Goal: Task Accomplishment & Management: Use online tool/utility

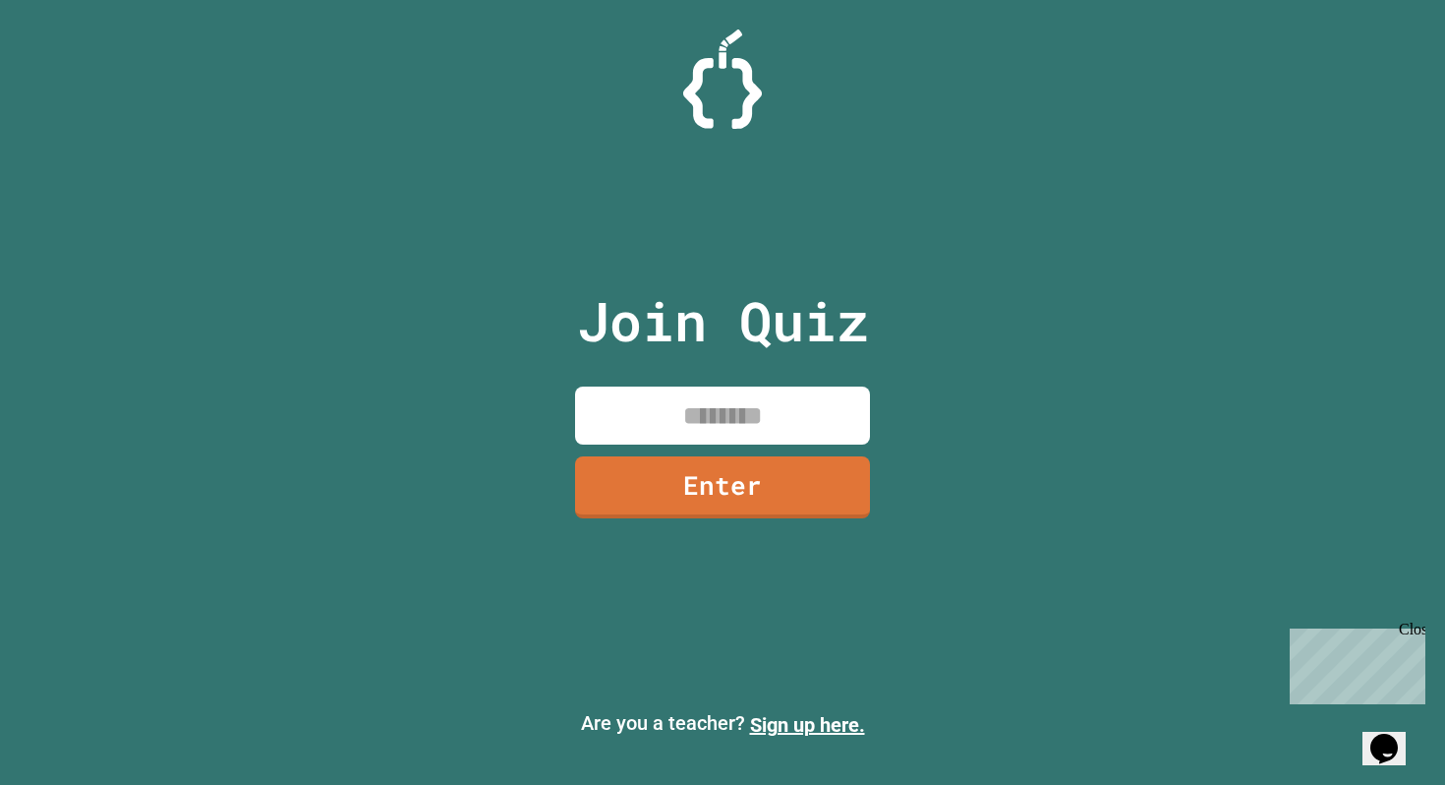
click at [757, 416] on input at bounding box center [722, 415] width 295 height 58
drag, startPoint x: 1166, startPoint y: 229, endPoint x: 1149, endPoint y: 270, distance: 44.6
click at [1149, 270] on div "Join Quiz Enter Are you a teacher? Sign up here." at bounding box center [722, 392] width 1445 height 785
click at [713, 428] on input at bounding box center [722, 415] width 295 height 58
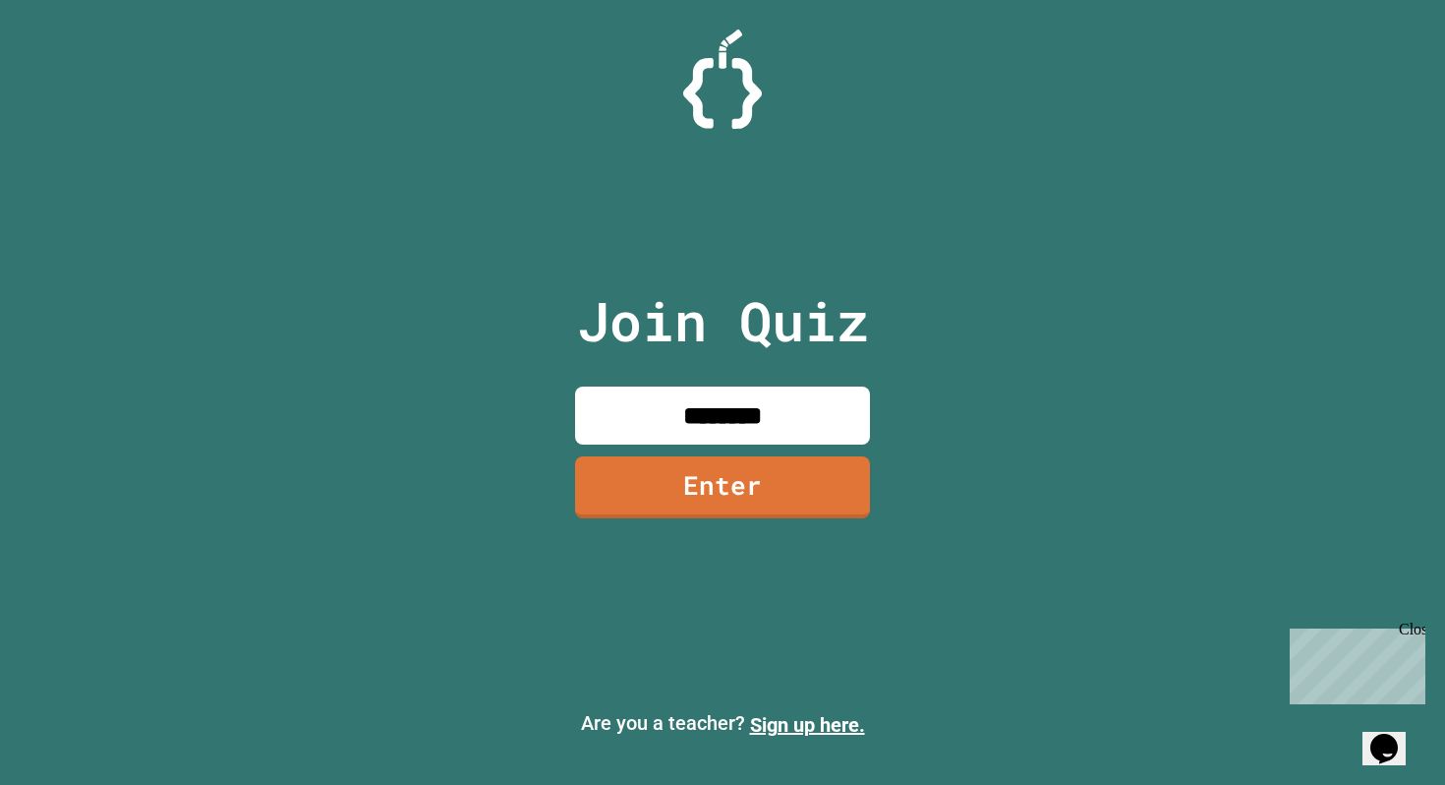
type input "********"
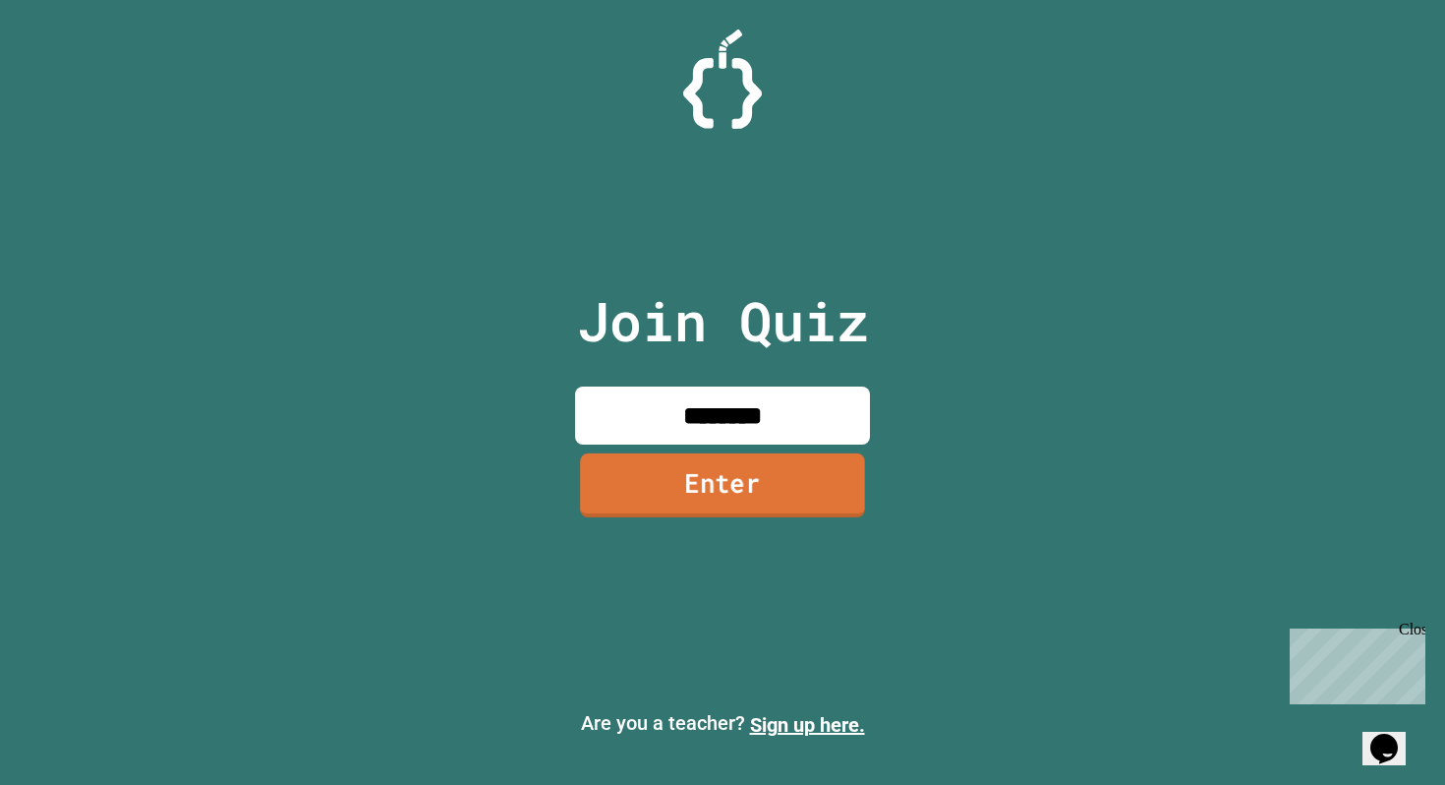
click at [807, 463] on link "Enter" at bounding box center [722, 485] width 285 height 64
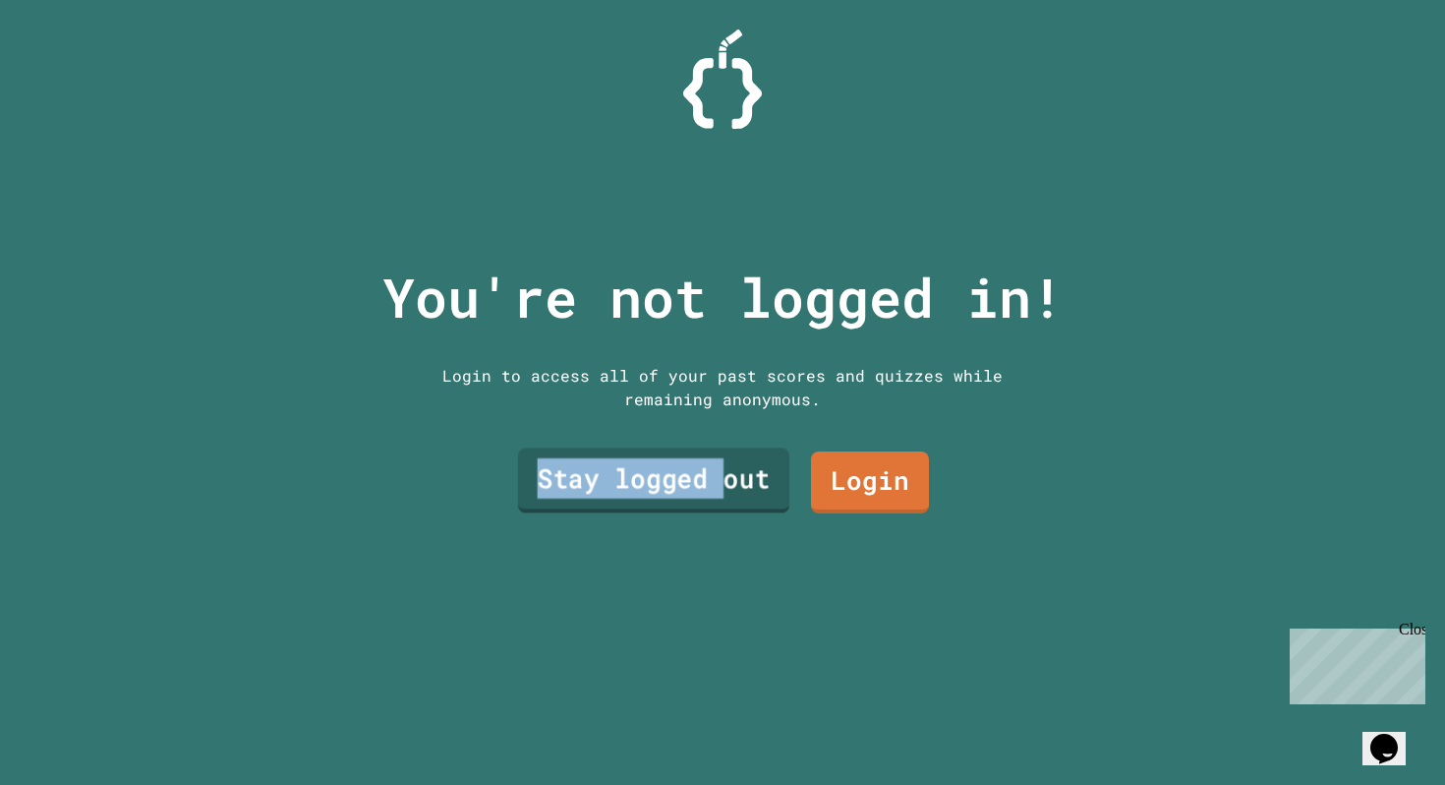
drag, startPoint x: 723, startPoint y: 493, endPoint x: 691, endPoint y: 457, distance: 47.4
click at [691, 457] on link "Stay logged out" at bounding box center [653, 479] width 271 height 65
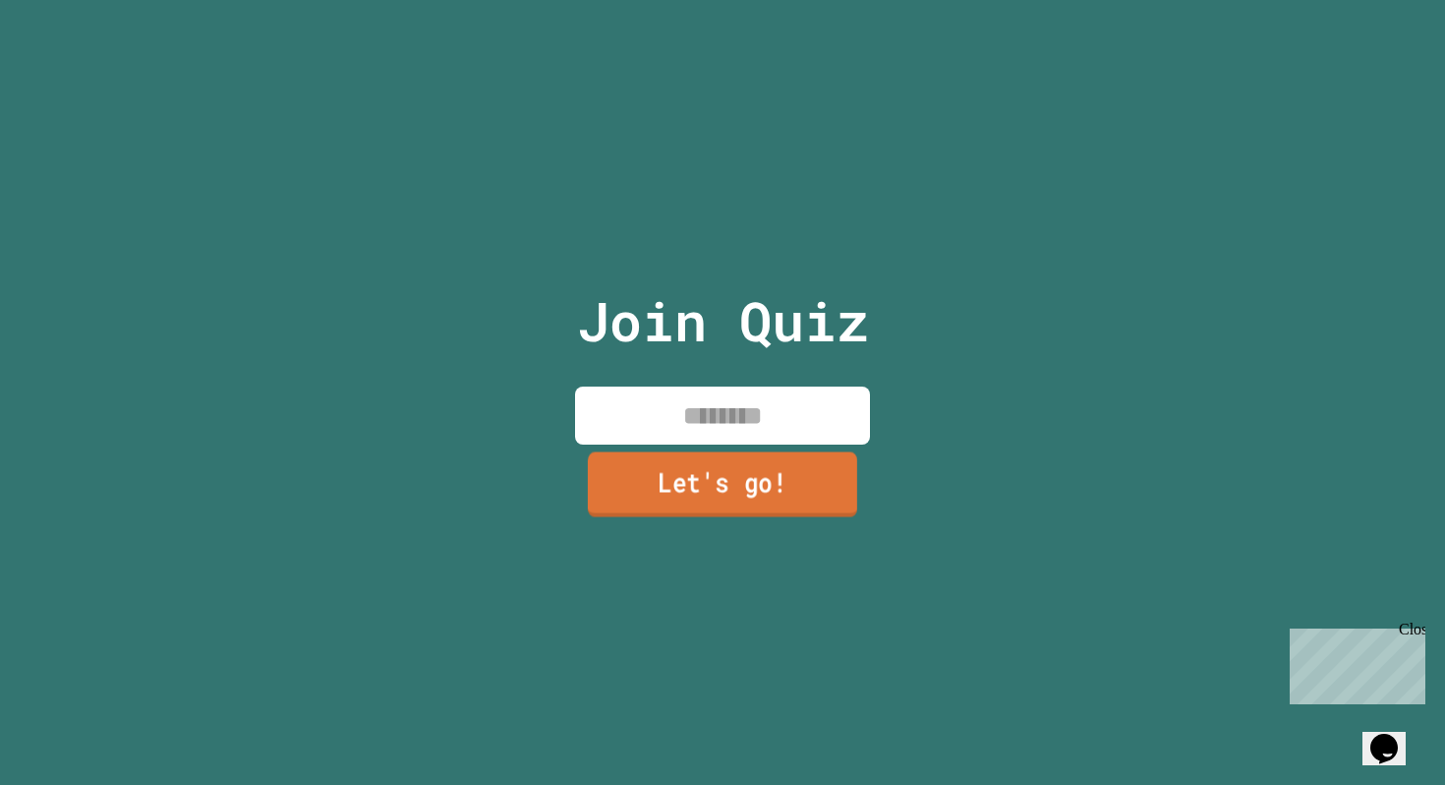
click at [691, 457] on link "Let's go!" at bounding box center [722, 484] width 269 height 65
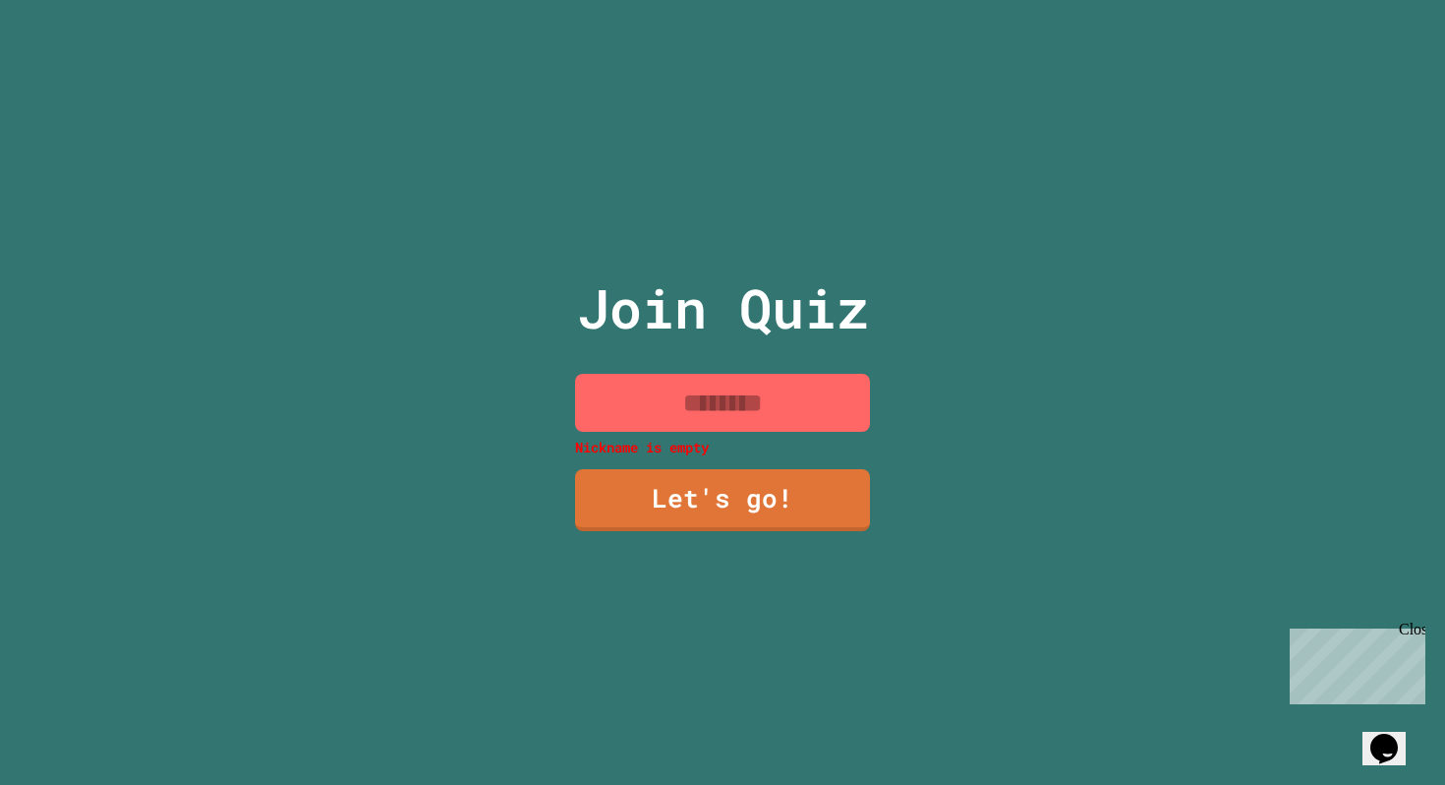
click at [707, 411] on input at bounding box center [722, 403] width 295 height 58
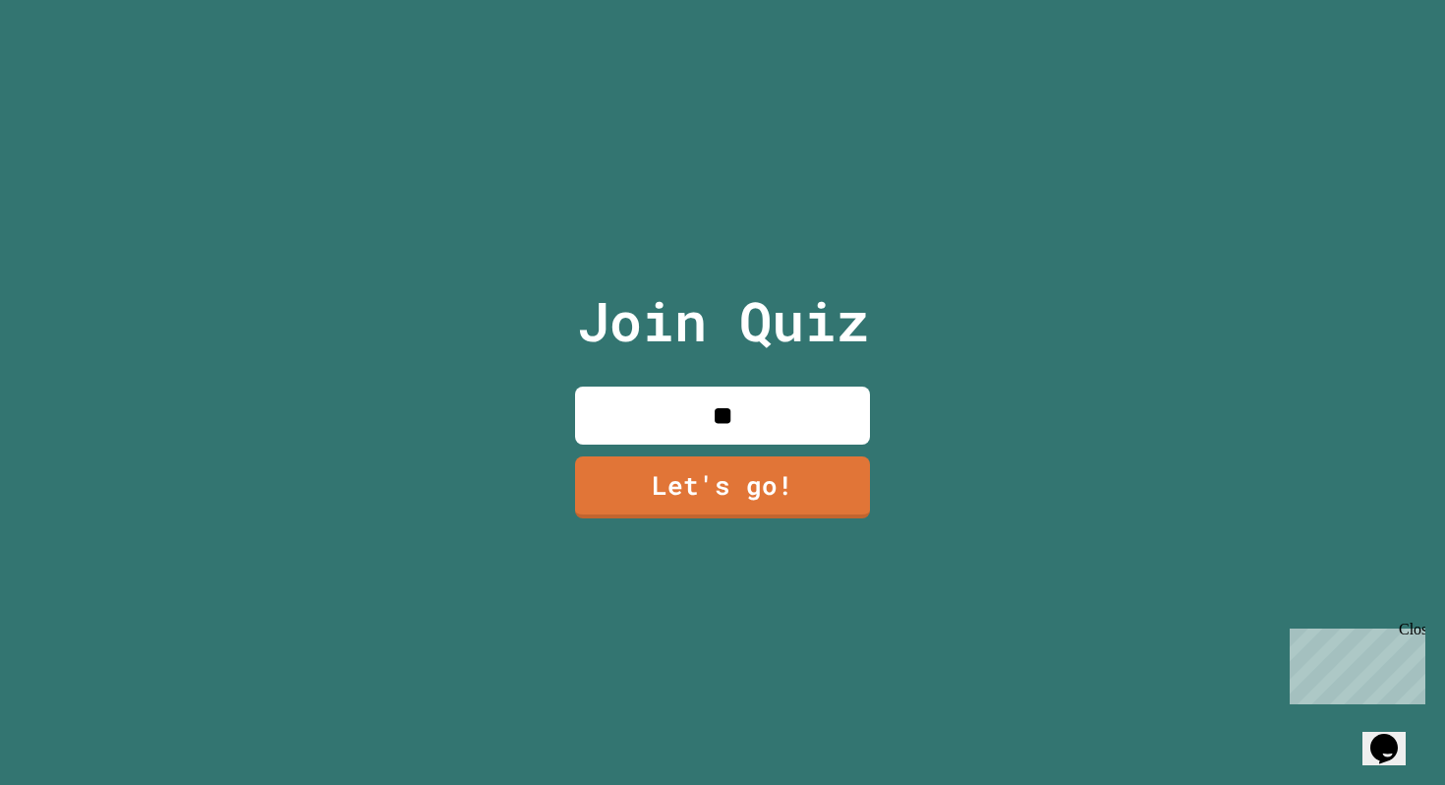
type input "*"
type input "******"
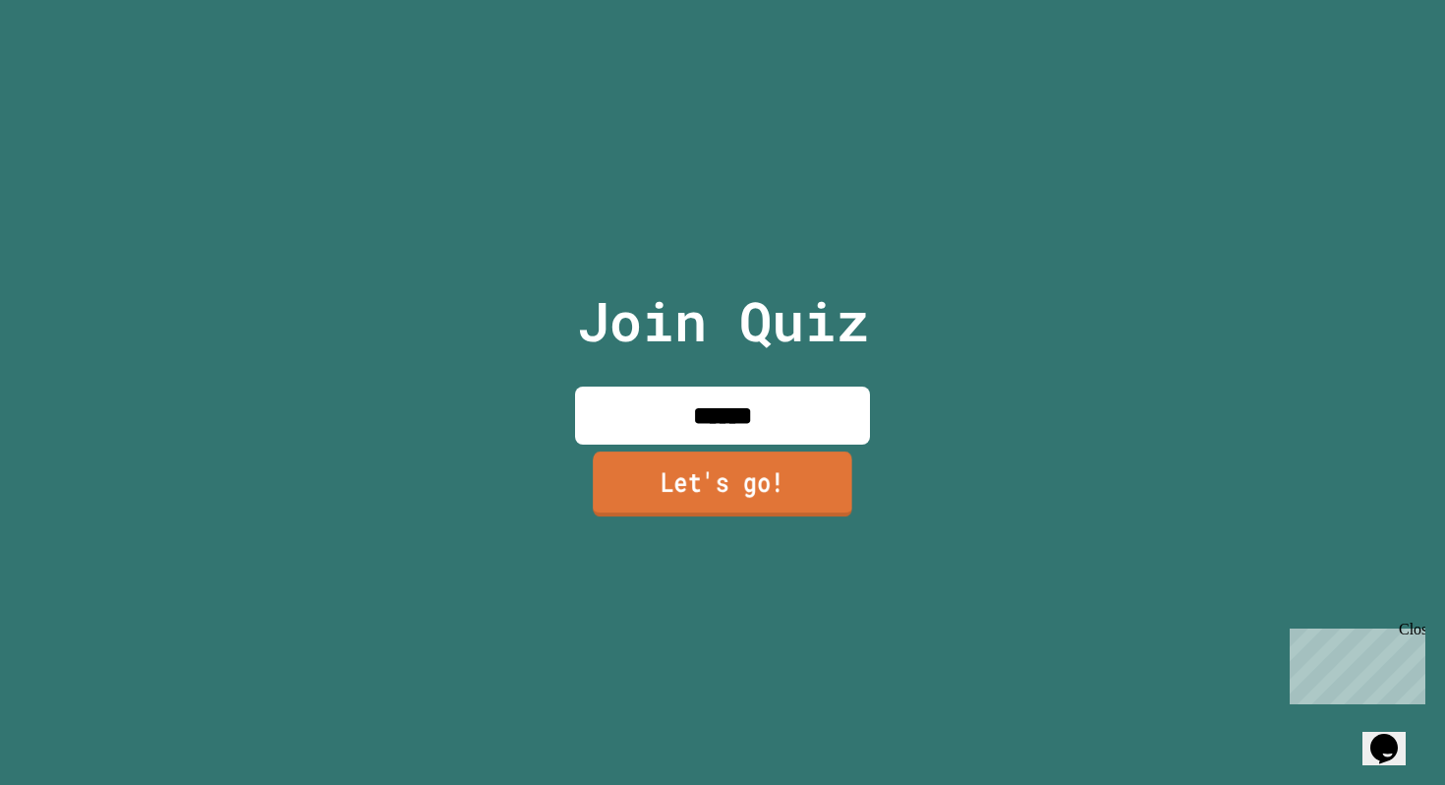
click at [743, 509] on link "Let's go!" at bounding box center [723, 483] width 260 height 65
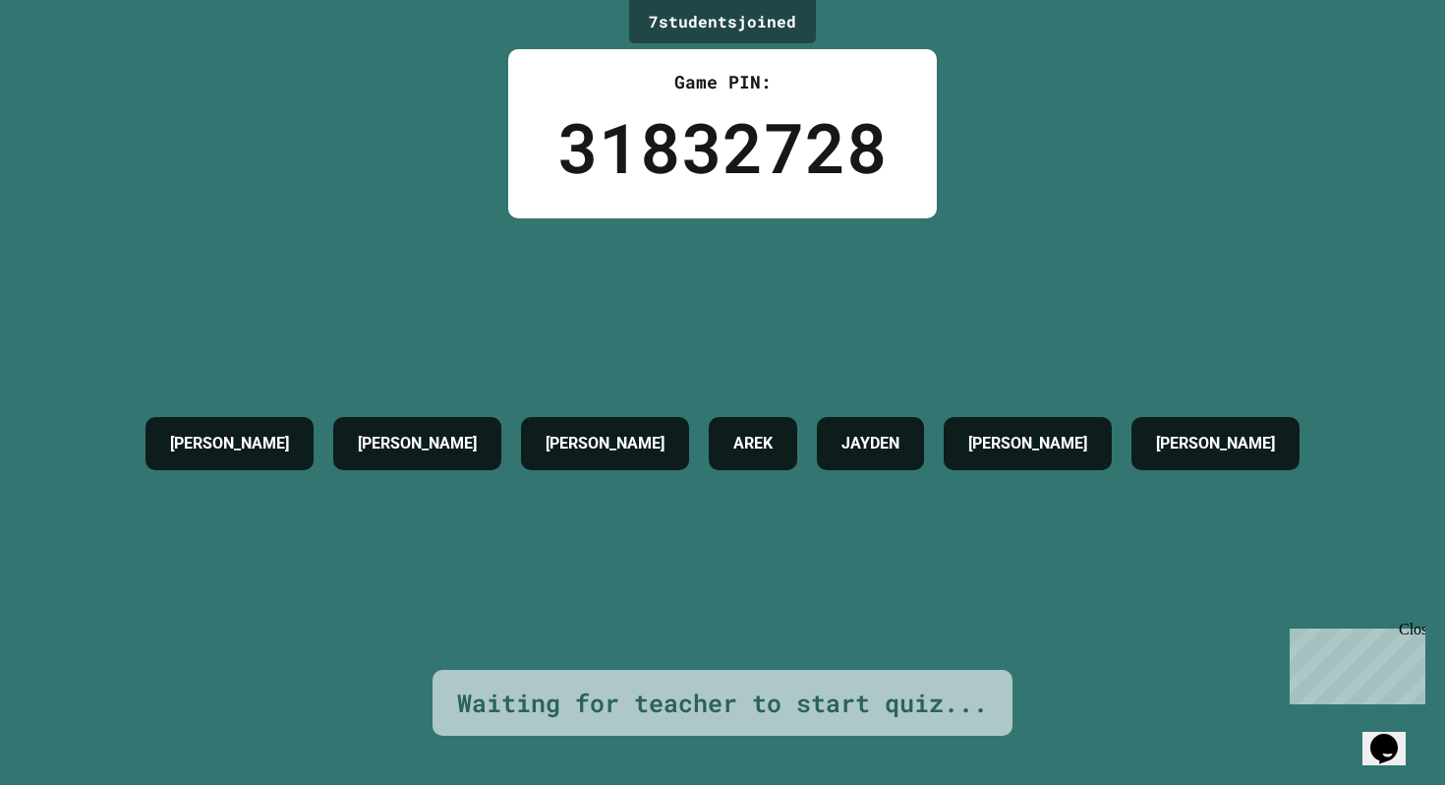
click at [1417, 626] on div "Close" at bounding box center [1411, 632] width 25 height 25
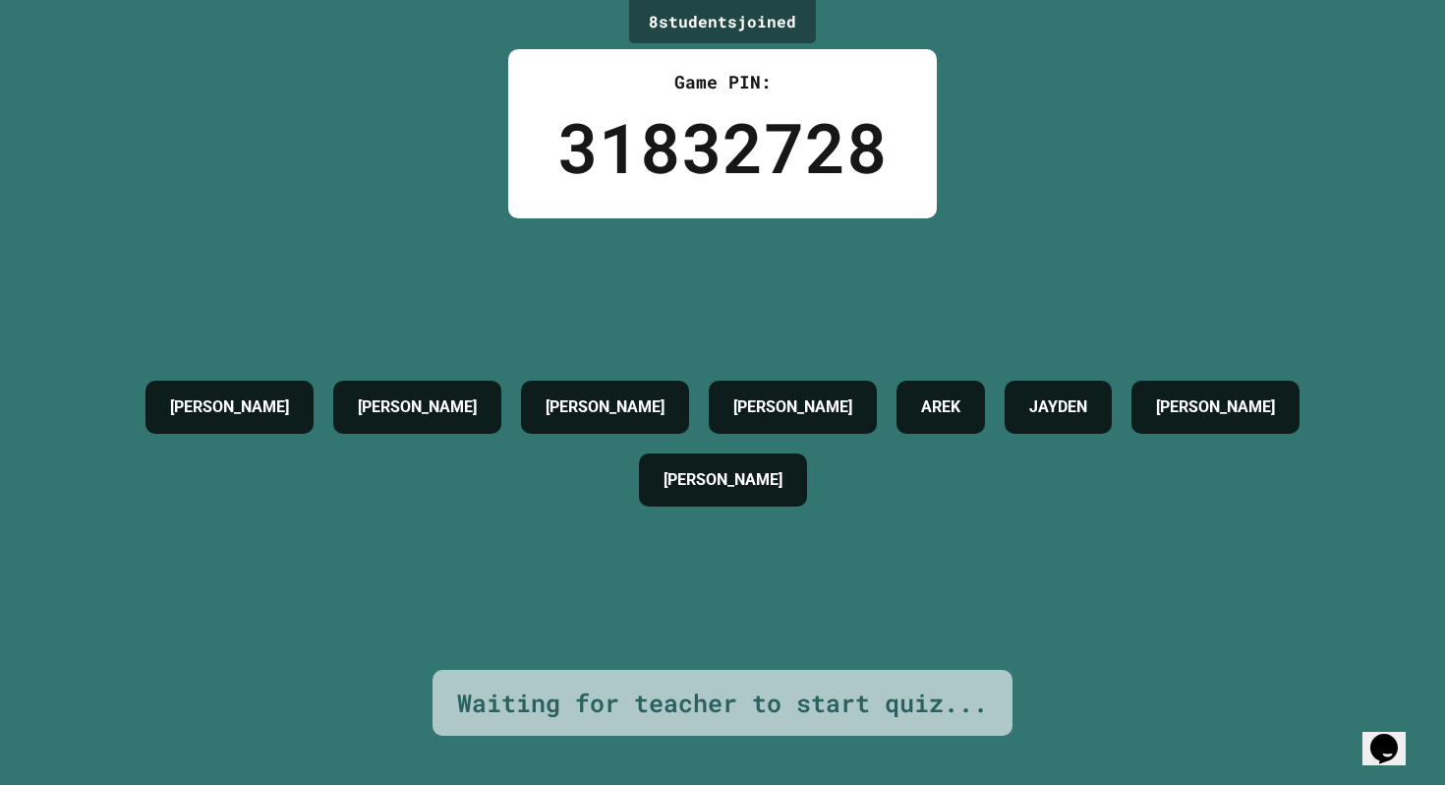
click at [858, 482] on div "[PERSON_NAME] [PERSON_NAME] [PERSON_NAME] [PERSON_NAME]" at bounding box center [722, 444] width 1347 height 146
click at [921, 419] on h4 "AREK" at bounding box center [940, 407] width 39 height 24
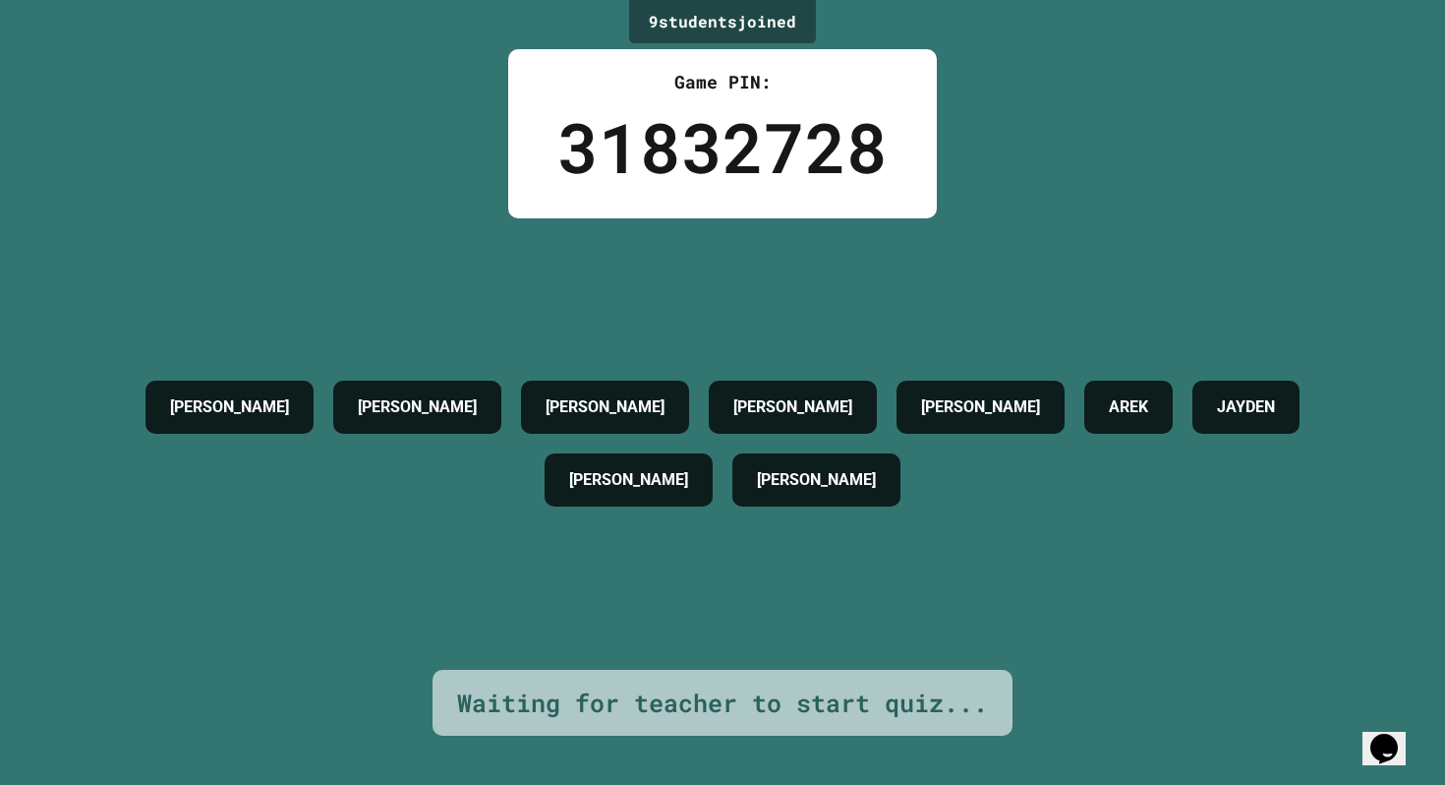
click at [701, 705] on div "Waiting for teacher to start quiz..." at bounding box center [722, 702] width 531 height 37
click at [703, 704] on div "Waiting for teacher to start quiz..." at bounding box center [722, 702] width 531 height 37
click at [703, 702] on div "Waiting for teacher to start quiz..." at bounding box center [722, 702] width 531 height 37
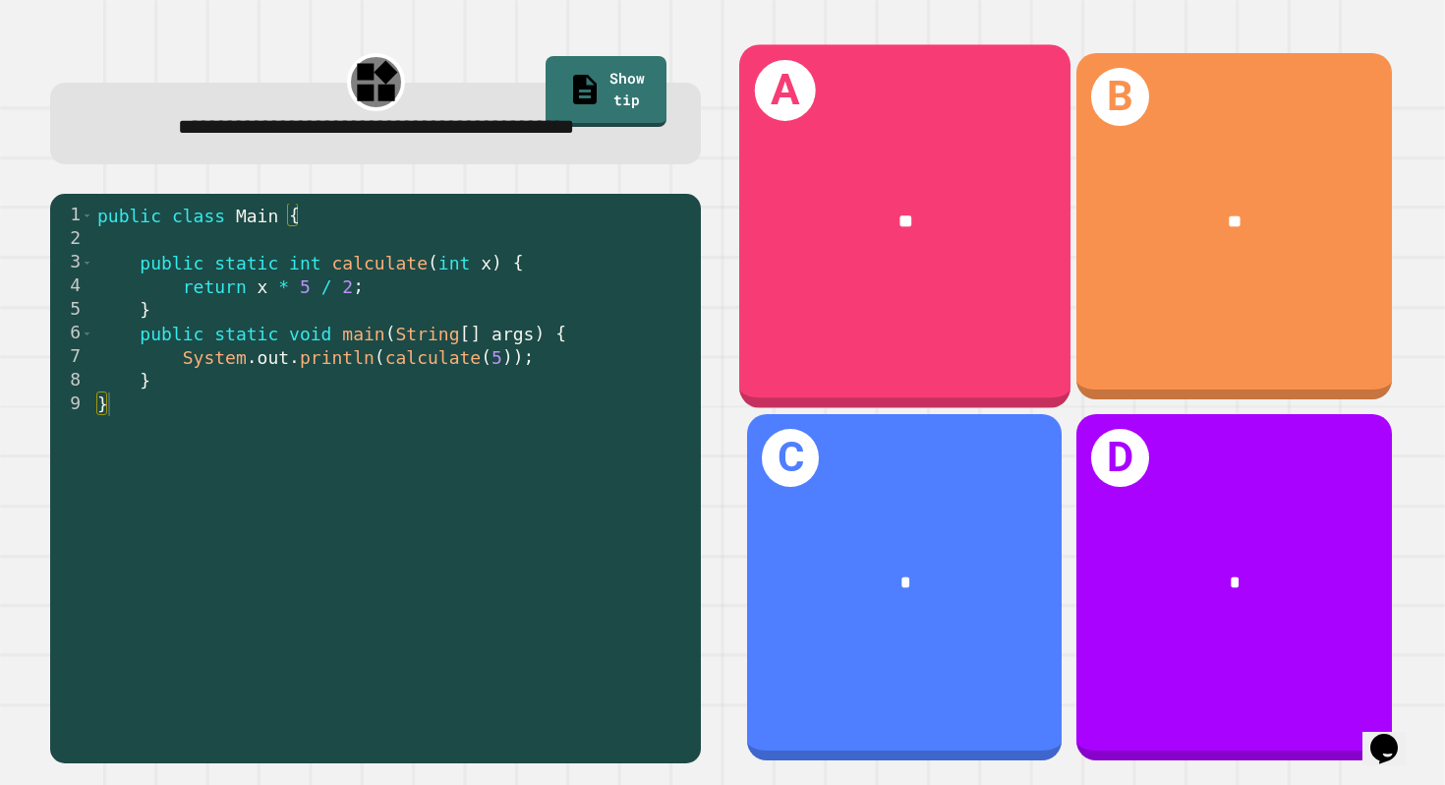
click at [845, 332] on div "A **" at bounding box center [904, 226] width 331 height 364
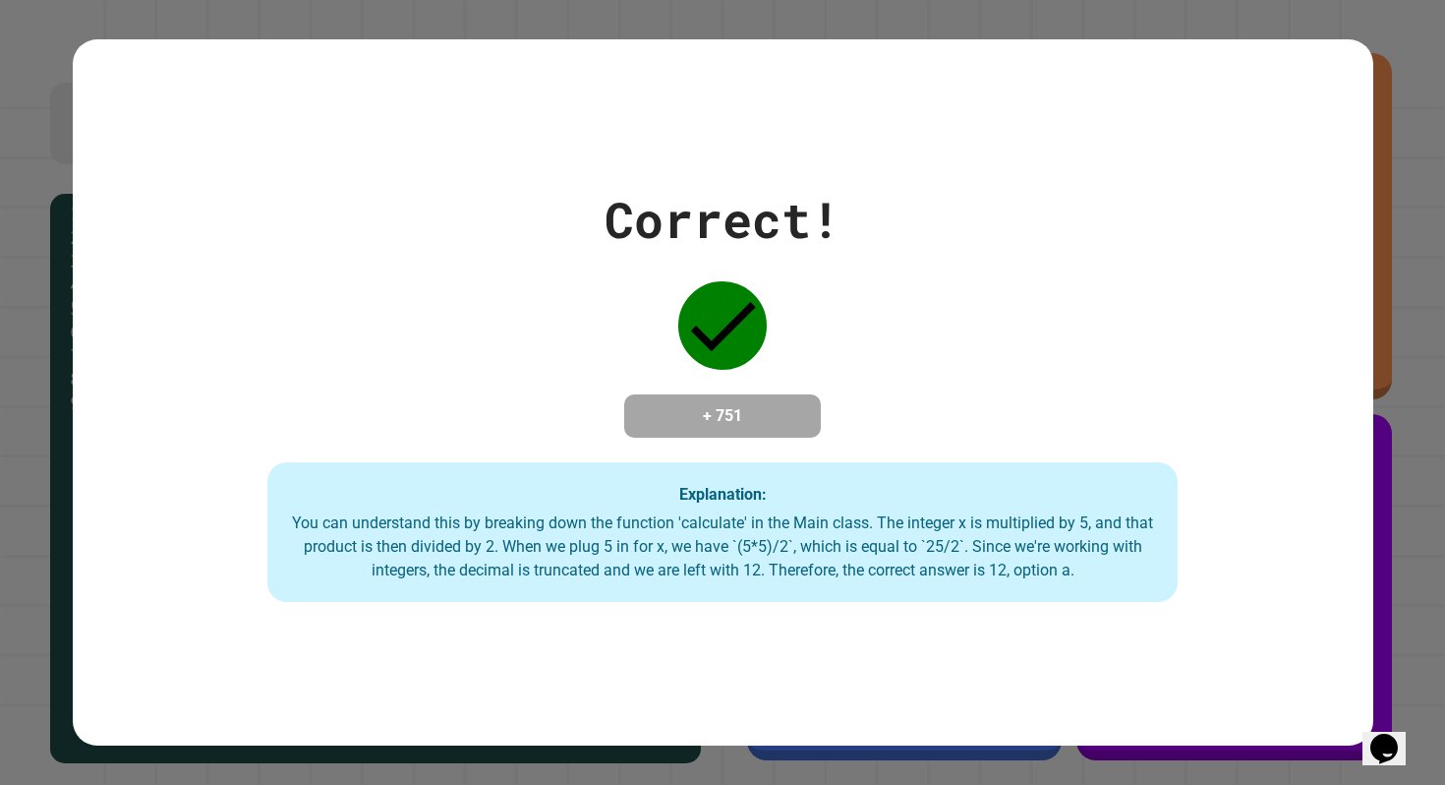
click at [915, 390] on div "Correct! + 751 Explanation: You can understand this by breaking down the functi…" at bounding box center [723, 392] width 1301 height 419
click at [916, 389] on div "Correct! + 751 Explanation: You can understand this by breaking down the functi…" at bounding box center [723, 392] width 1301 height 419
click at [1387, 736] on icon "Chat widget" at bounding box center [1385, 747] width 28 height 29
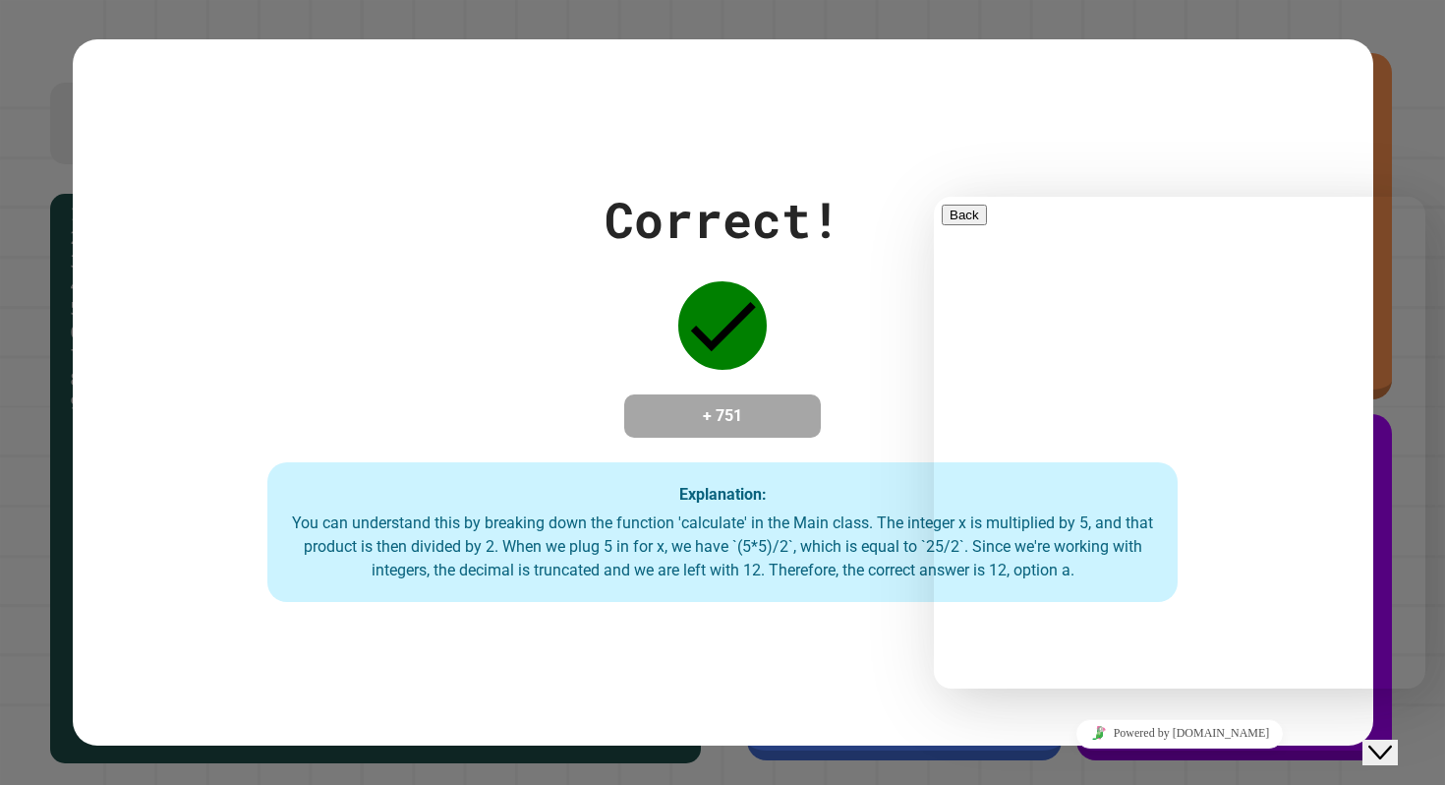
click at [1387, 745] on icon "Chat widget" at bounding box center [1381, 752] width 24 height 14
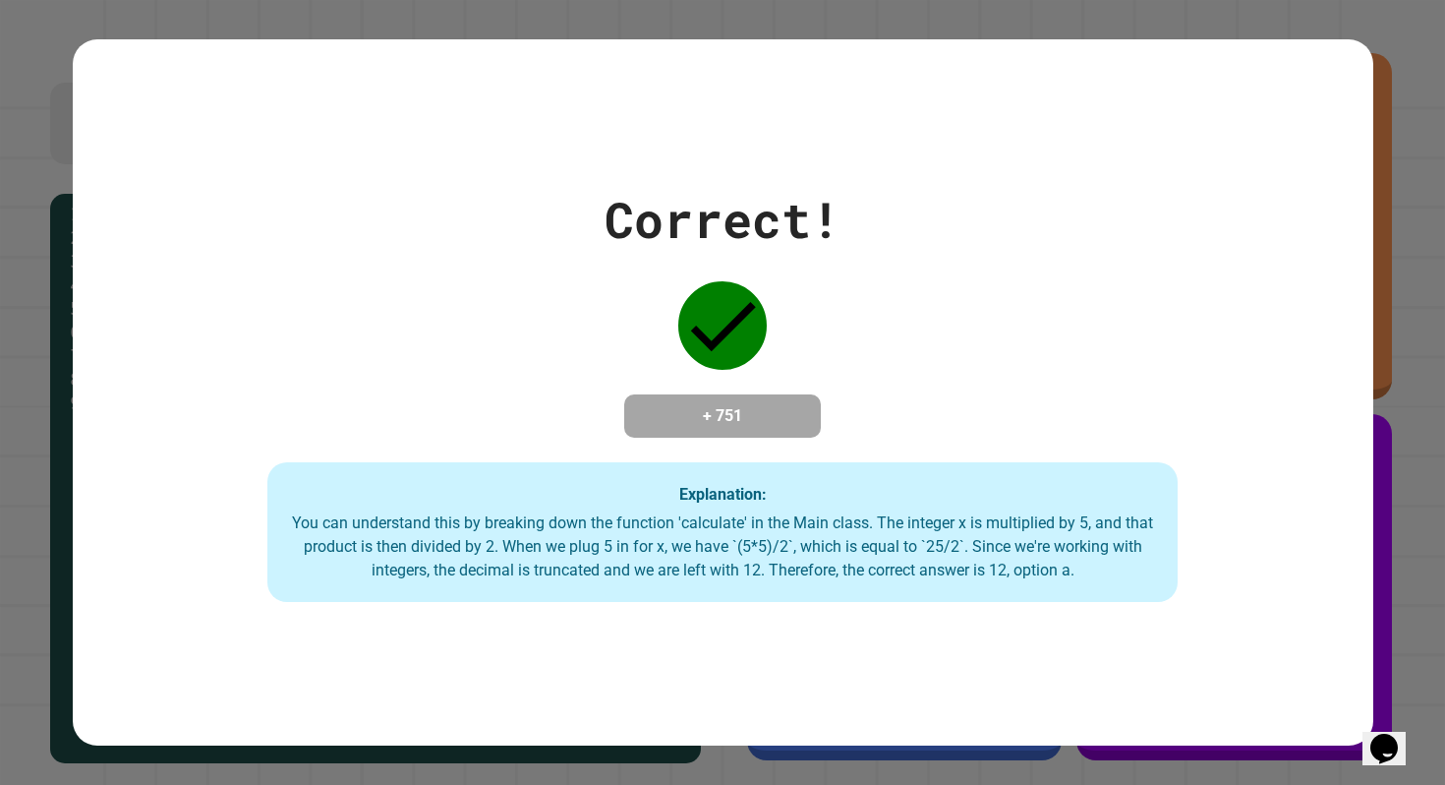
click at [1388, 738] on icon "Chat widget" at bounding box center [1385, 747] width 28 height 29
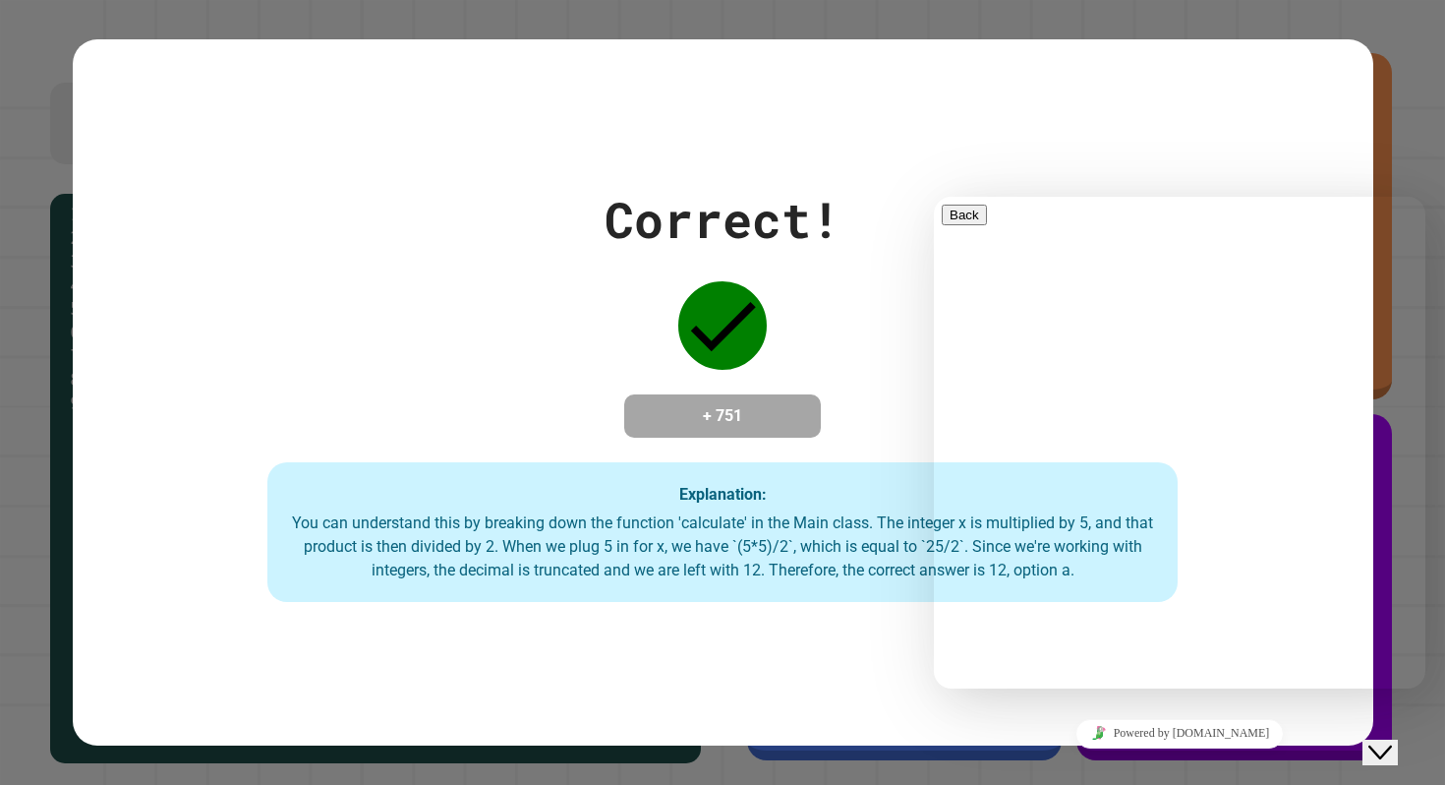
click at [1388, 745] on icon "Chat widget" at bounding box center [1381, 752] width 24 height 14
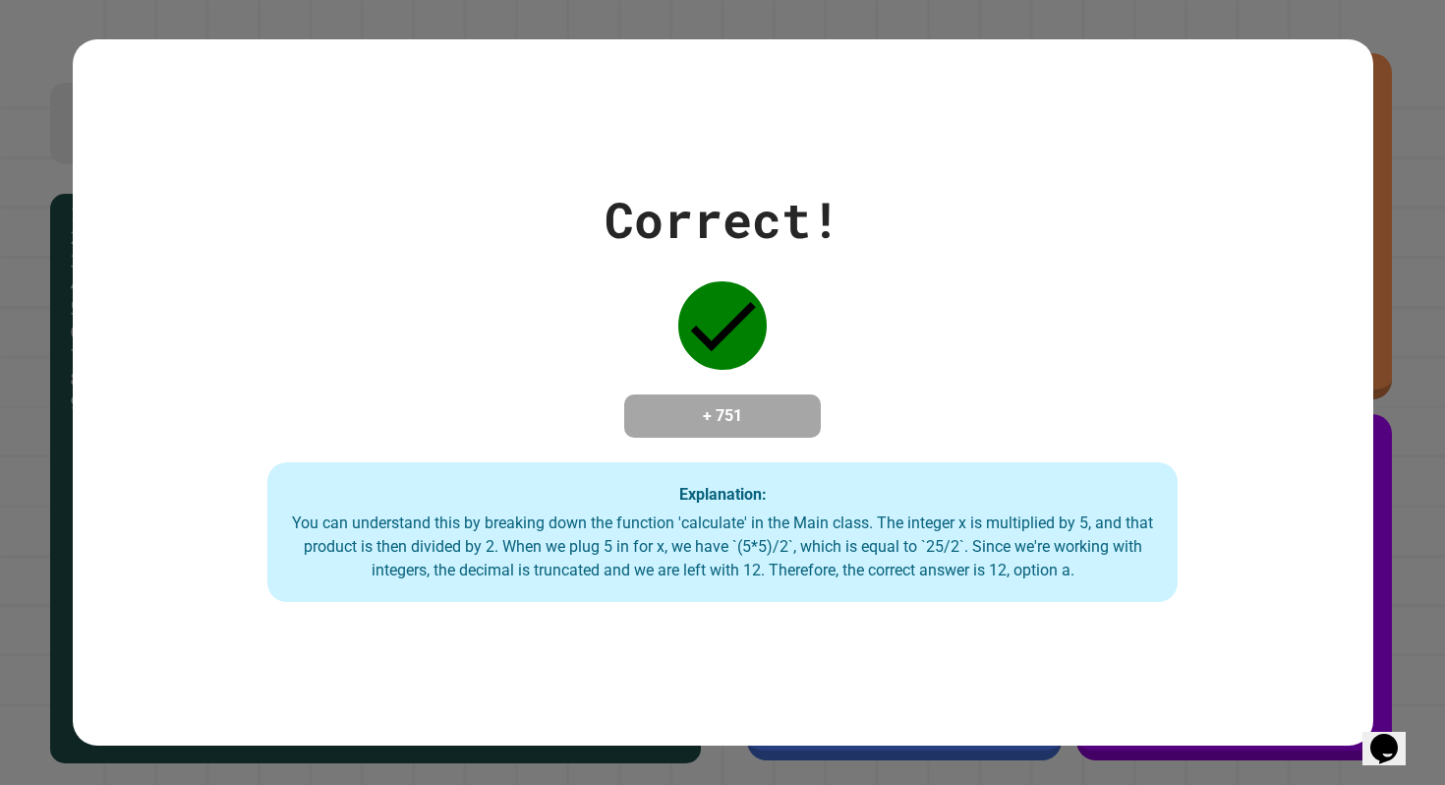
click at [1414, 459] on div "Correct! + 751 Explanation: You can understand this by breaking down the functi…" at bounding box center [722, 392] width 1445 height 785
click at [1412, 459] on div "Correct! + 751 Explanation: You can understand this by breaking down the functi…" at bounding box center [722, 392] width 1445 height 785
click at [15, 456] on div "Correct! + 751 Explanation: You can understand this by breaking down the functi…" at bounding box center [722, 392] width 1445 height 785
click at [14, 456] on div "Correct! + 751 Explanation: You can understand this by breaking down the functi…" at bounding box center [722, 392] width 1445 height 785
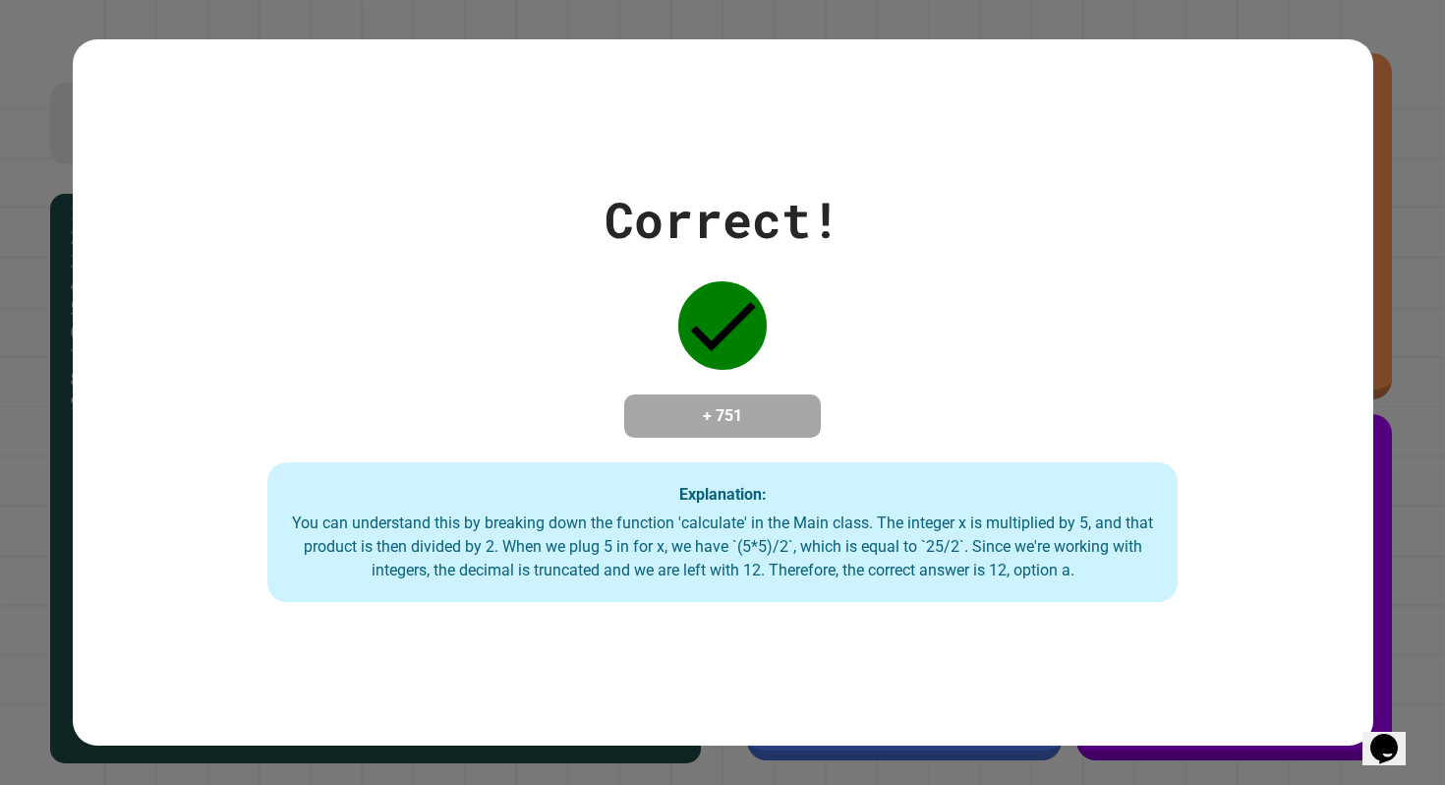
click at [35, 452] on div "Correct! + 751 Explanation: You can understand this by breaking down the functi…" at bounding box center [722, 392] width 1445 height 785
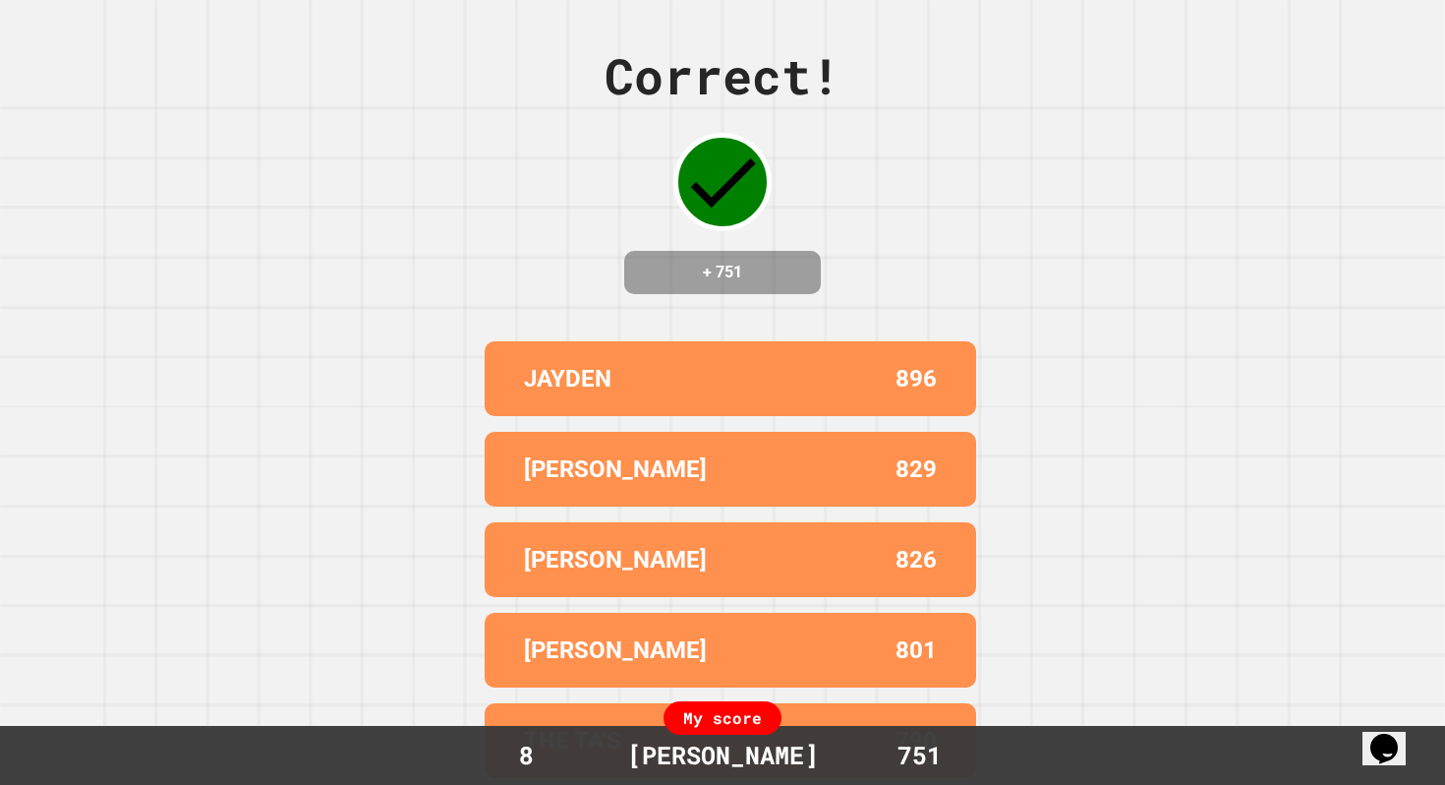
click at [21, 448] on div "Correct! + 751 [PERSON_NAME] 896 IAN 829 [PERSON_NAME] 826 [PERSON_NAME] 801 TH…" at bounding box center [722, 392] width 1445 height 785
click at [61, 441] on div "Correct! + 751 [PERSON_NAME] 896 IAN 829 [PERSON_NAME] 826 [PERSON_NAME] 801 TH…" at bounding box center [722, 392] width 1445 height 785
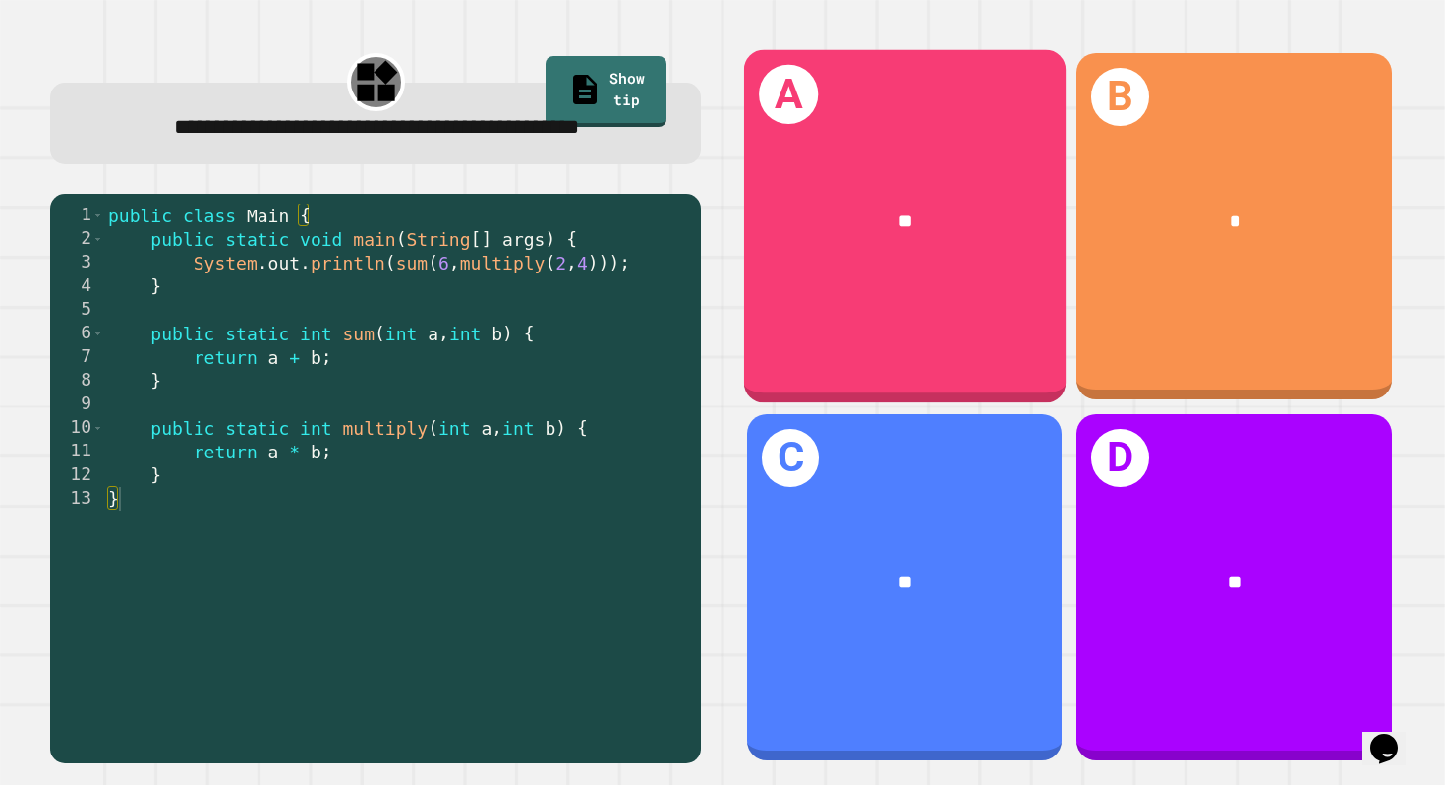
click at [902, 298] on div "A **" at bounding box center [904, 226] width 322 height 353
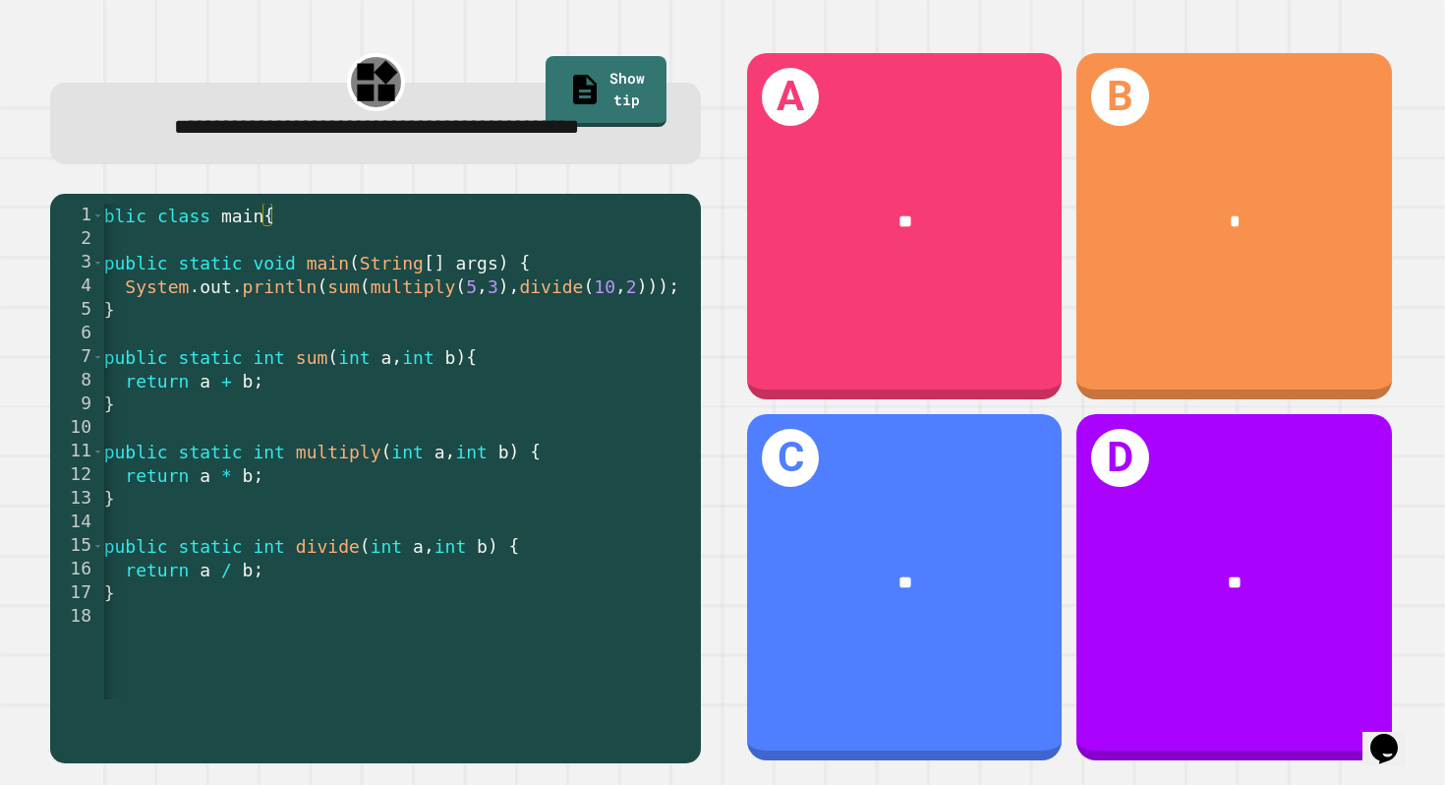
scroll to position [0, 15]
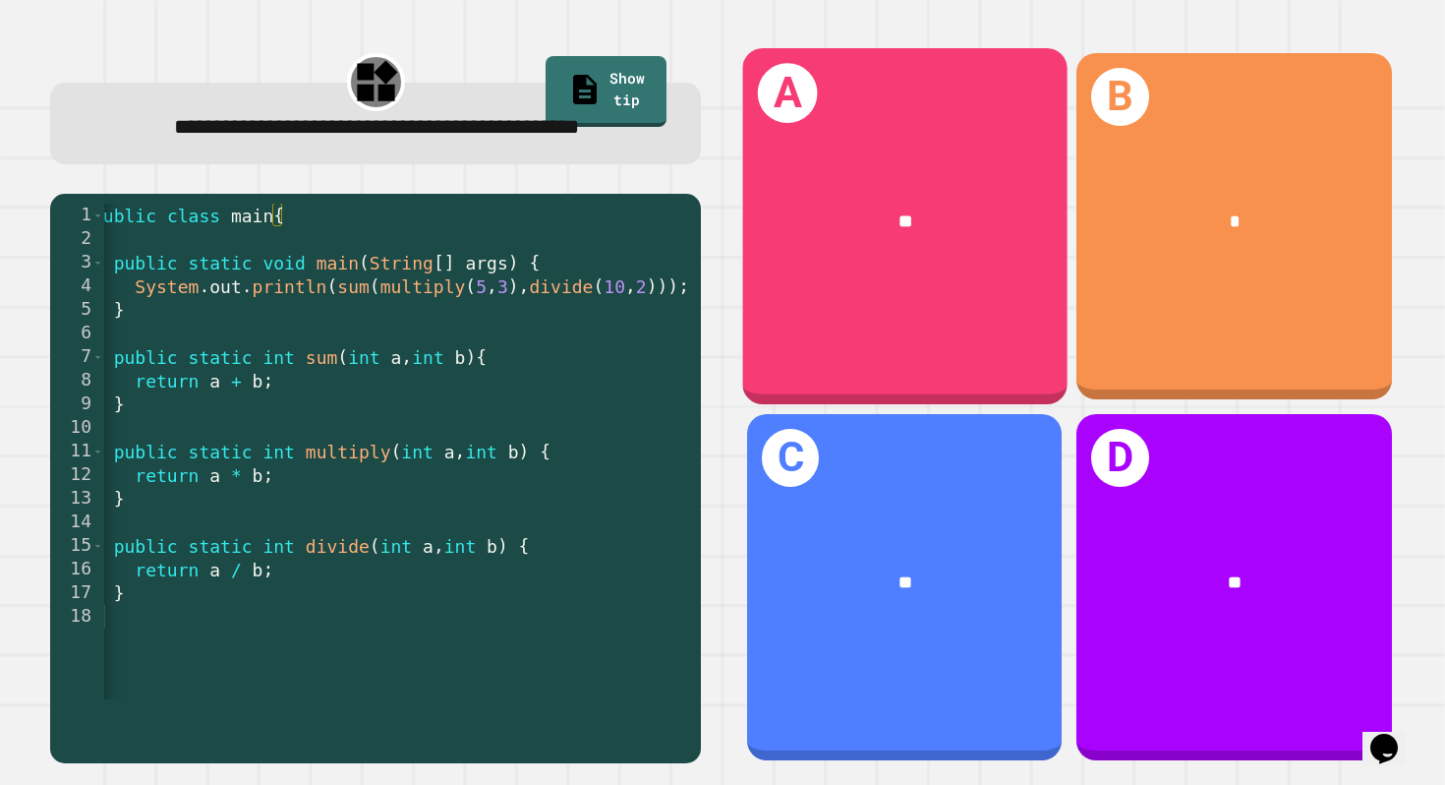
click at [957, 298] on div "A **" at bounding box center [904, 226] width 324 height 357
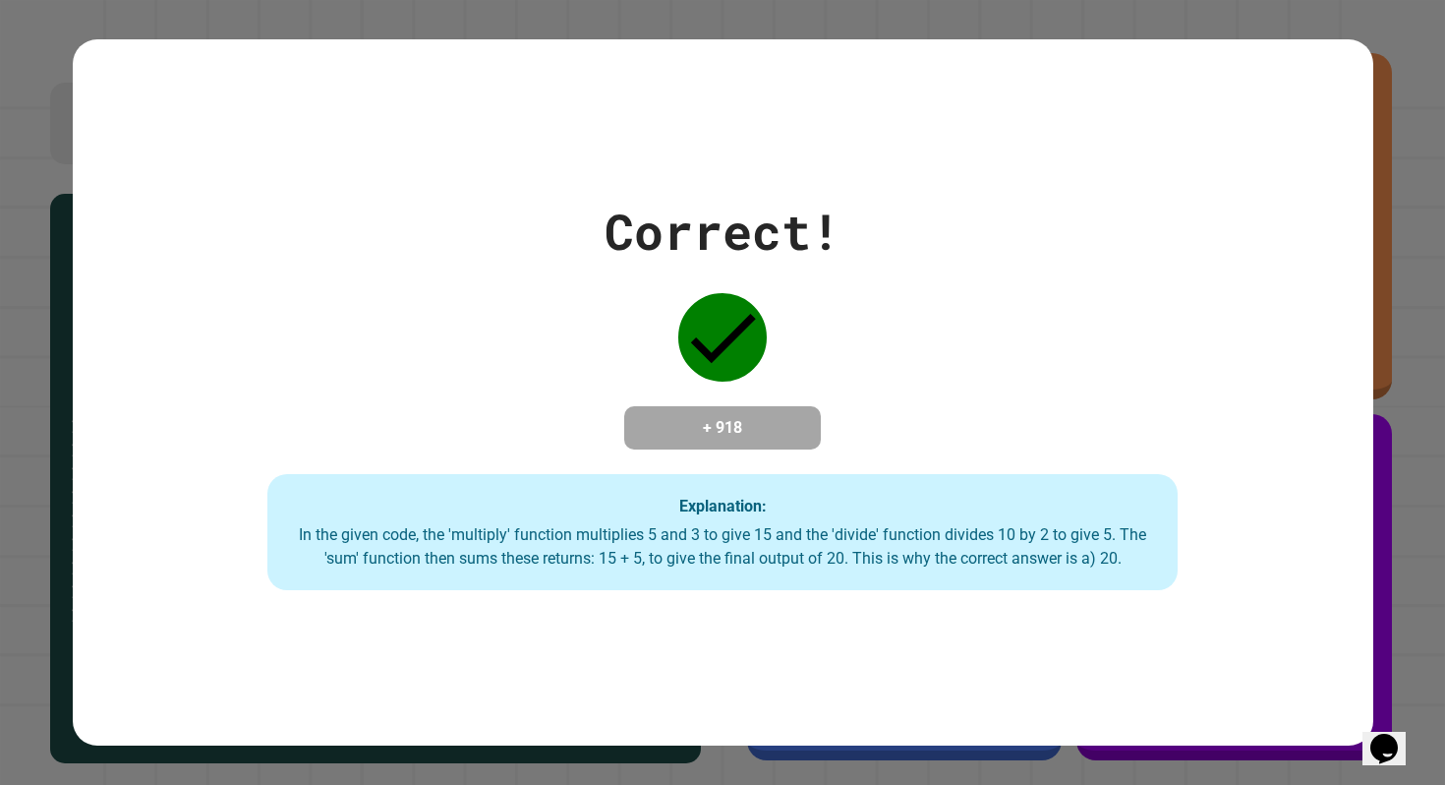
click at [947, 408] on div "Correct! + 918 Explanation: In the given code, the 'multiply' function multipli…" at bounding box center [723, 392] width 1301 height 395
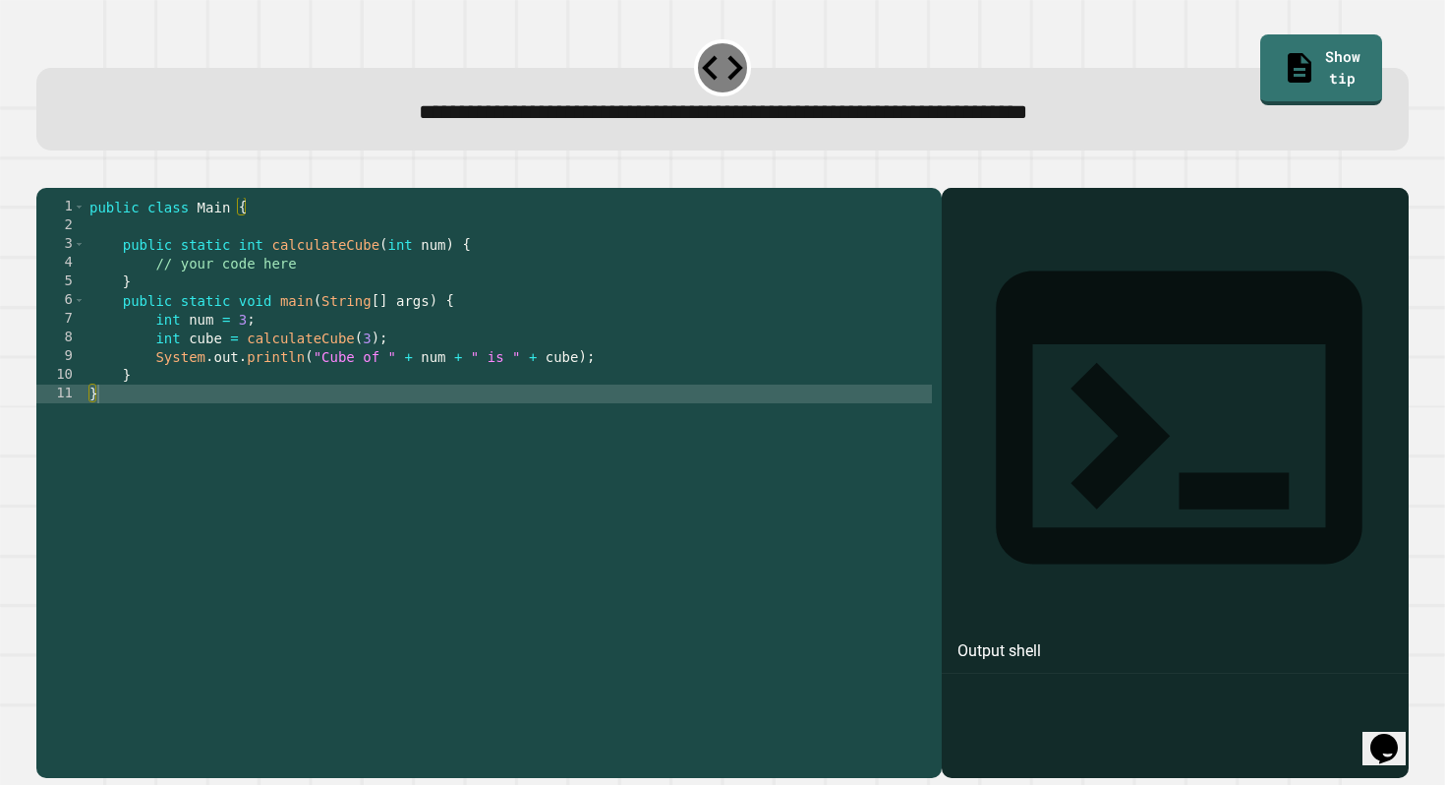
click at [1098, 384] on div at bounding box center [1176, 511] width 448 height 532
click at [846, 369] on div "public class Main { public static int calculateCube ( int num ) { // your code …" at bounding box center [509, 478] width 847 height 560
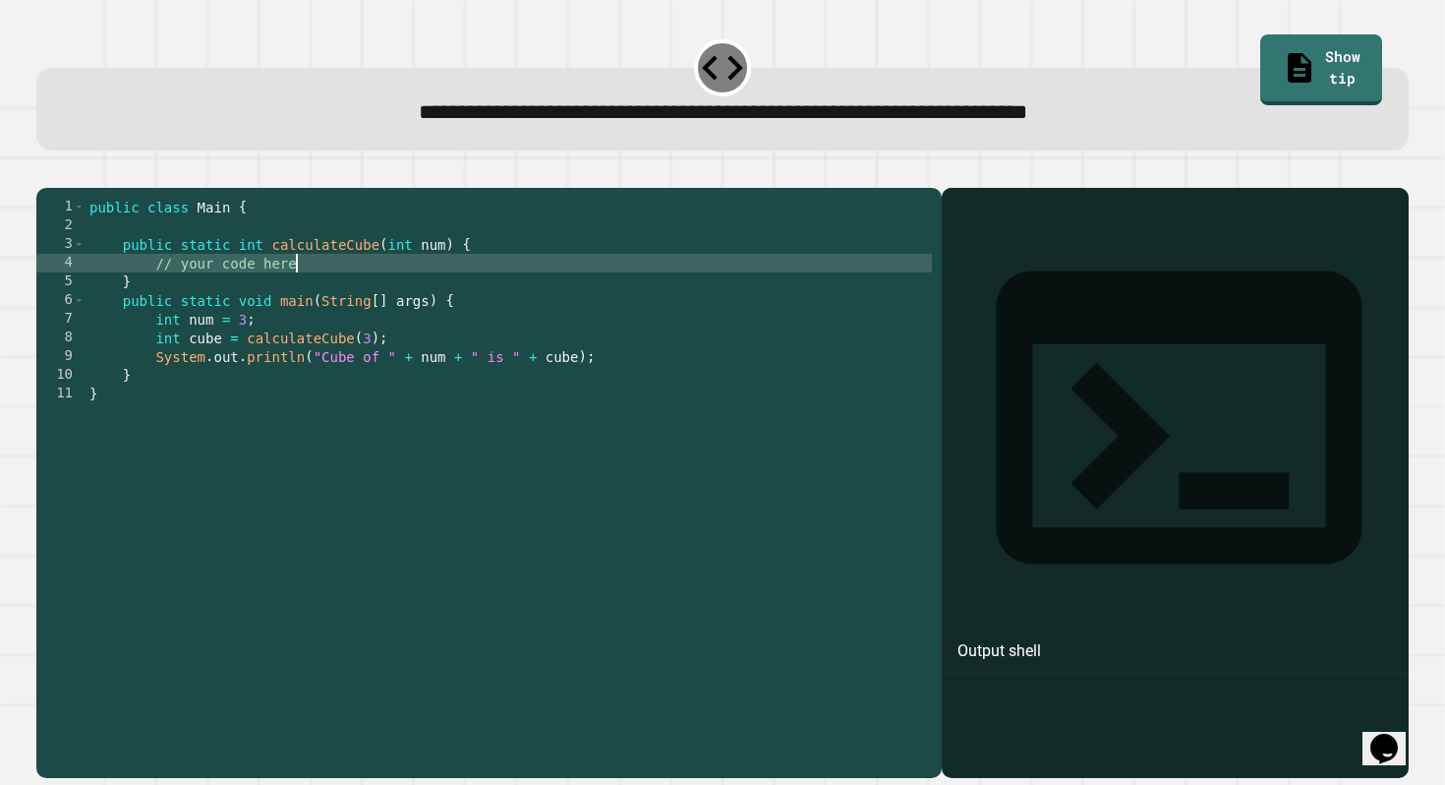
click at [397, 288] on div "public class Main { public static int calculateCube ( int num ) { // your code …" at bounding box center [509, 478] width 847 height 560
drag, startPoint x: 397, startPoint y: 288, endPoint x: 157, endPoint y: 288, distance: 239.9
click at [157, 288] on div "public class Main { public static int calculateCube ( int num ) { // your code …" at bounding box center [509, 478] width 847 height 560
type textarea "**********"
type textarea "*"
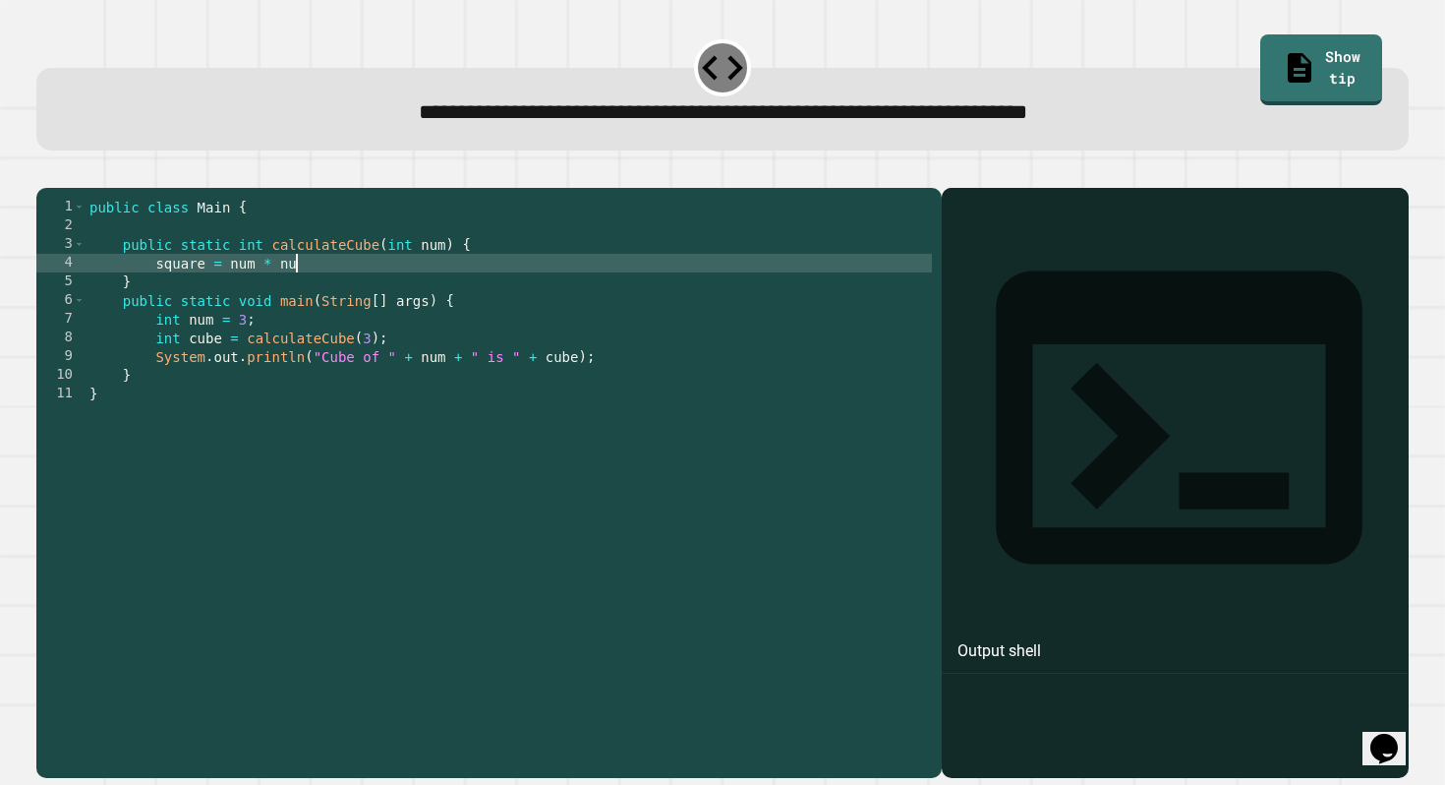
type textarea "**********"
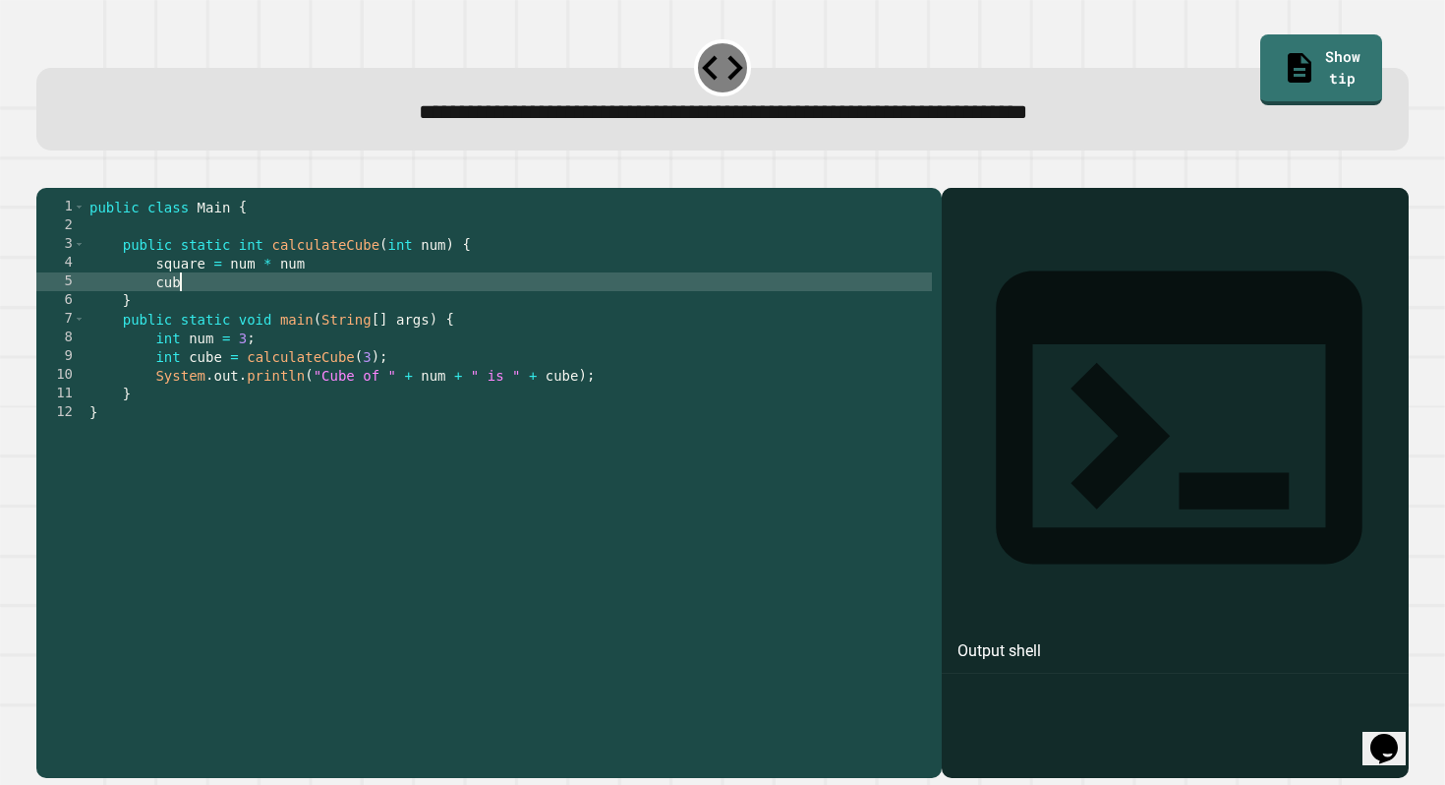
scroll to position [0, 6]
type textarea "*"
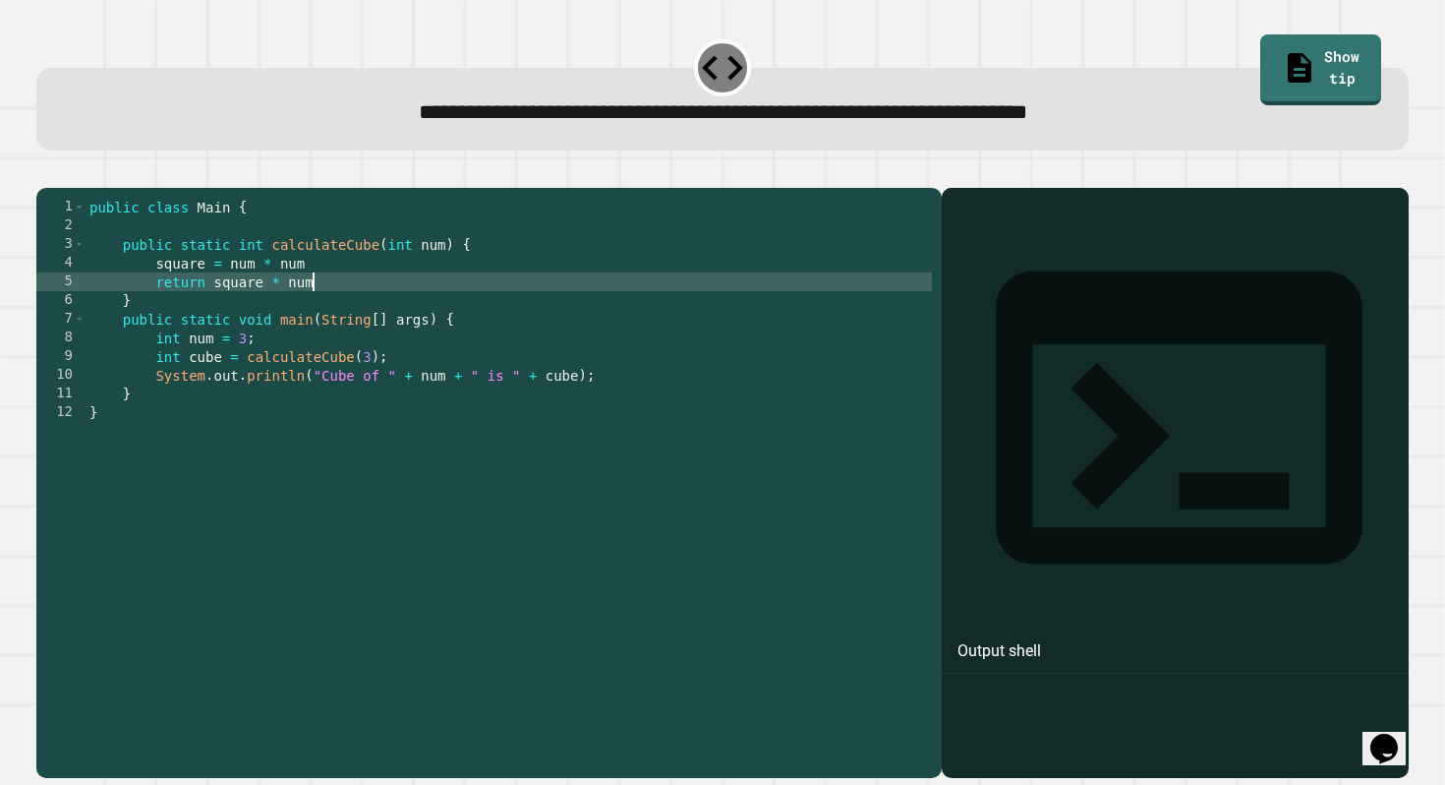
click at [46, 172] on icon "button" at bounding box center [46, 172] width 0 height 0
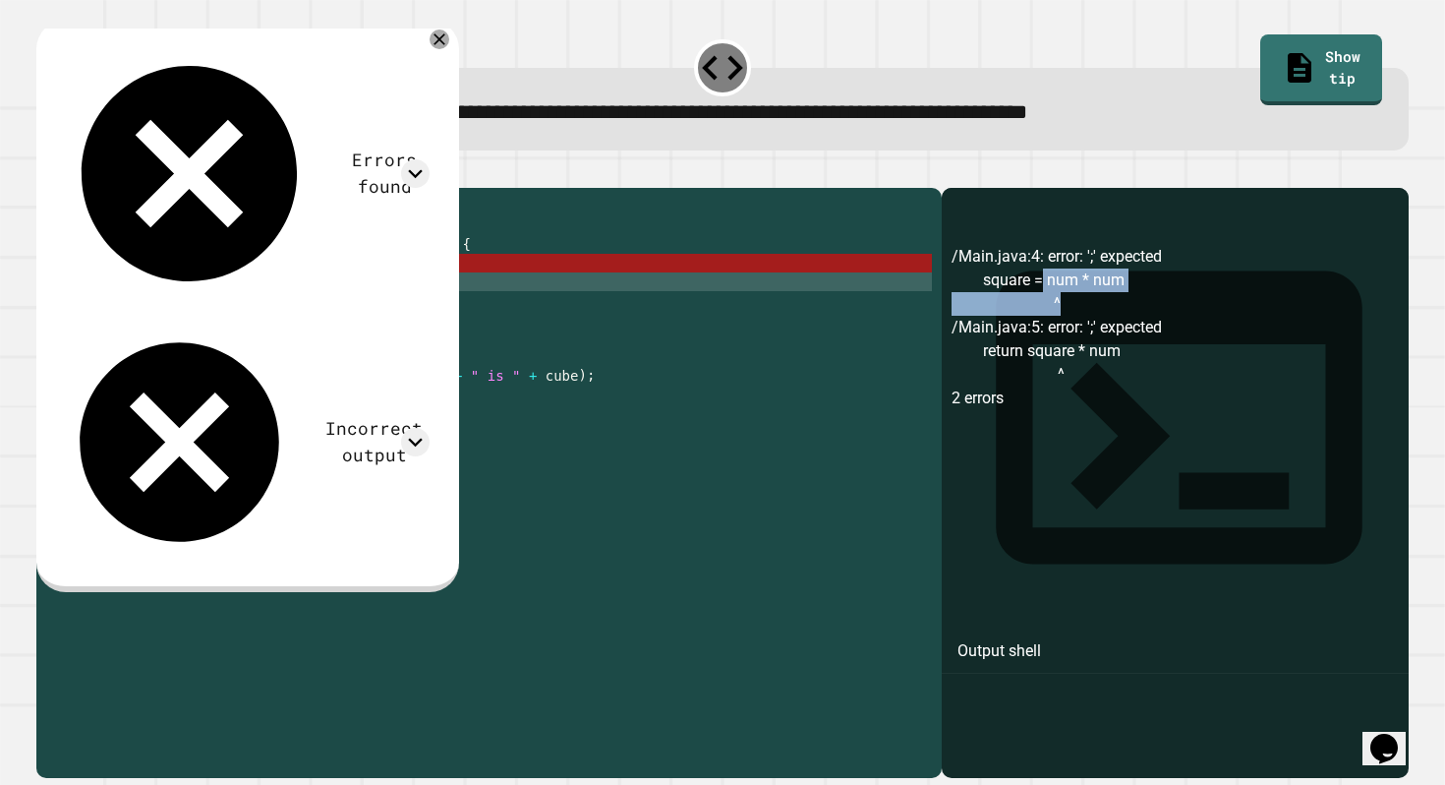
drag, startPoint x: 1042, startPoint y: 302, endPoint x: 1063, endPoint y: 333, distance: 37.6
click at [1063, 333] on div "/Main.java:4: error: ';' expected square = num * num ^ /Main.java:5: error: ';'…" at bounding box center [1176, 511] width 448 height 532
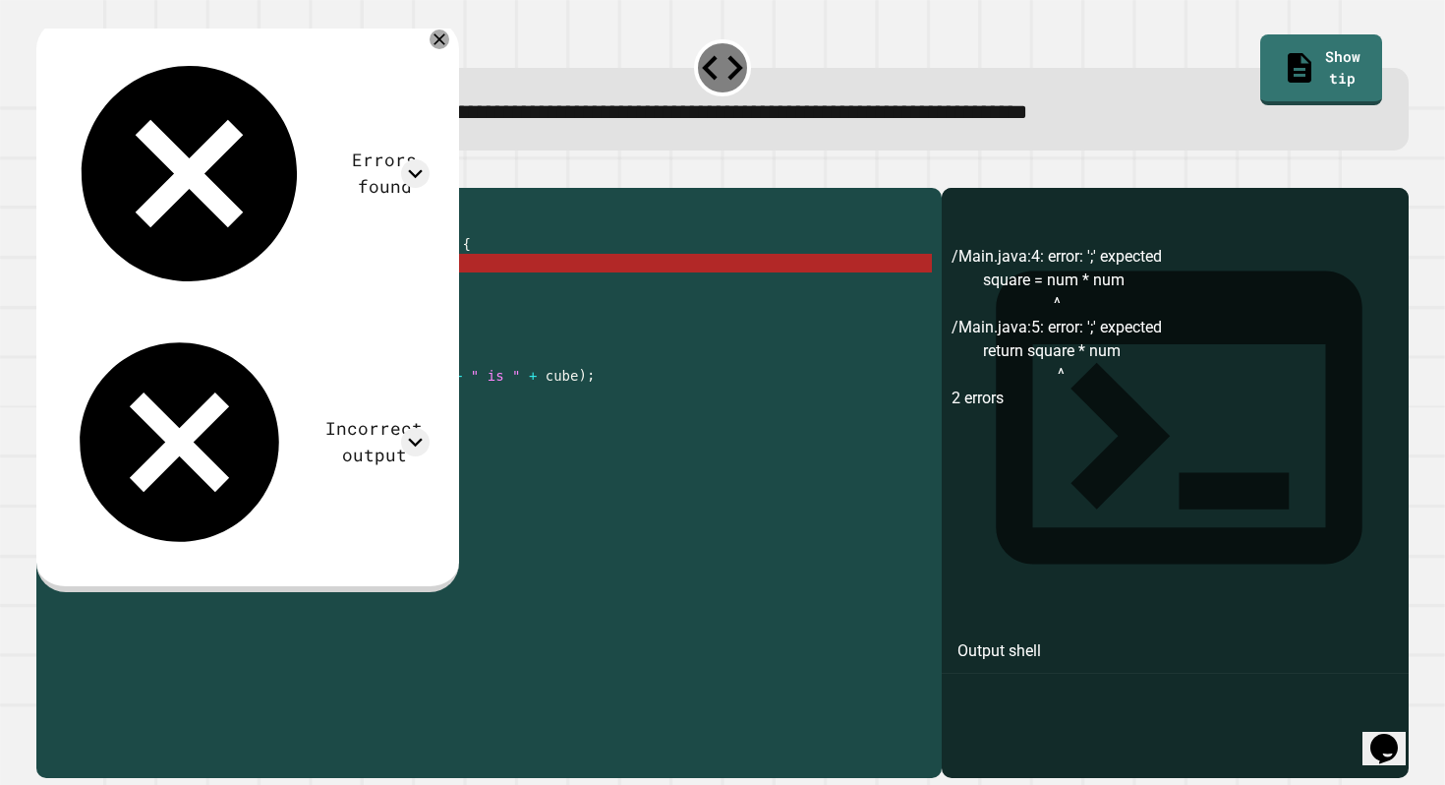
click at [590, 291] on div "public class Main { public static int calculateCube ( int num ) { square = num …" at bounding box center [509, 478] width 847 height 560
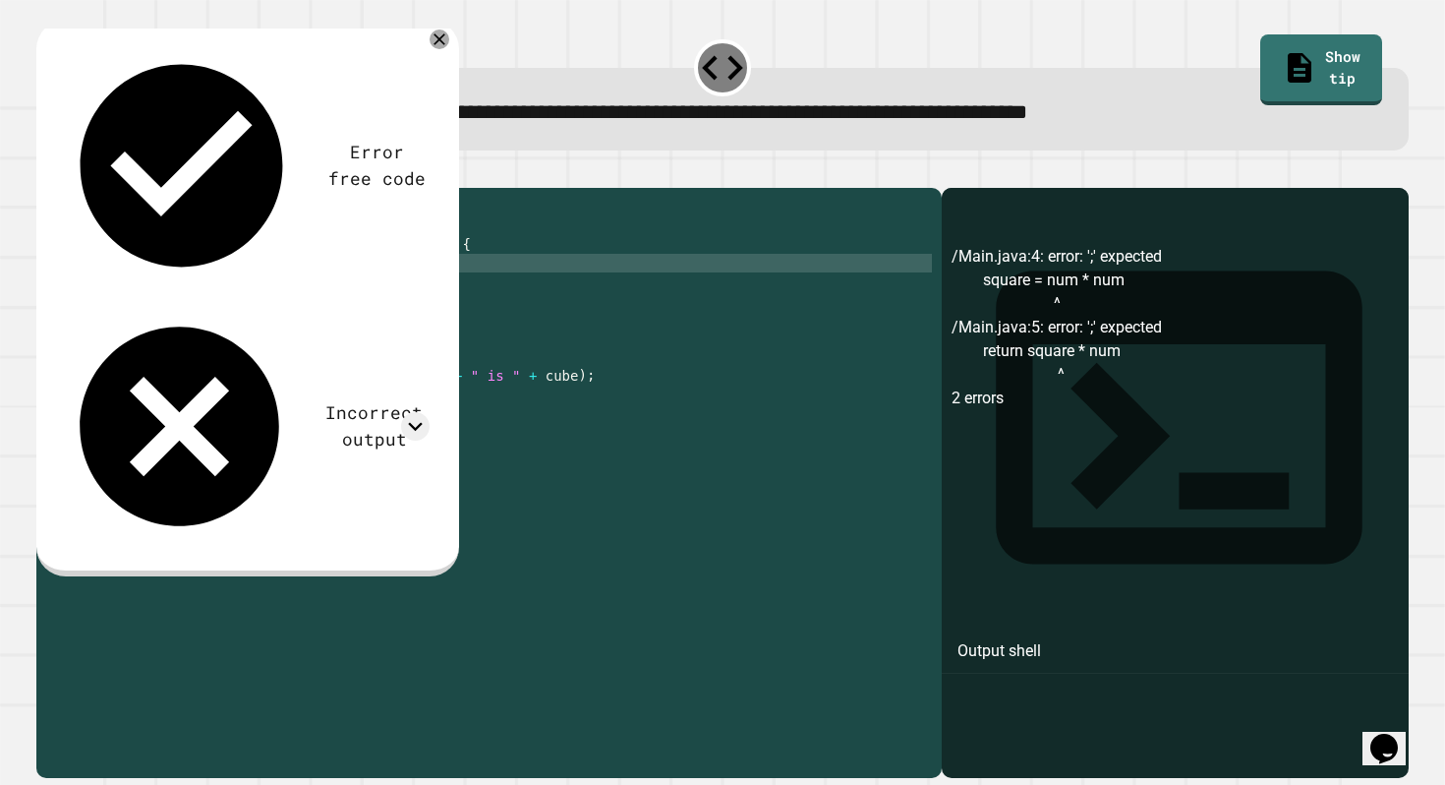
click at [585, 309] on div "public class Main { public static int calculateCube ( int num ) { square = num …" at bounding box center [509, 478] width 847 height 560
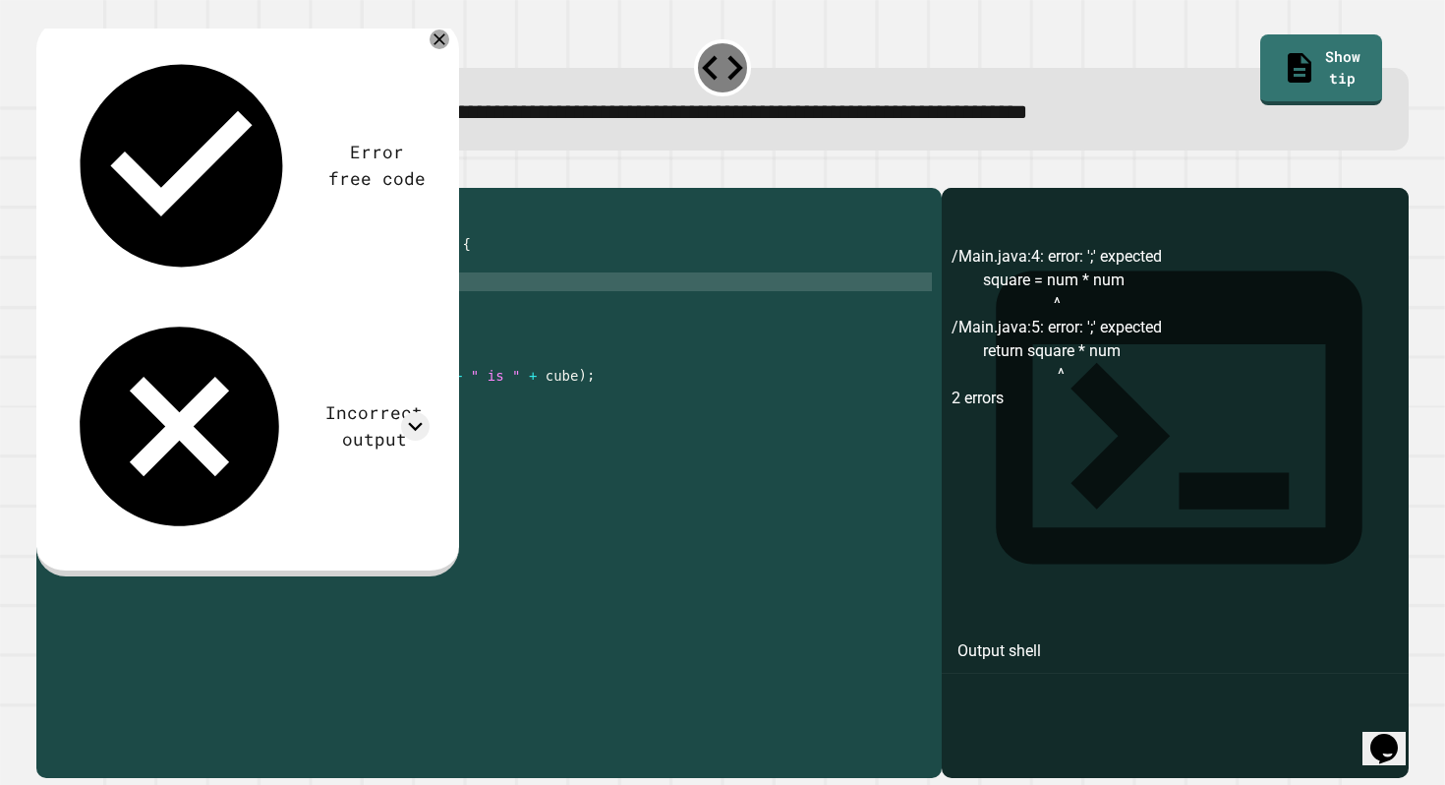
scroll to position [0, 16]
click at [46, 172] on icon "button" at bounding box center [46, 172] width 0 height 0
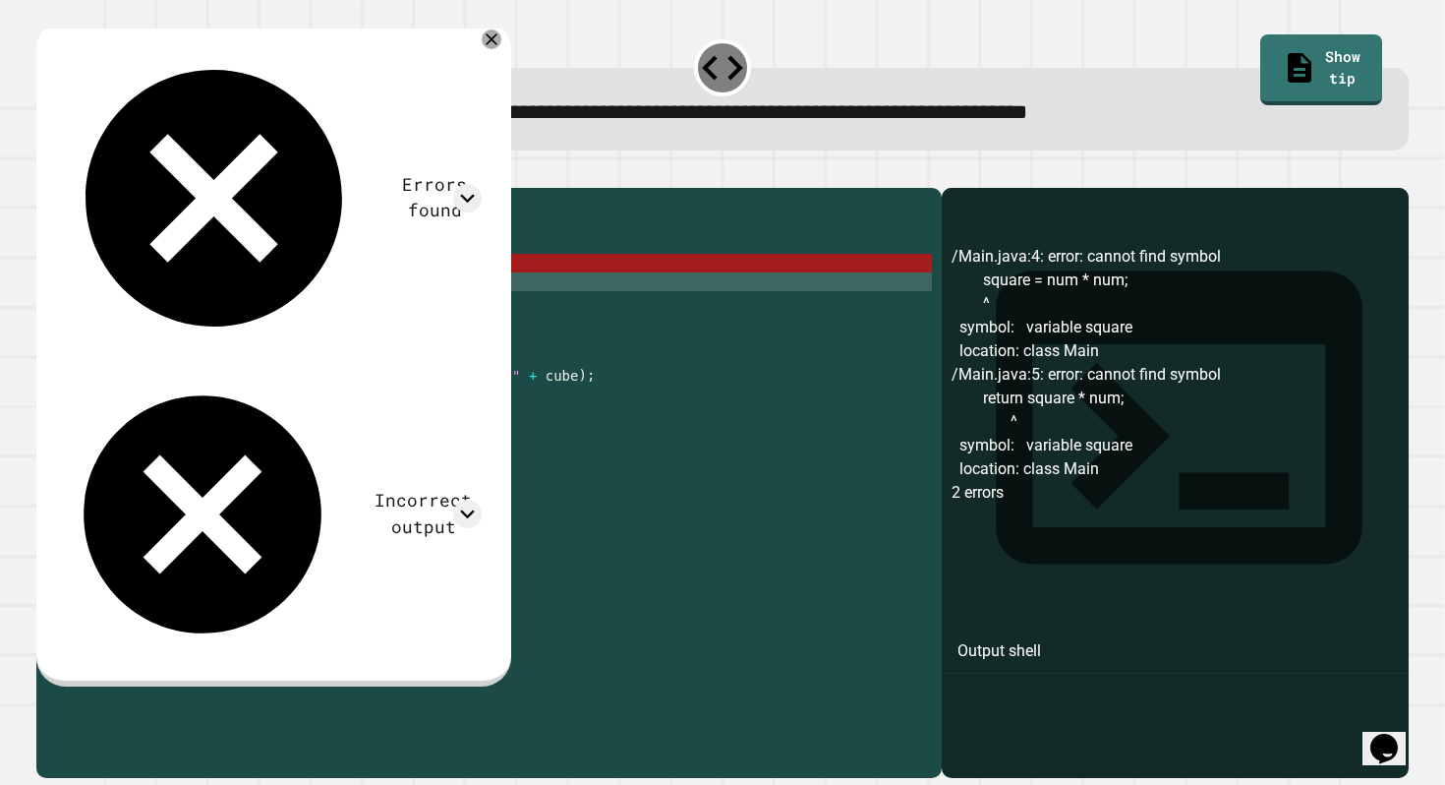
click at [154, 292] on div "public class Main { public static int calculateCube ( int num ) { square = num …" at bounding box center [509, 478] width 847 height 560
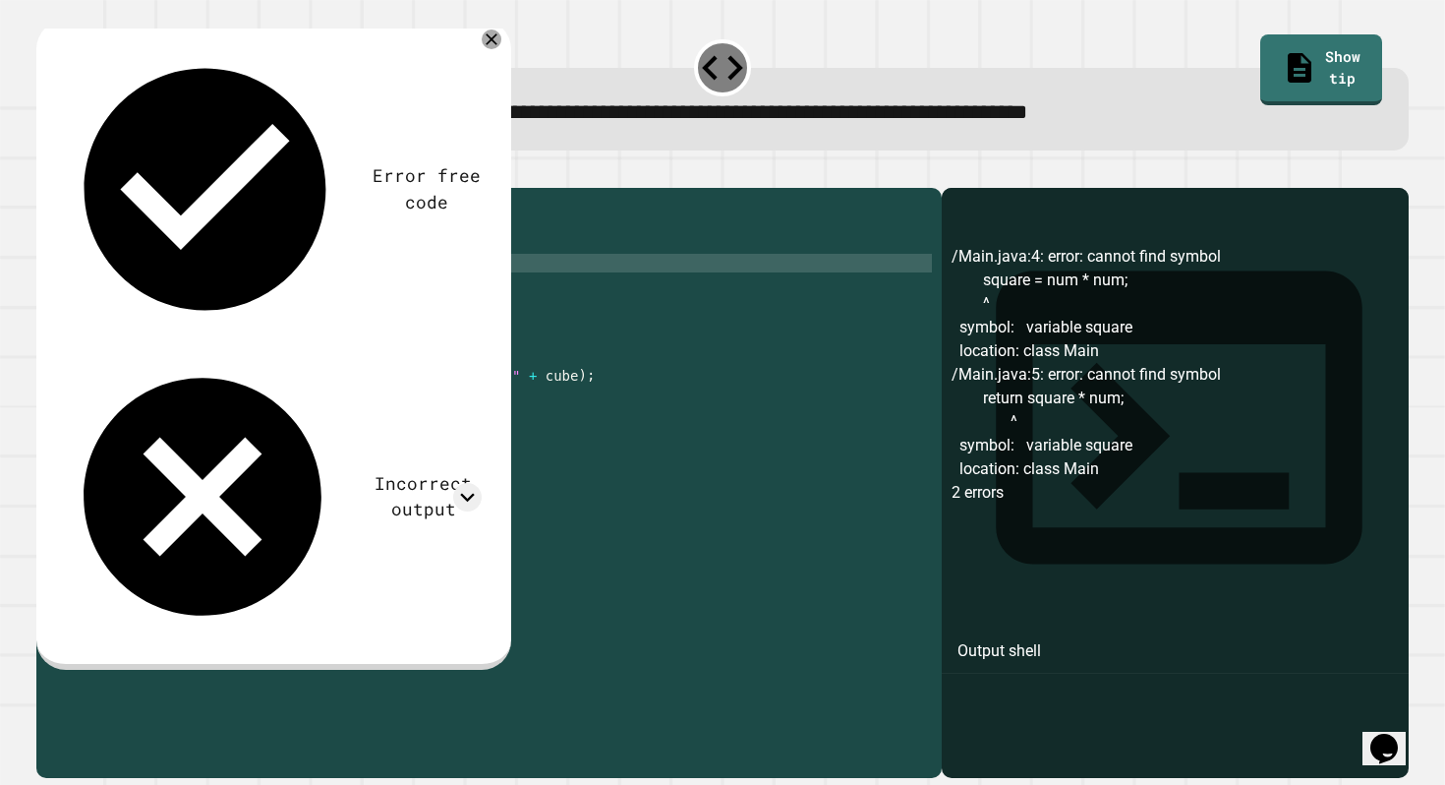
scroll to position [0, 7]
type textarea "**********"
click at [46, 172] on button "button" at bounding box center [46, 172] width 0 height 0
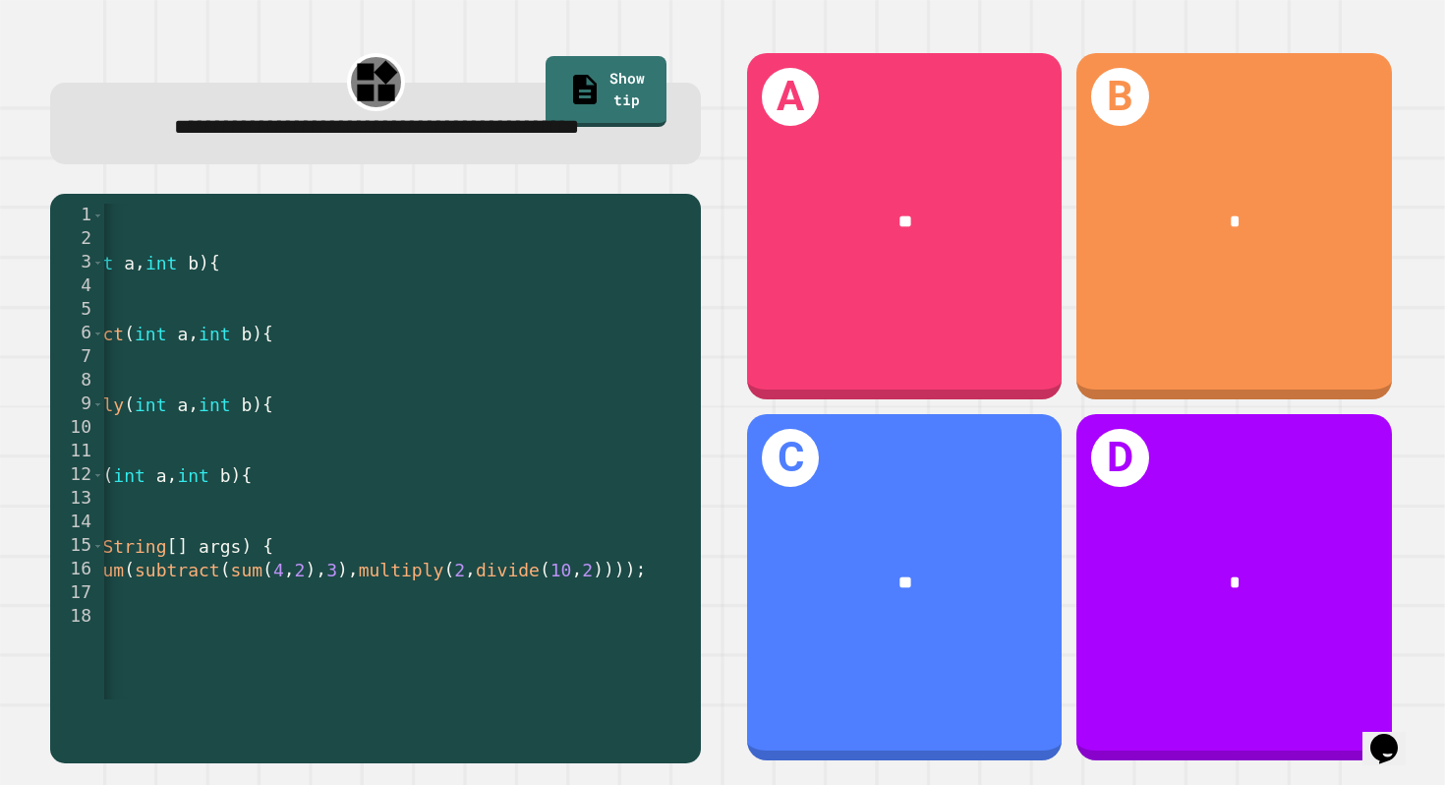
scroll to position [0, 305]
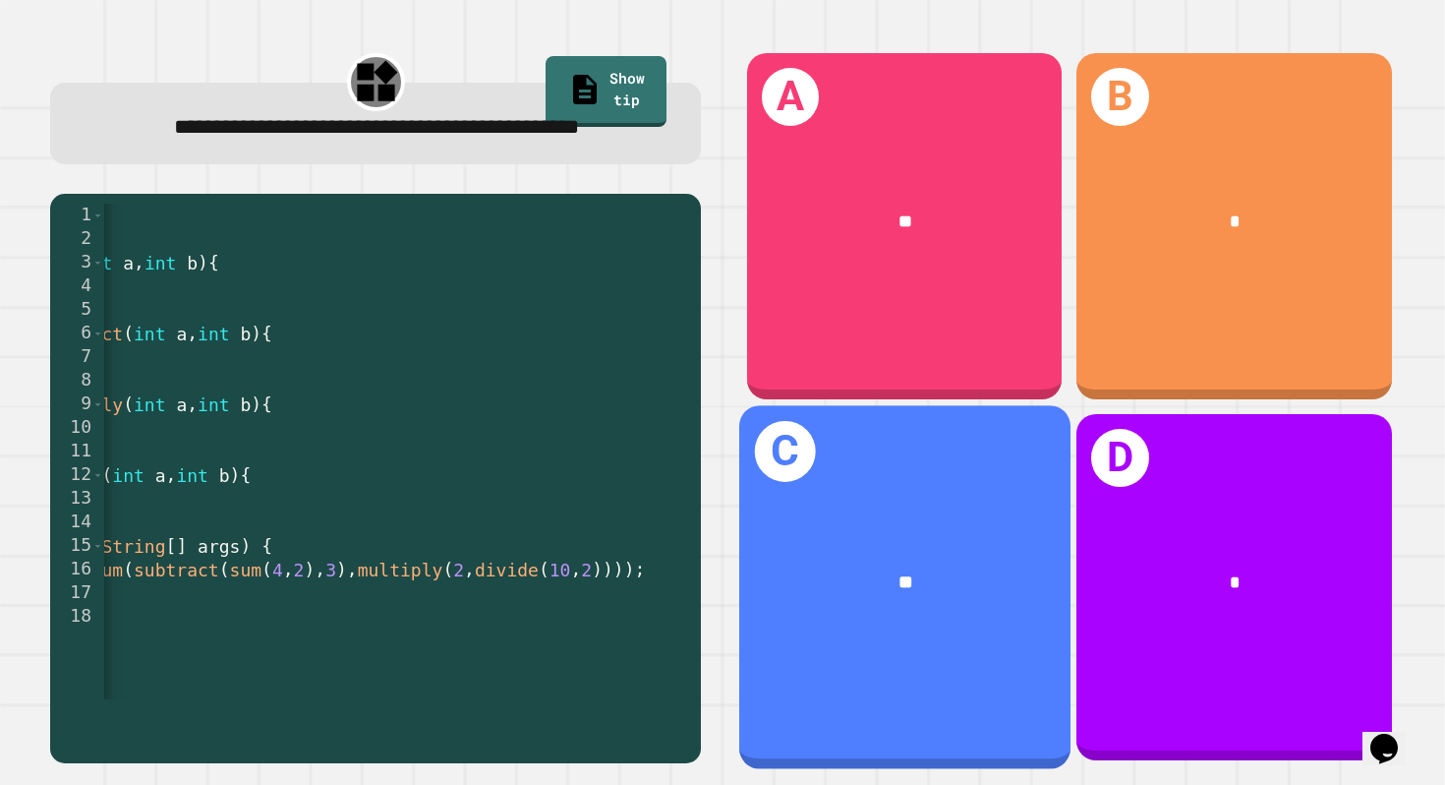
click at [845, 575] on div "**" at bounding box center [905, 582] width 257 height 29
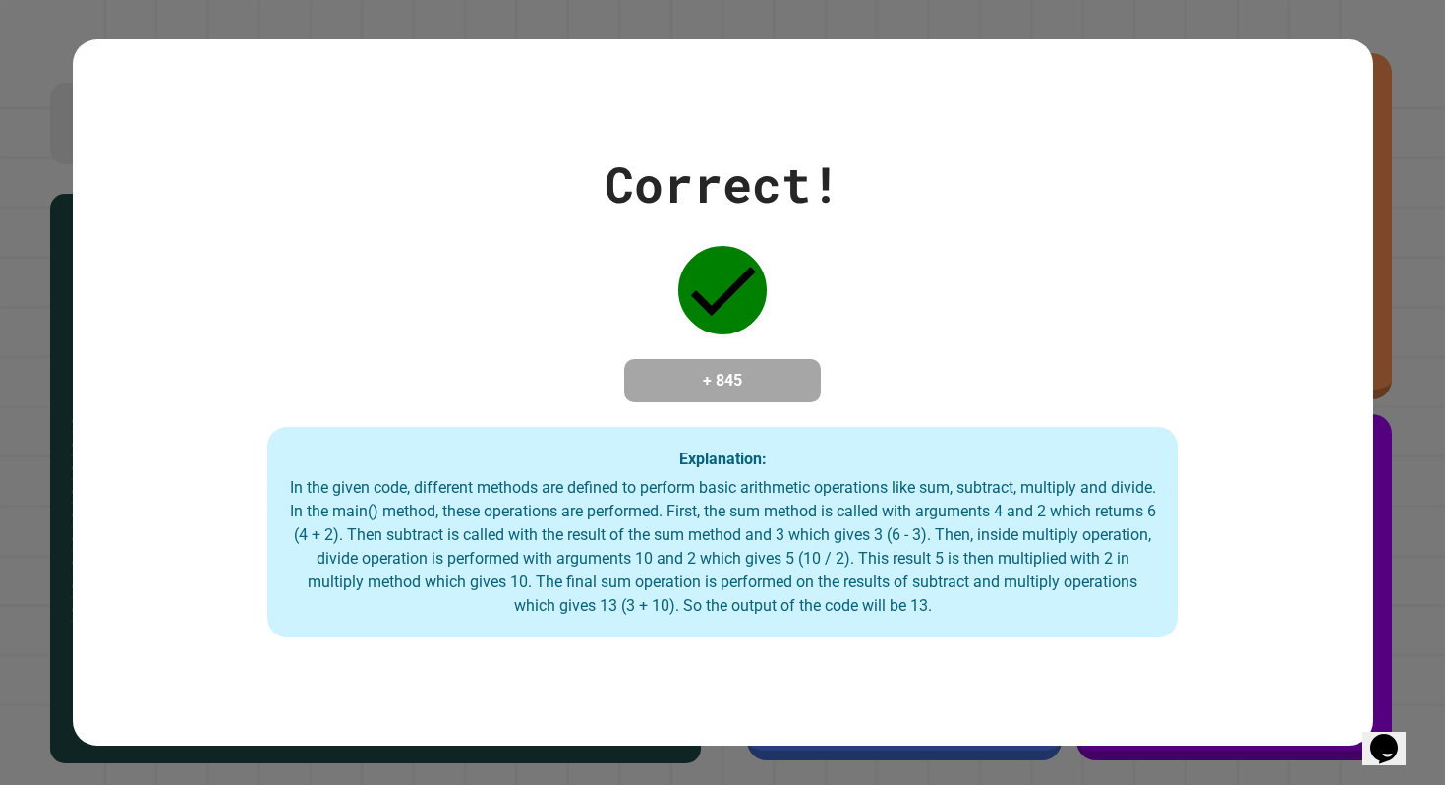
click at [718, 453] on div "Explanation: In the given code, different methods are defined to perform basic …" at bounding box center [722, 532] width 910 height 210
click at [717, 453] on div "Explanation: In the given code, different methods are defined to perform basic …" at bounding box center [722, 532] width 910 height 210
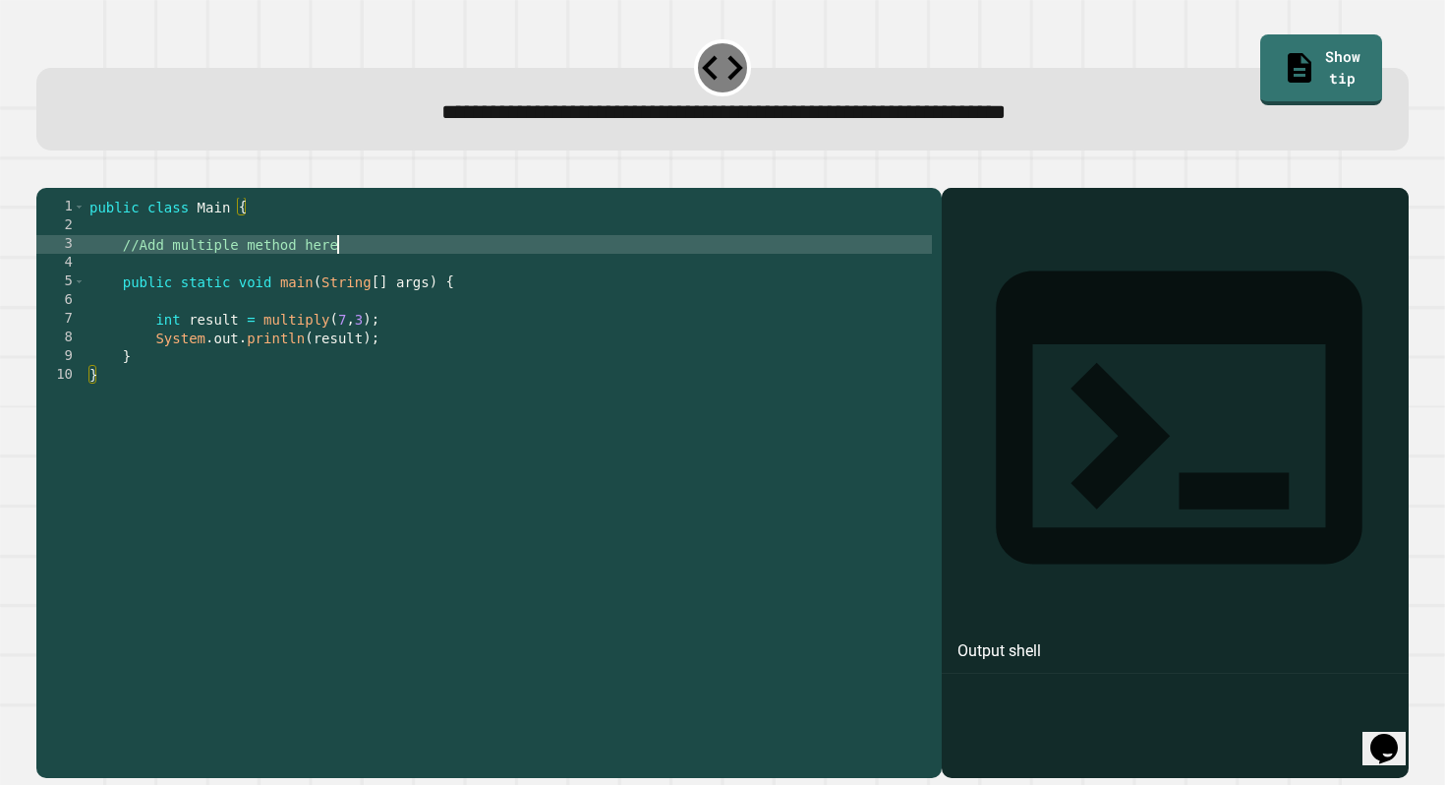
click at [560, 272] on div "public class Main { //Add multiple method here public static void main ( String…" at bounding box center [509, 478] width 847 height 560
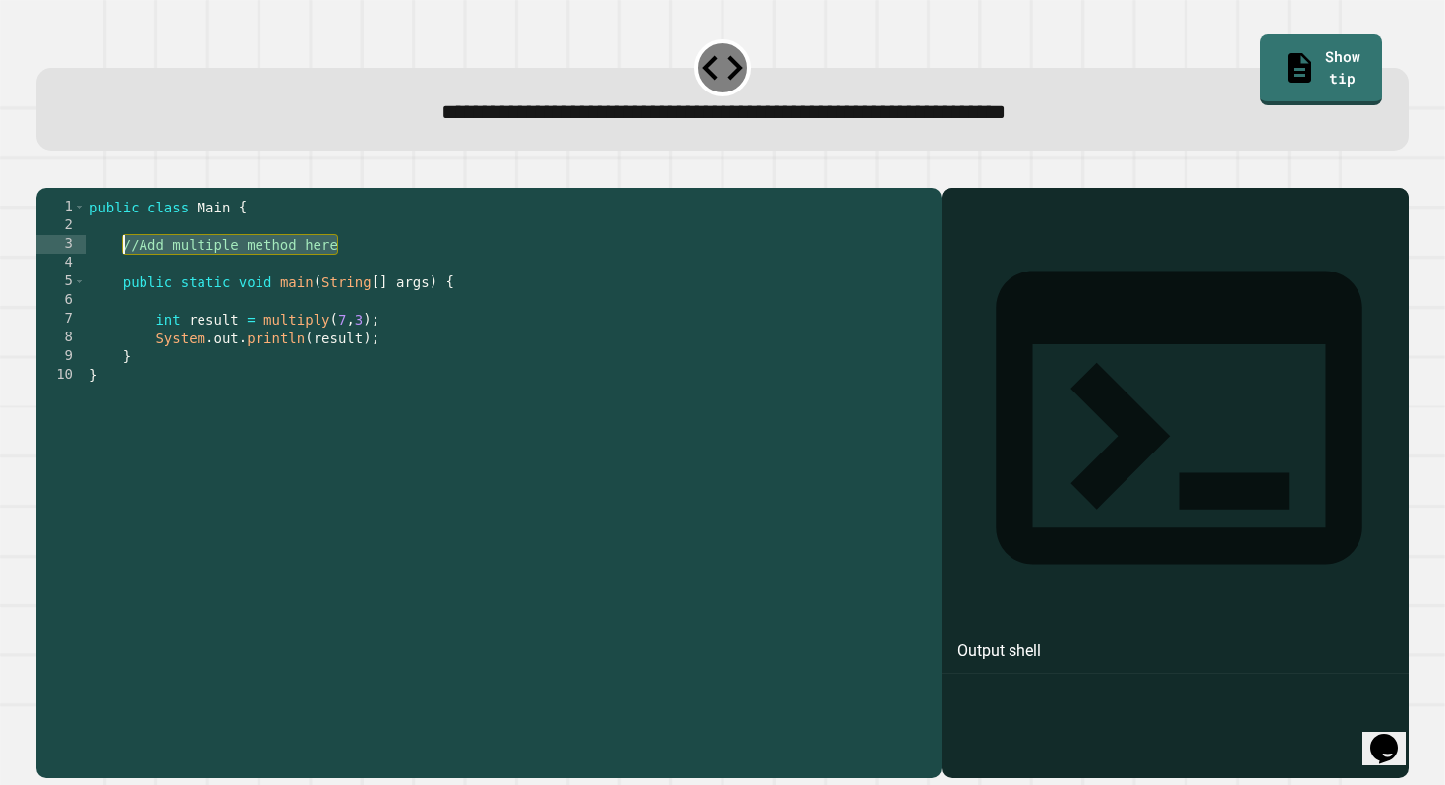
drag, startPoint x: 602, startPoint y: 266, endPoint x: 122, endPoint y: 269, distance: 479.8
click at [122, 269] on div "public class Main { //Add multiple method here public static void main ( String…" at bounding box center [509, 478] width 847 height 560
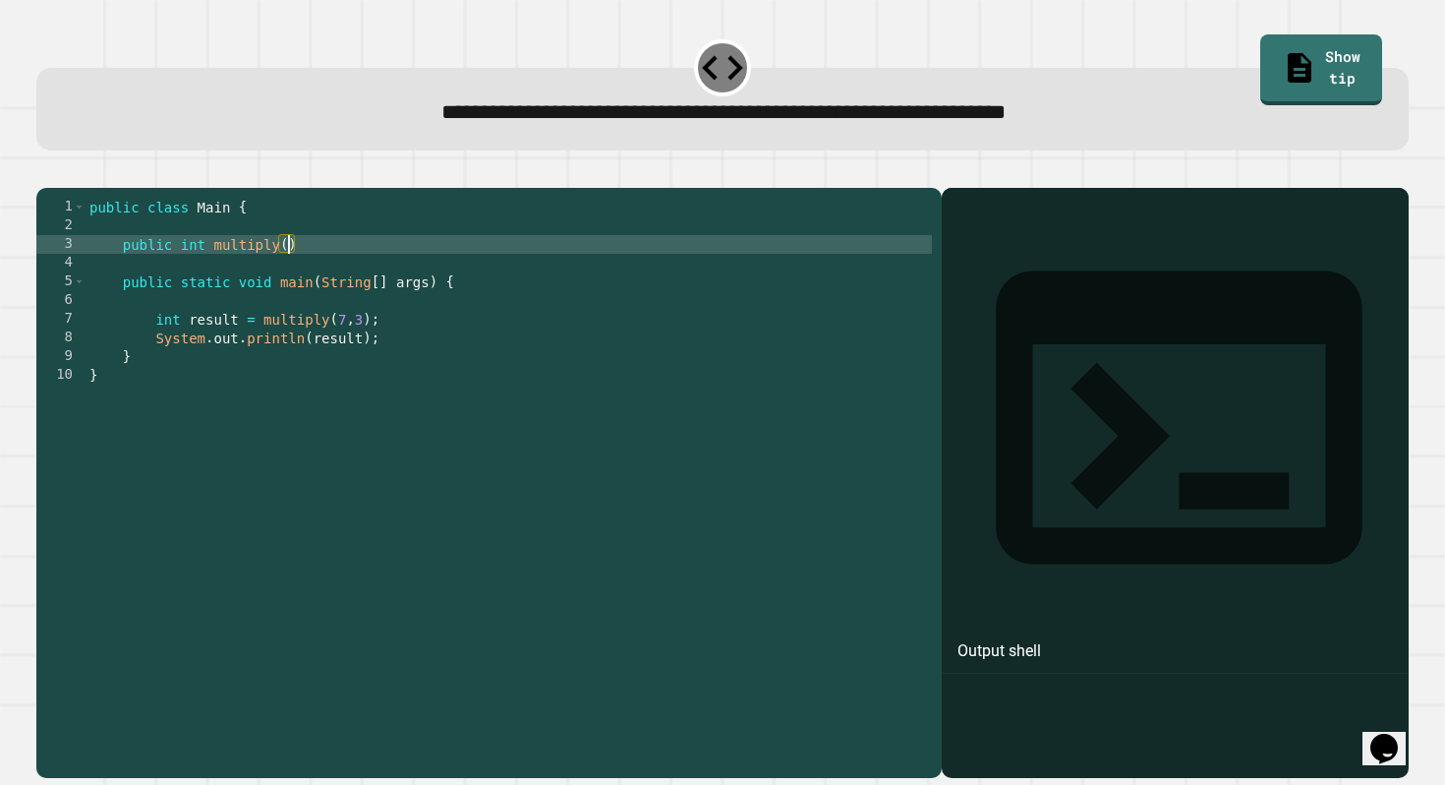
scroll to position [0, 14]
type textarea "**********"
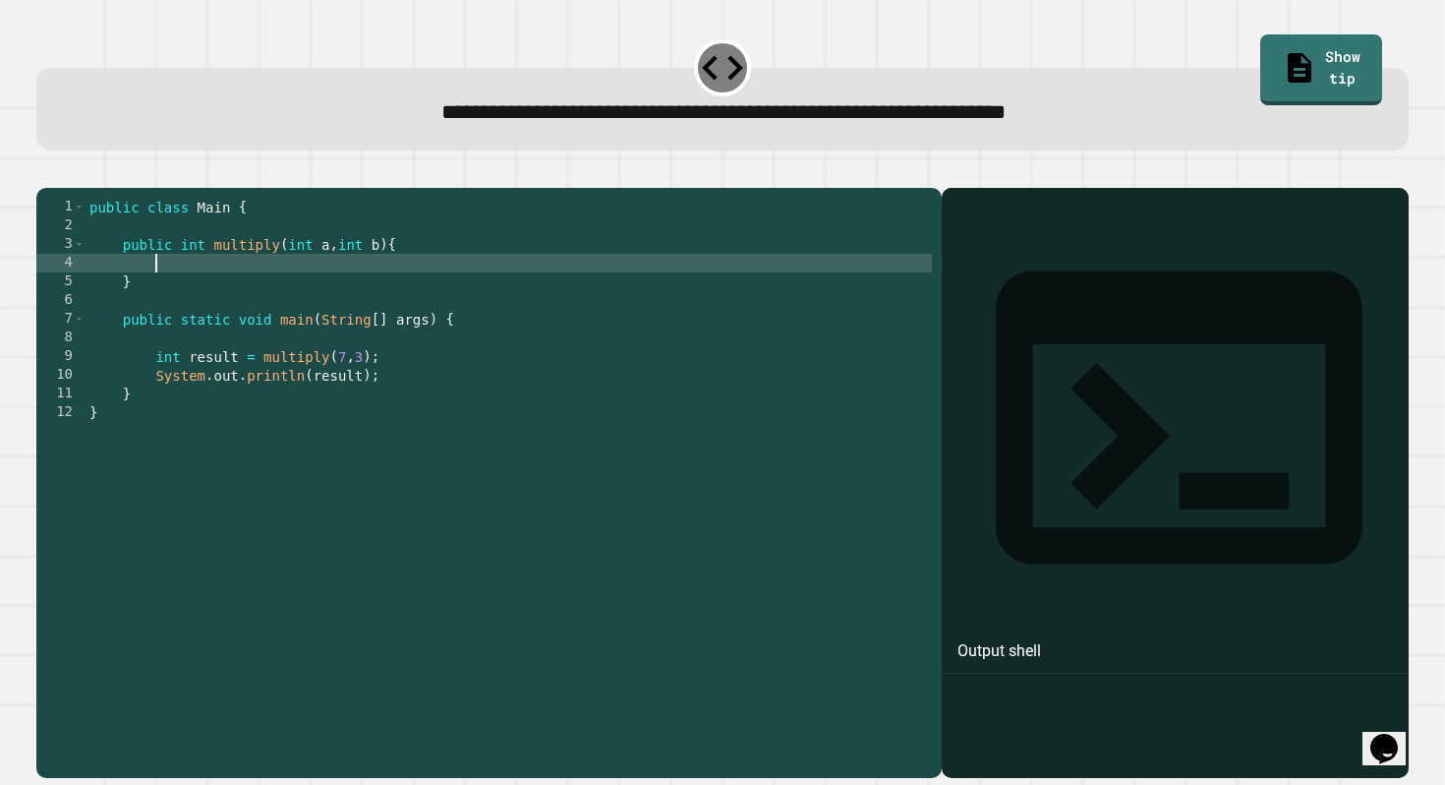
scroll to position [0, 4]
type textarea "**********"
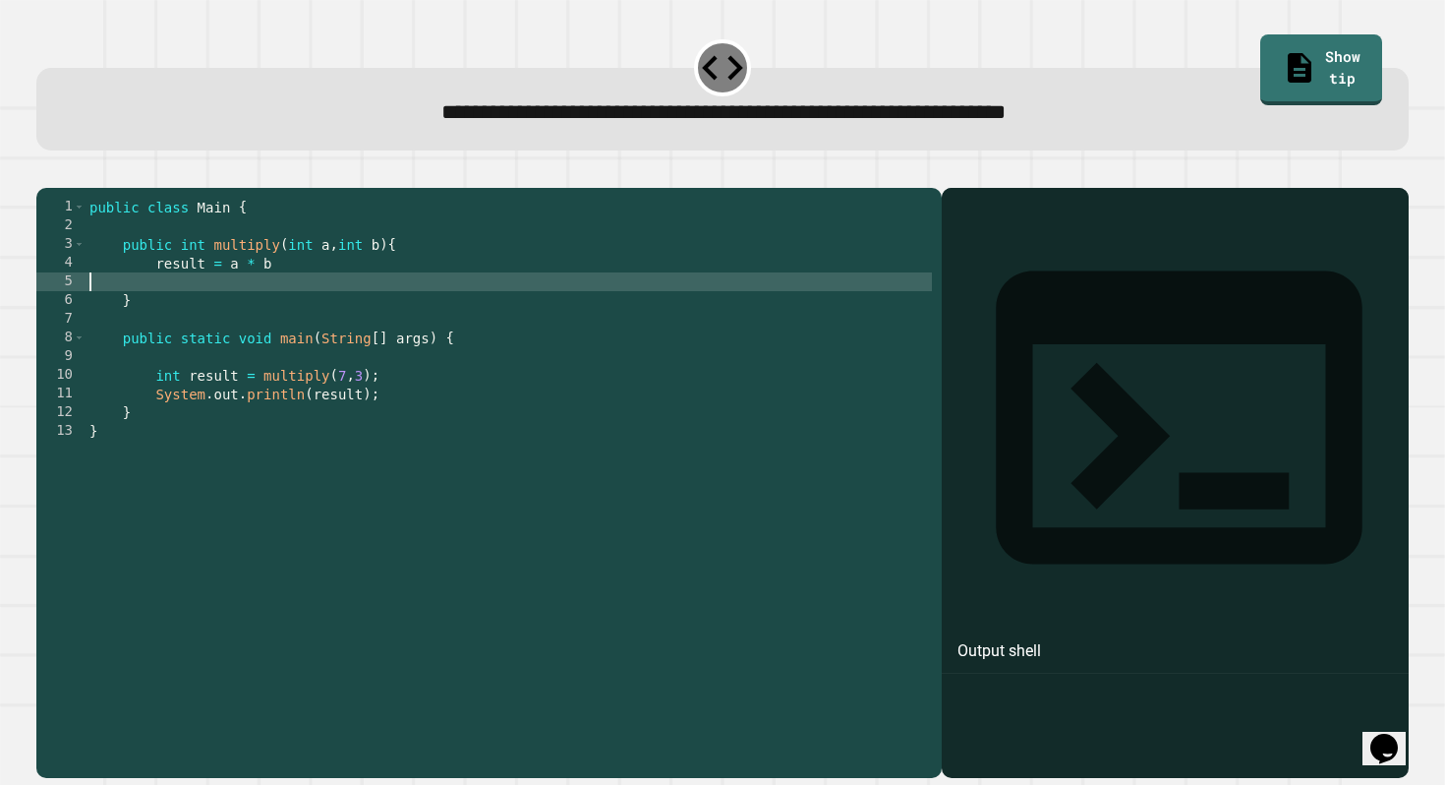
scroll to position [0, 0]
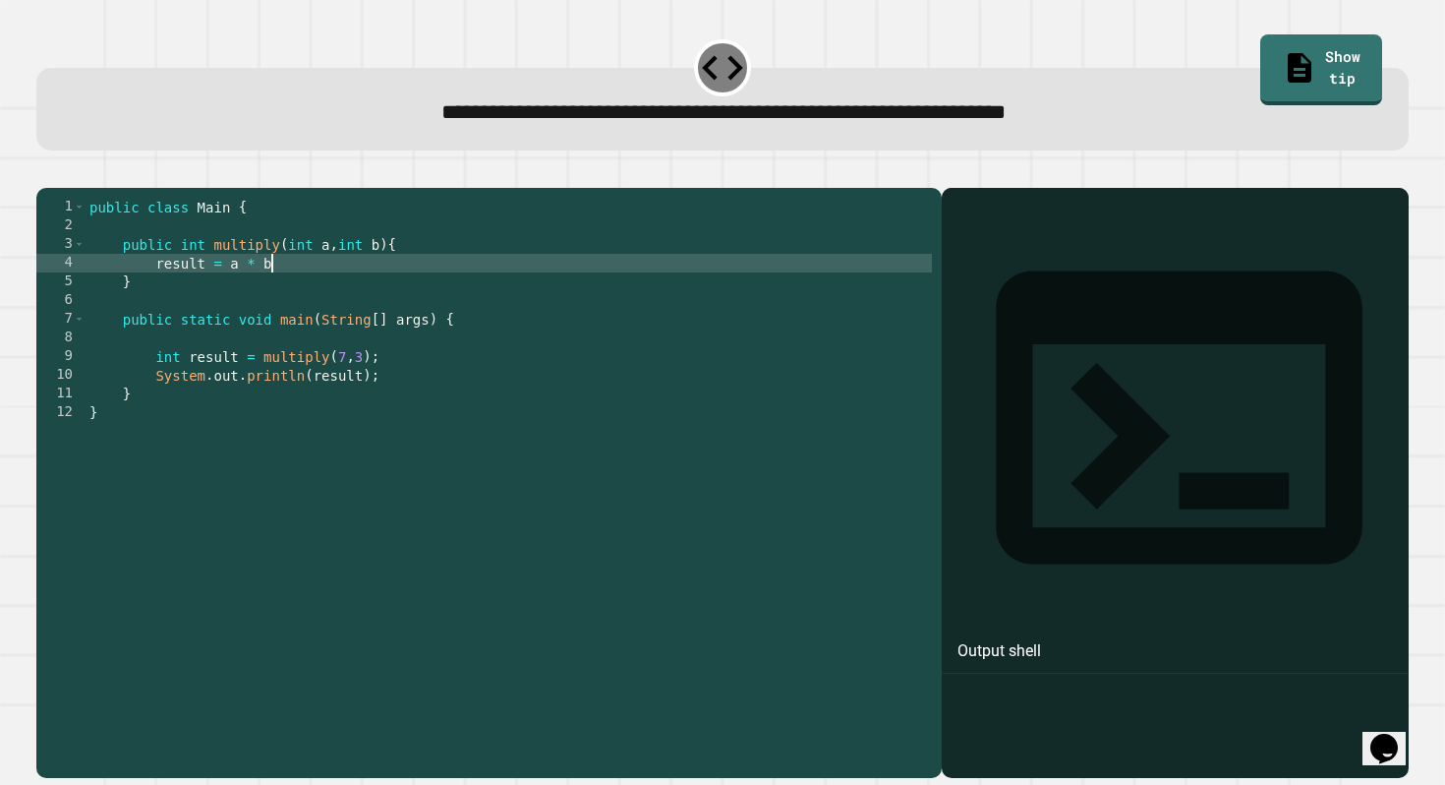
type textarea "**********"
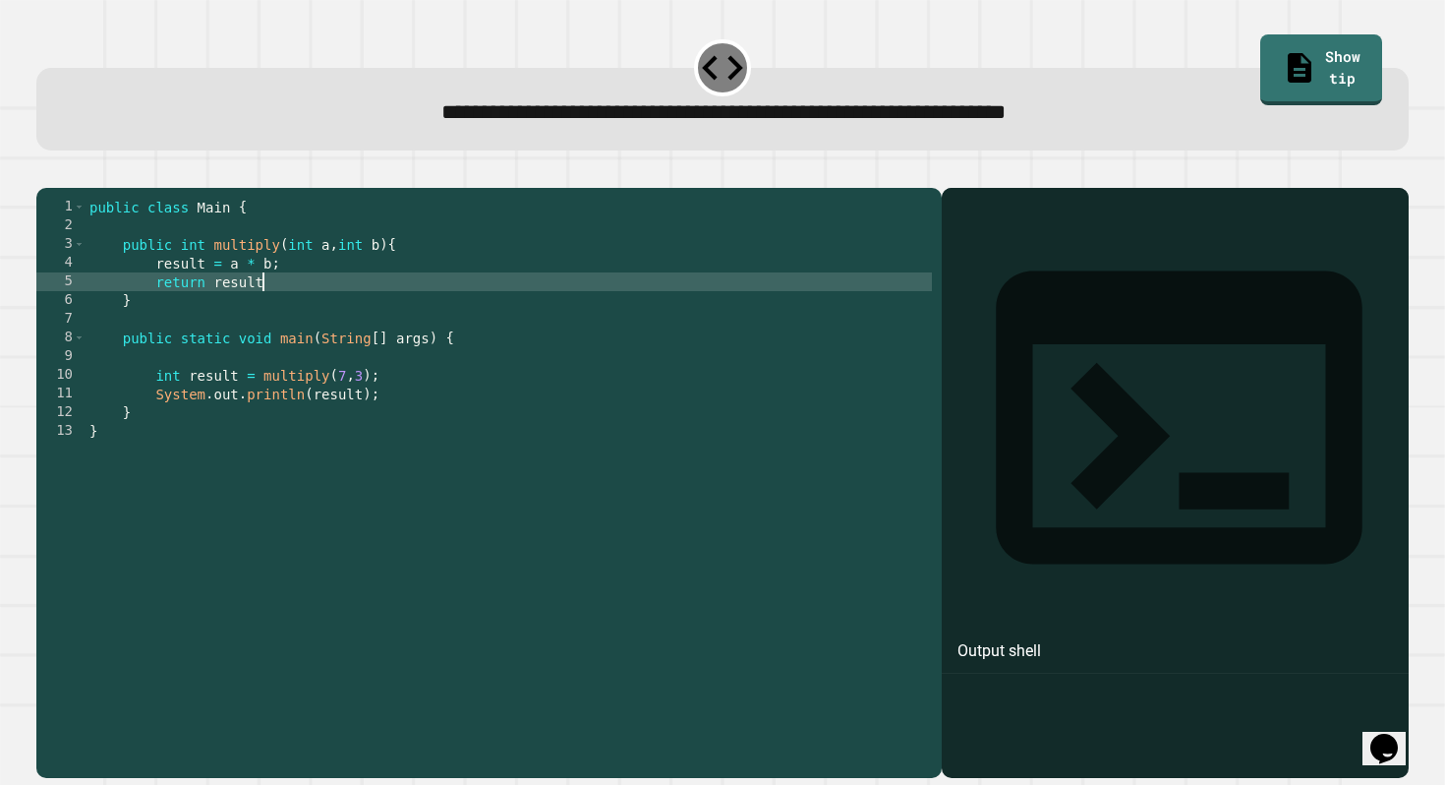
scroll to position [0, 12]
click at [46, 172] on icon "button" at bounding box center [46, 172] width 0 height 0
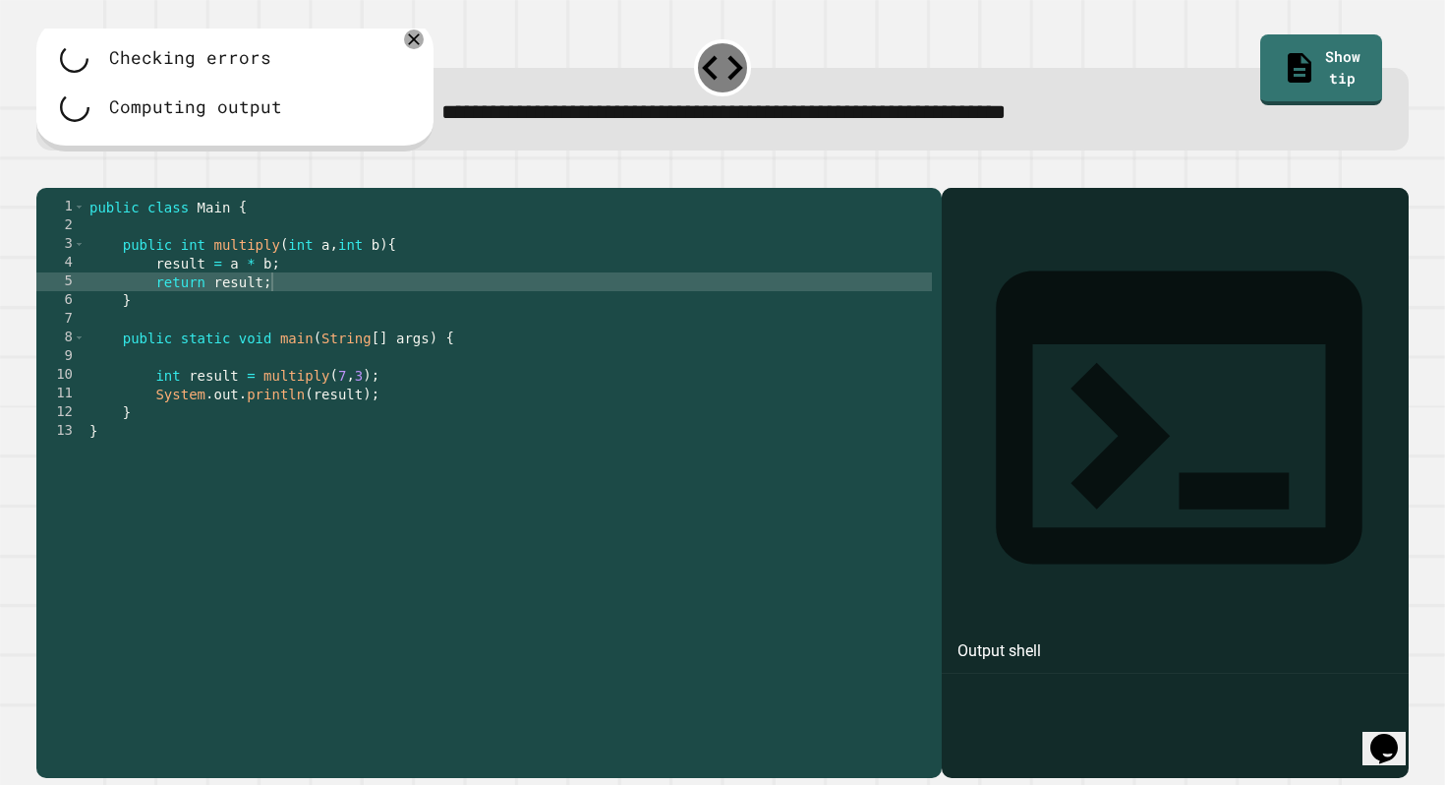
click at [274, 318] on div "public class Main { public int multiply ( int a , int b ) { result = a * b ; re…" at bounding box center [509, 478] width 847 height 560
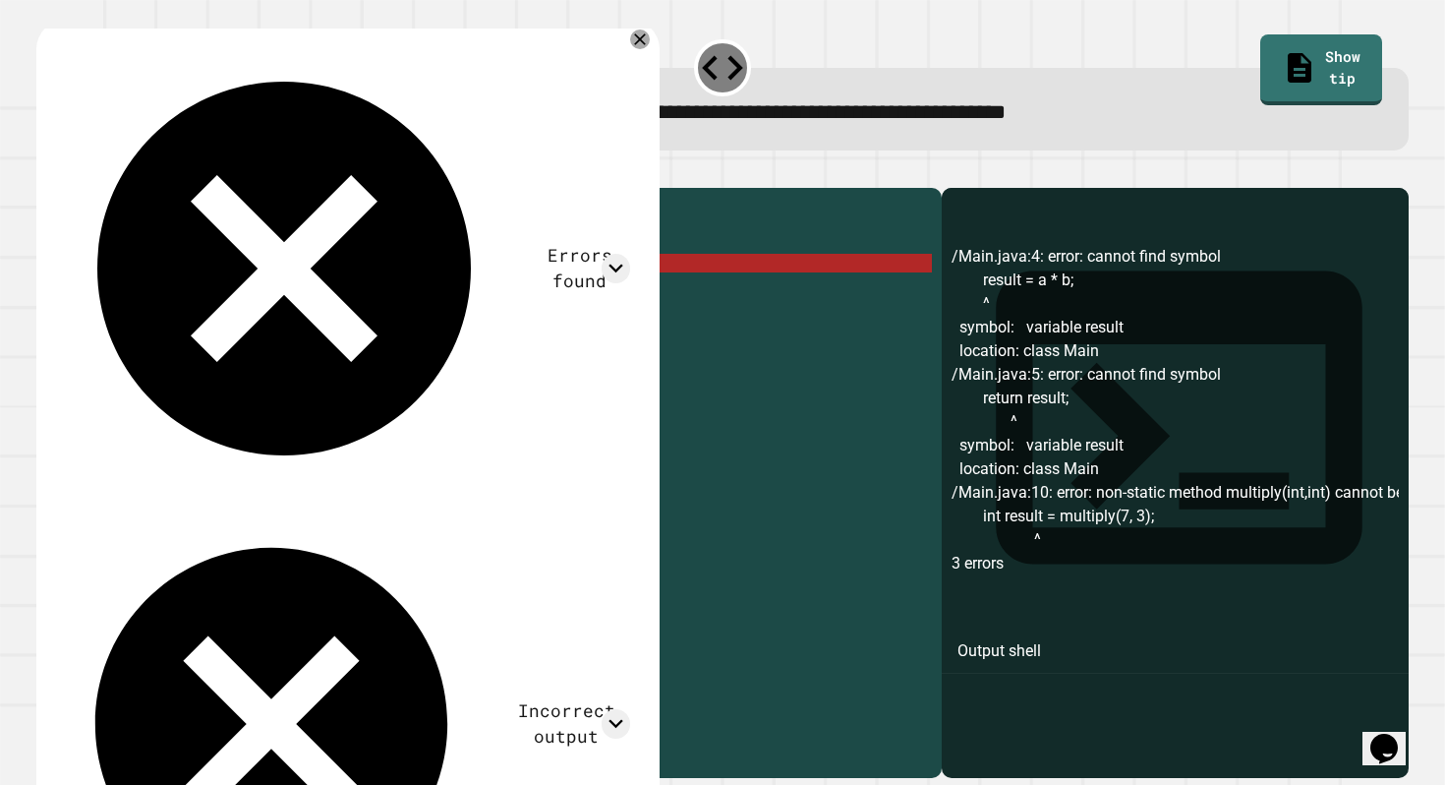
click at [154, 300] on div "public class Main { public int multiply ( int a , int b ) { result = a * b ; re…" at bounding box center [509, 478] width 847 height 560
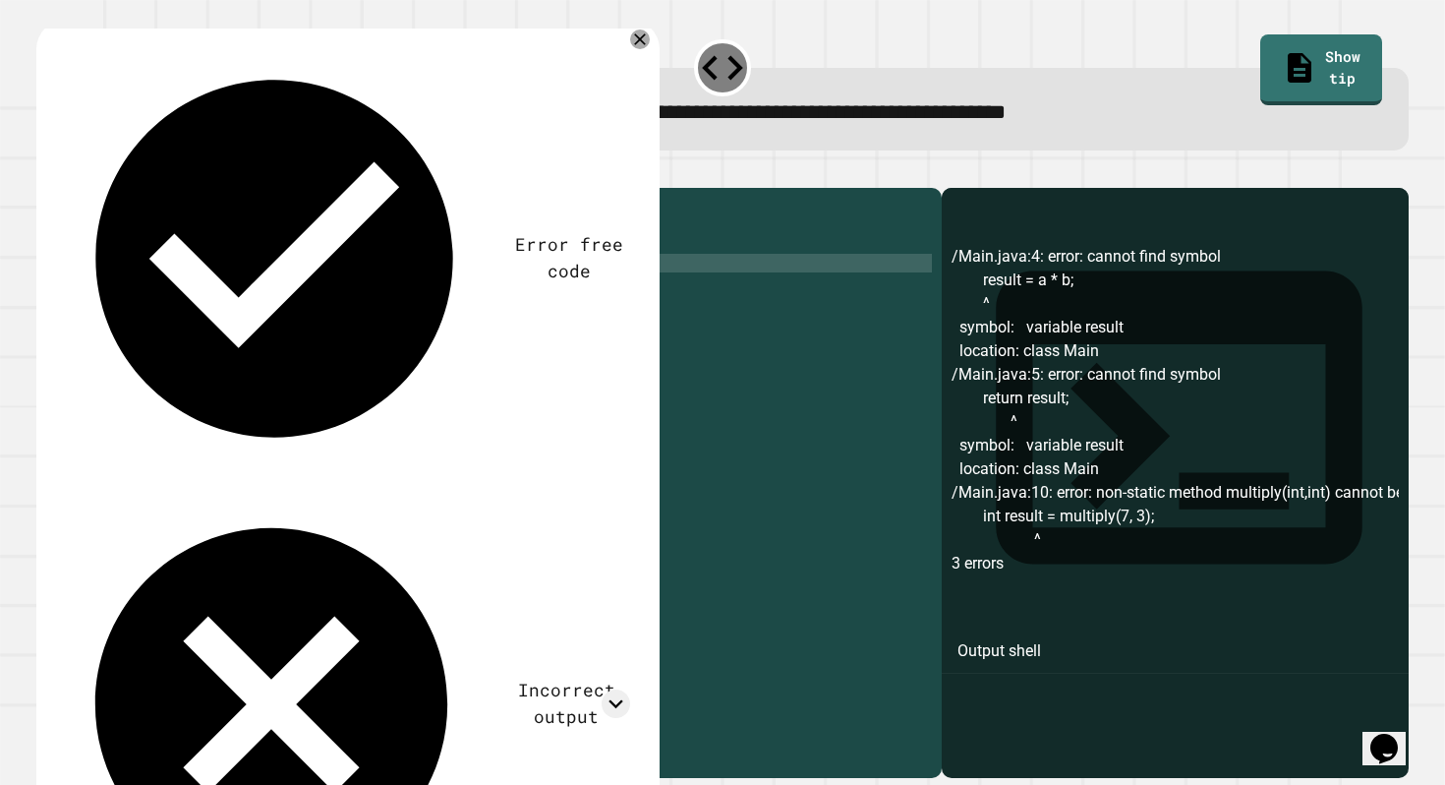
scroll to position [0, 7]
click at [46, 172] on icon "button" at bounding box center [46, 172] width 0 height 0
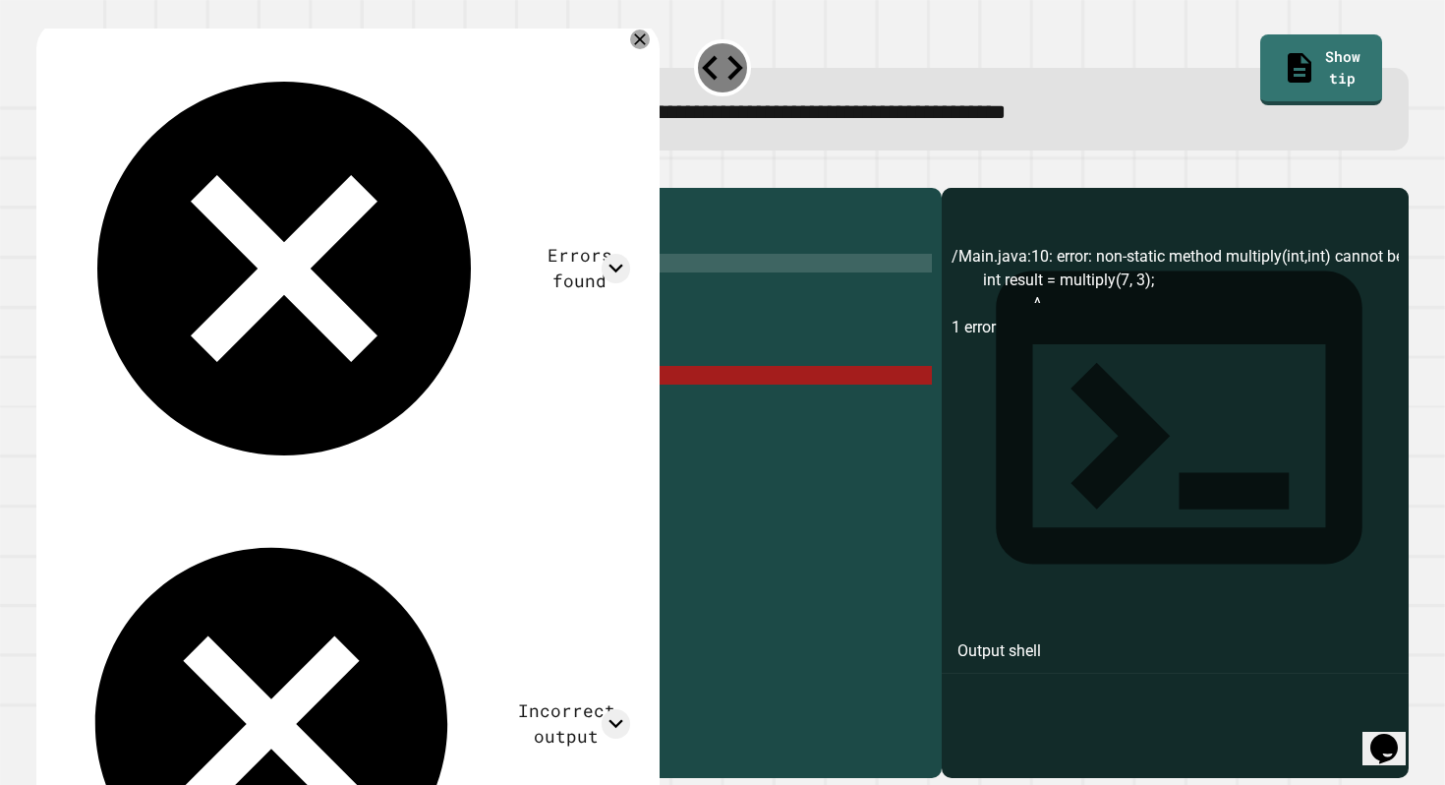
click at [379, 402] on div "public class Main { public int multiply ( int a , int b ) { int result = a * b …" at bounding box center [509, 478] width 847 height 560
click at [216, 290] on div "public class Main { public int multiply ( int a , int b ) { int result = a * b …" at bounding box center [509, 478] width 847 height 560
drag, startPoint x: 281, startPoint y: 312, endPoint x: 165, endPoint y: 309, distance: 116.1
click at [165, 309] on div "public class Main { public int multiply ( int a , int b ) { int result = a * b …" at bounding box center [509, 478] width 847 height 560
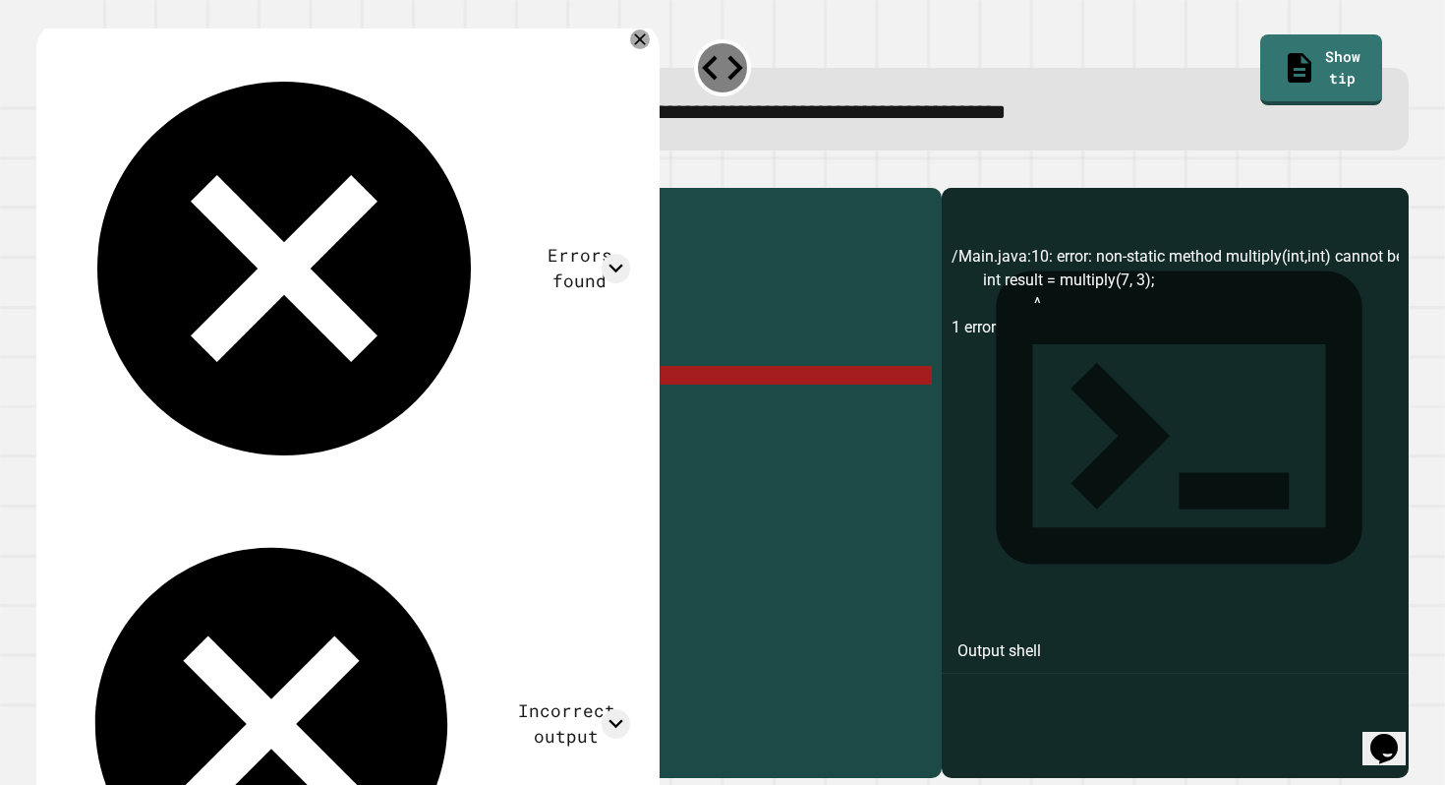
click at [284, 316] on div "public class Main { public int multiply ( int a , int b ) { int result = a * b …" at bounding box center [509, 478] width 847 height 560
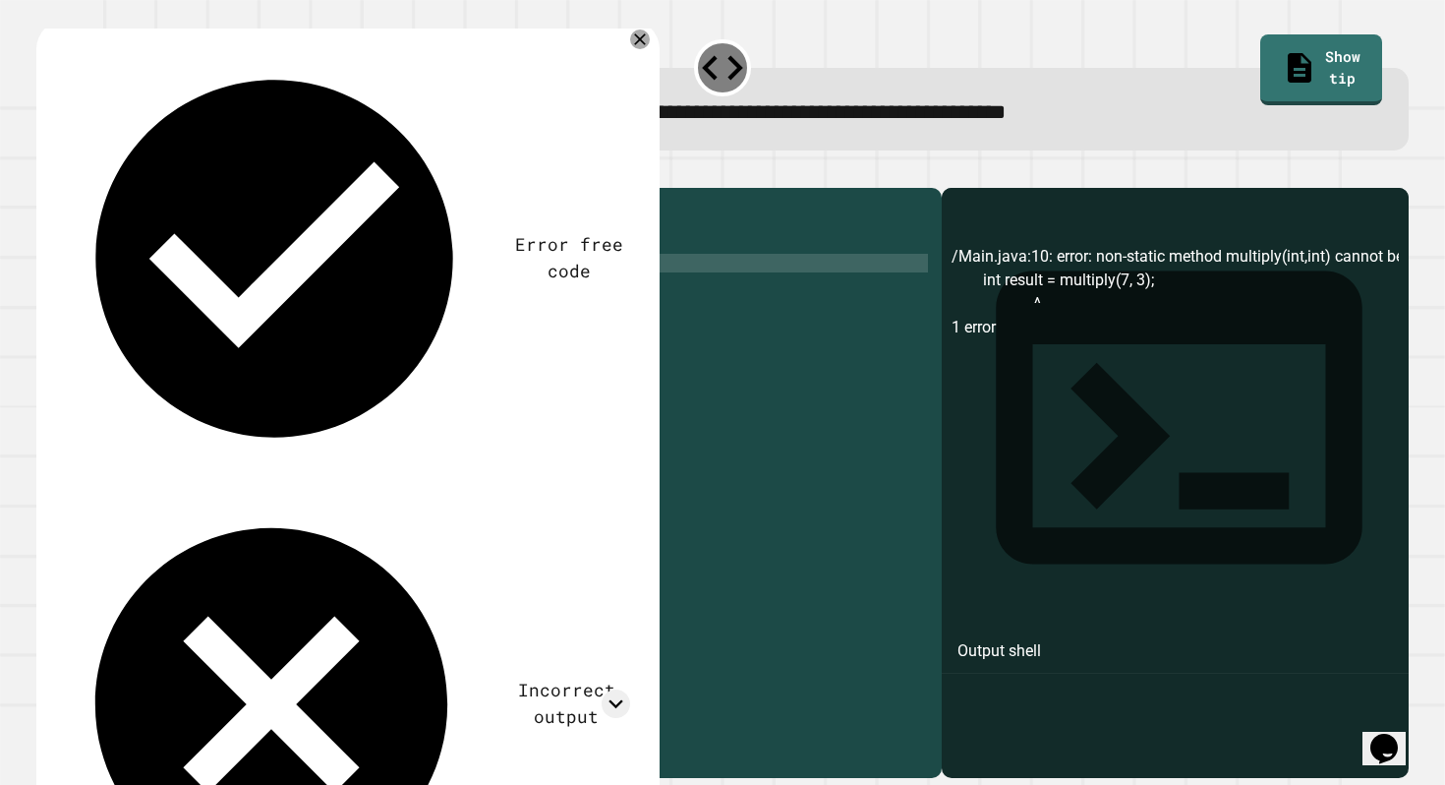
drag, startPoint x: 284, startPoint y: 316, endPoint x: 154, endPoint y: 288, distance: 132.7
click at [154, 288] on div "public class Main { public int multiply ( int a , int b ) { int result = a * b …" at bounding box center [509, 478] width 847 height 560
click at [64, 188] on icon "button" at bounding box center [59, 184] width 11 height 14
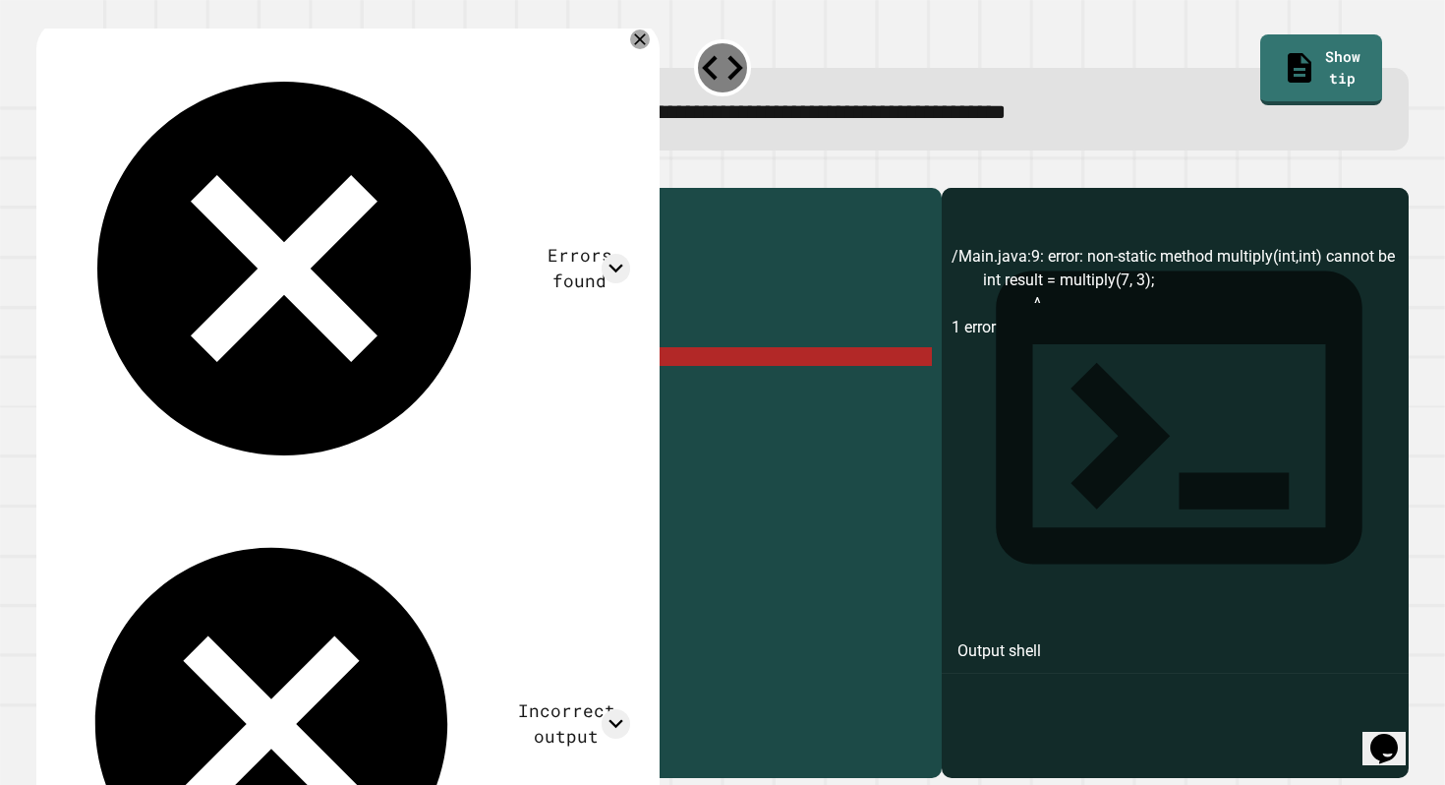
click at [461, 394] on div "public class Main { public int multiply ( int a , int b ) { return a * b ; } pu…" at bounding box center [509, 478] width 847 height 560
click at [356, 295] on div "public class Main { public int multiply ( int a , int b ) { return a * b ; } pu…" at bounding box center [509, 478] width 847 height 560
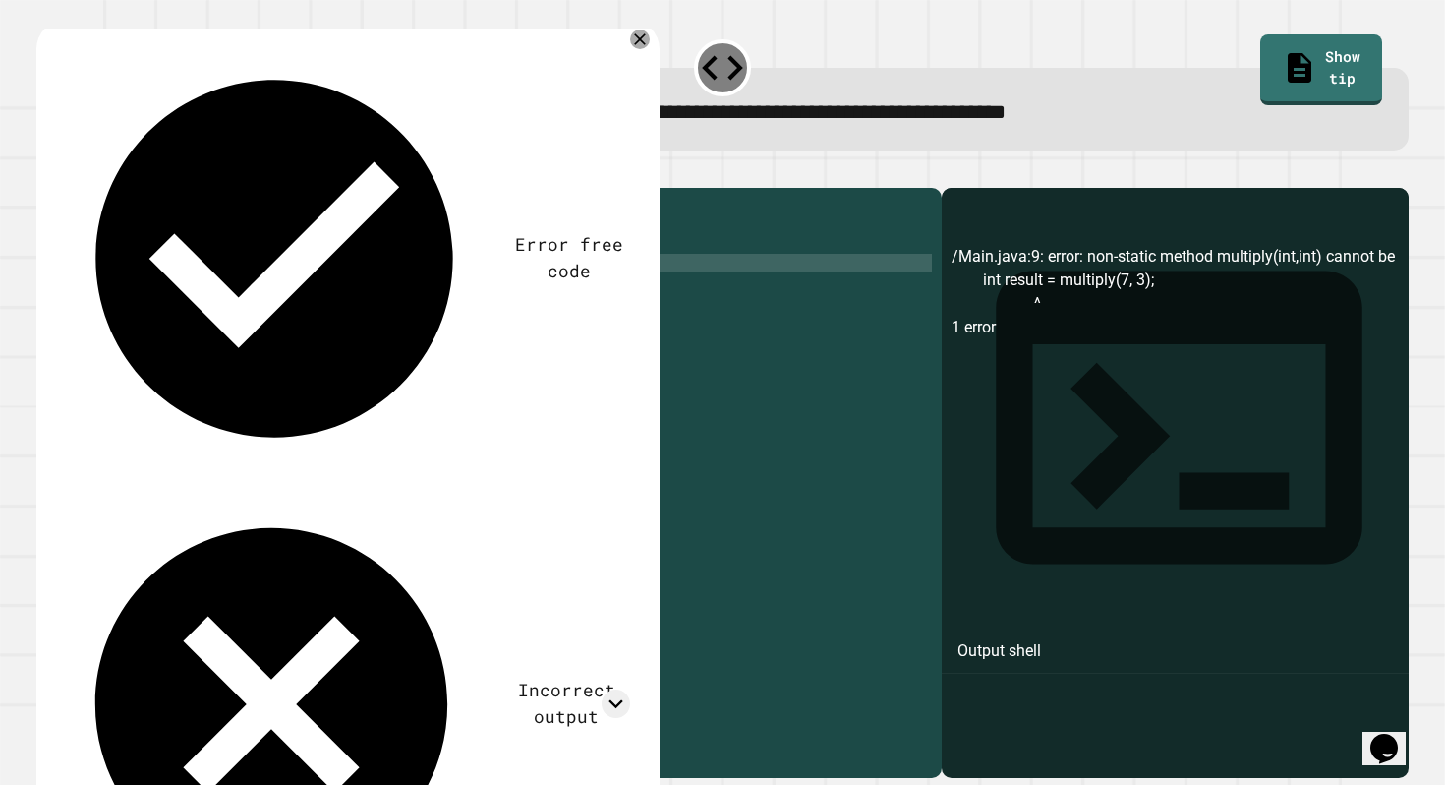
click at [46, 172] on icon "button" at bounding box center [46, 172] width 0 height 0
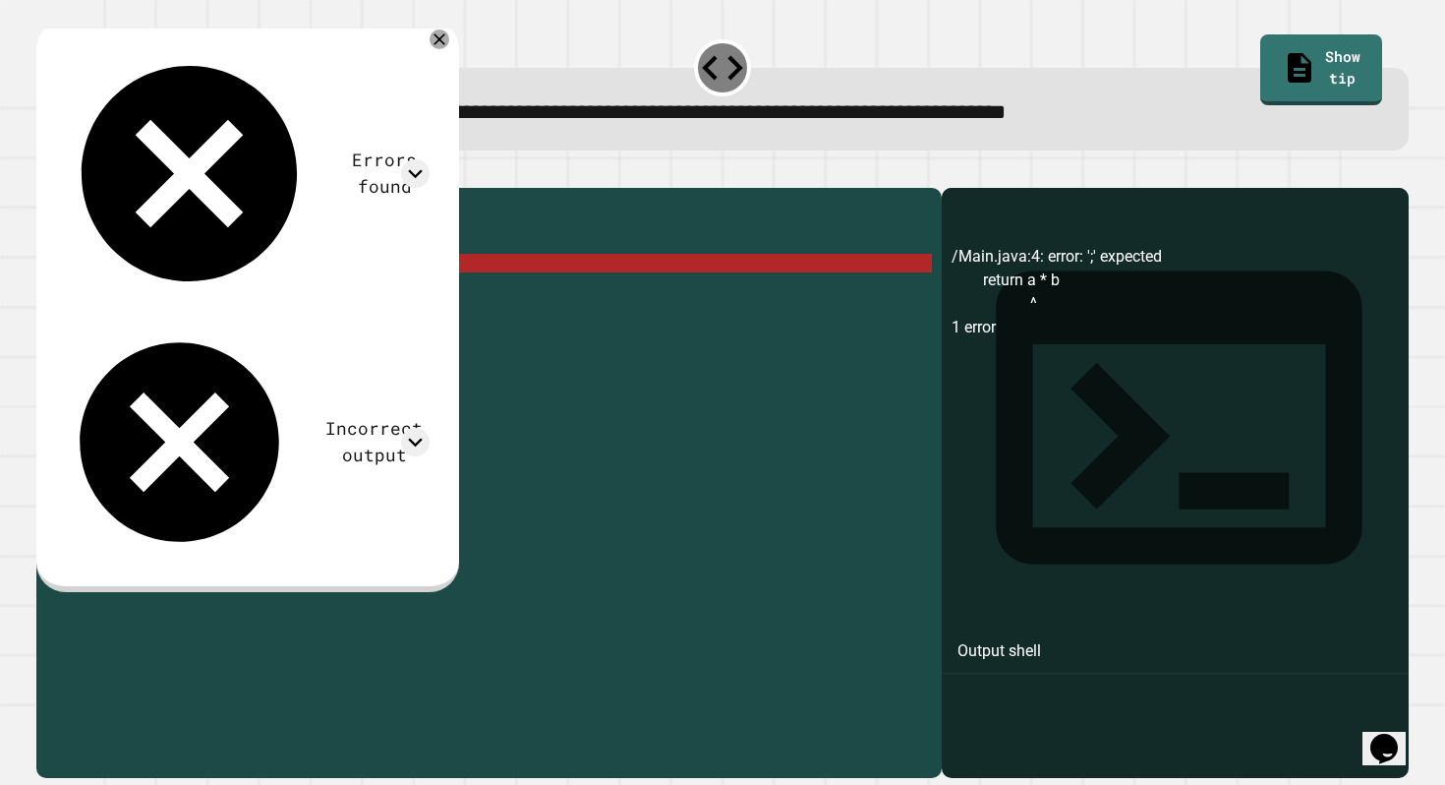
click at [46, 172] on icon "button" at bounding box center [46, 172] width 0 height 0
click at [315, 283] on div "public class Main { public int multiply ( int a , int b ) { return a * b } publ…" at bounding box center [509, 478] width 847 height 560
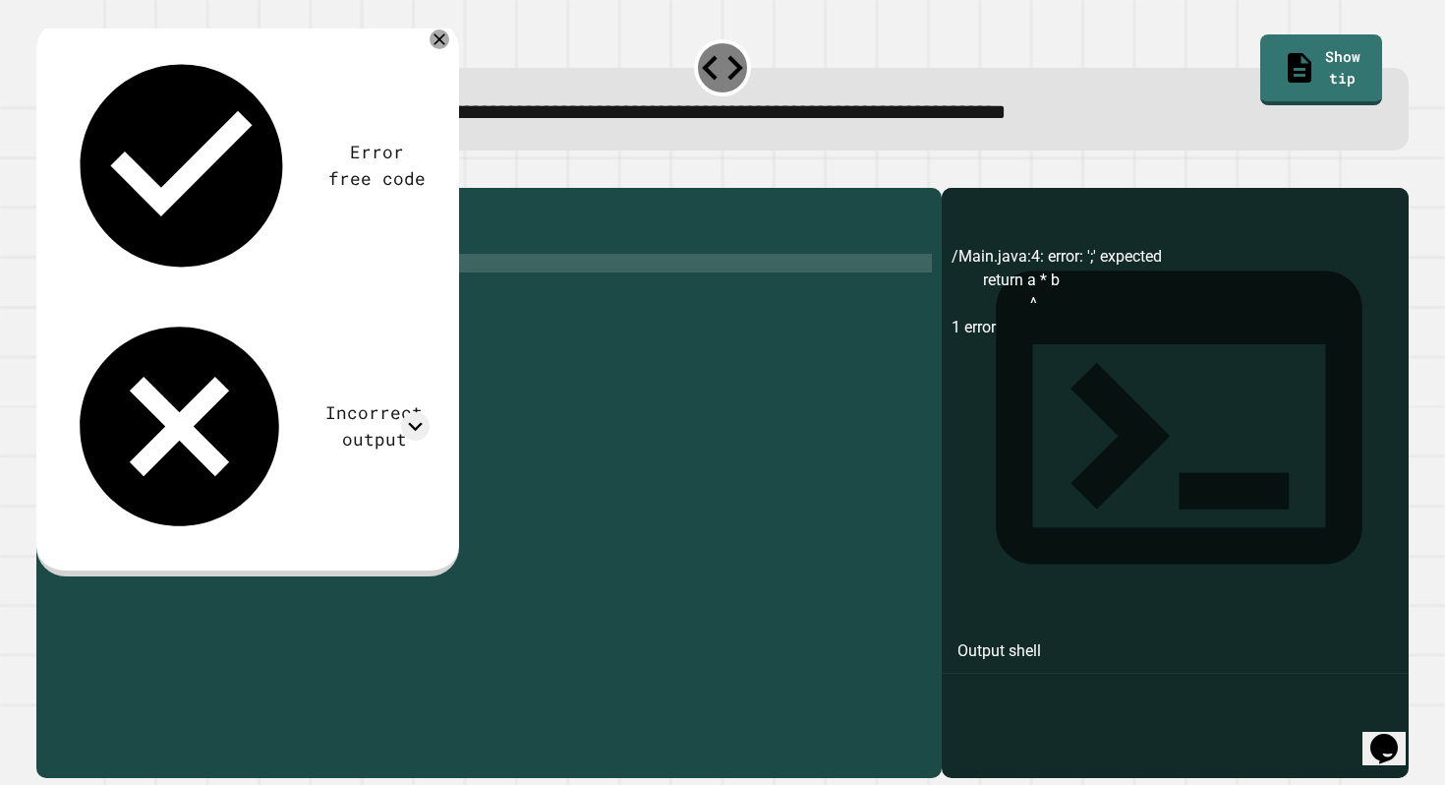
type textarea "**********"
click at [65, 187] on icon "button" at bounding box center [59, 184] width 11 height 14
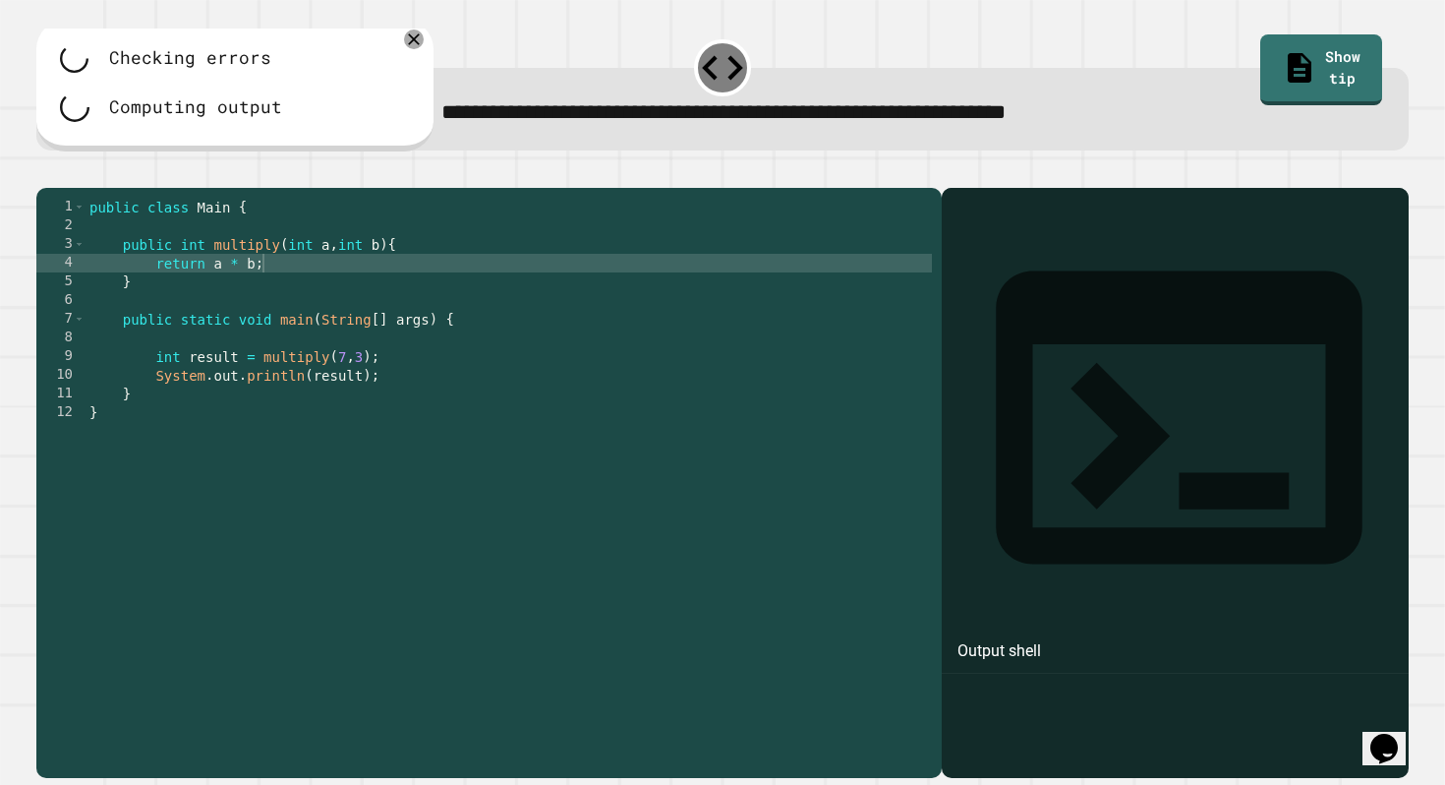
click at [462, 159] on div "**********" at bounding box center [722, 407] width 1387 height 756
click at [462, 155] on div "**********" at bounding box center [722, 93] width 1387 height 129
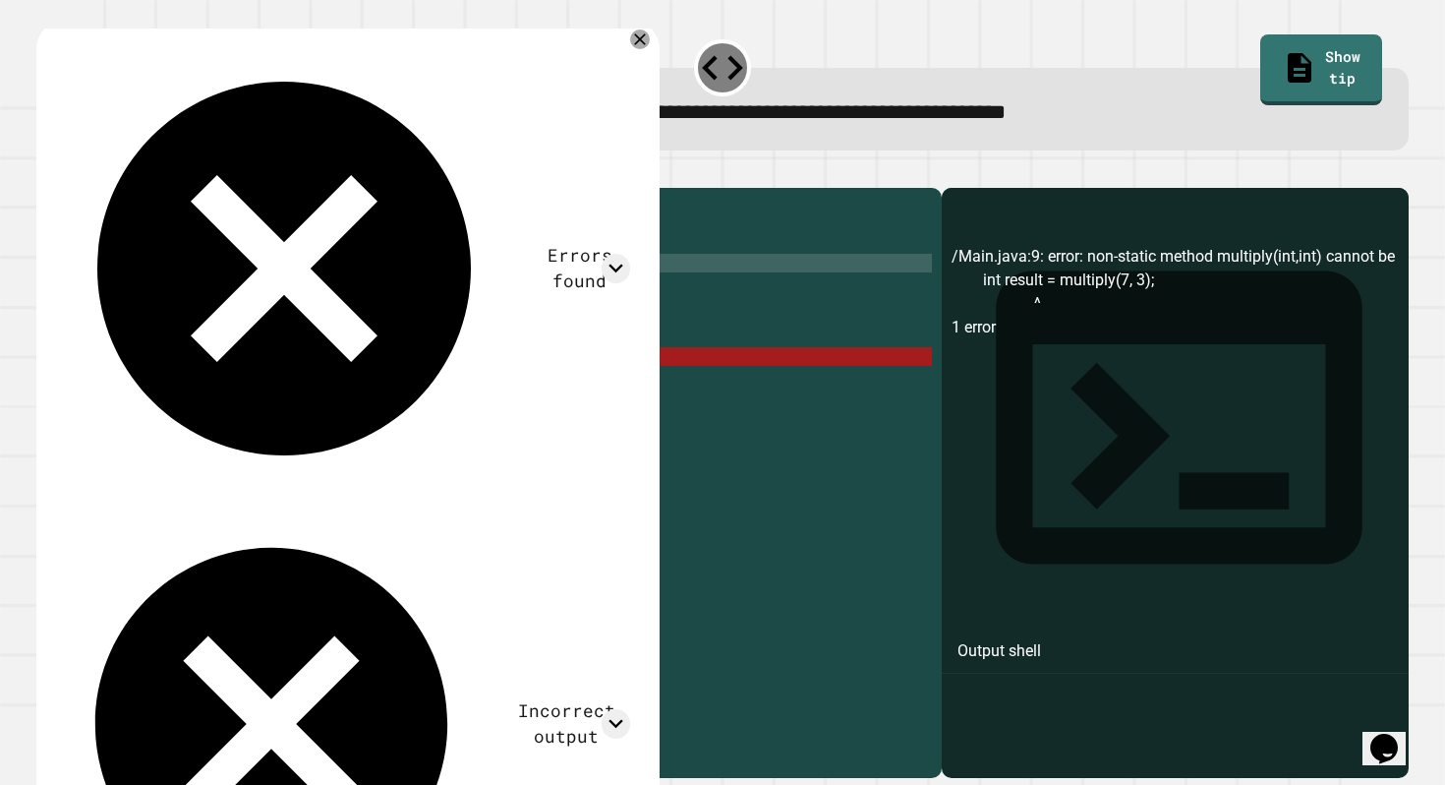
click at [466, 396] on div "public class Main { public int multiply ( int a , int b ) { return a * b ; } pu…" at bounding box center [509, 478] width 847 height 560
click at [468, 388] on div "public class Main { public int multiply ( int a , int b ) { return a * b ; } pu…" at bounding box center [509, 478] width 847 height 560
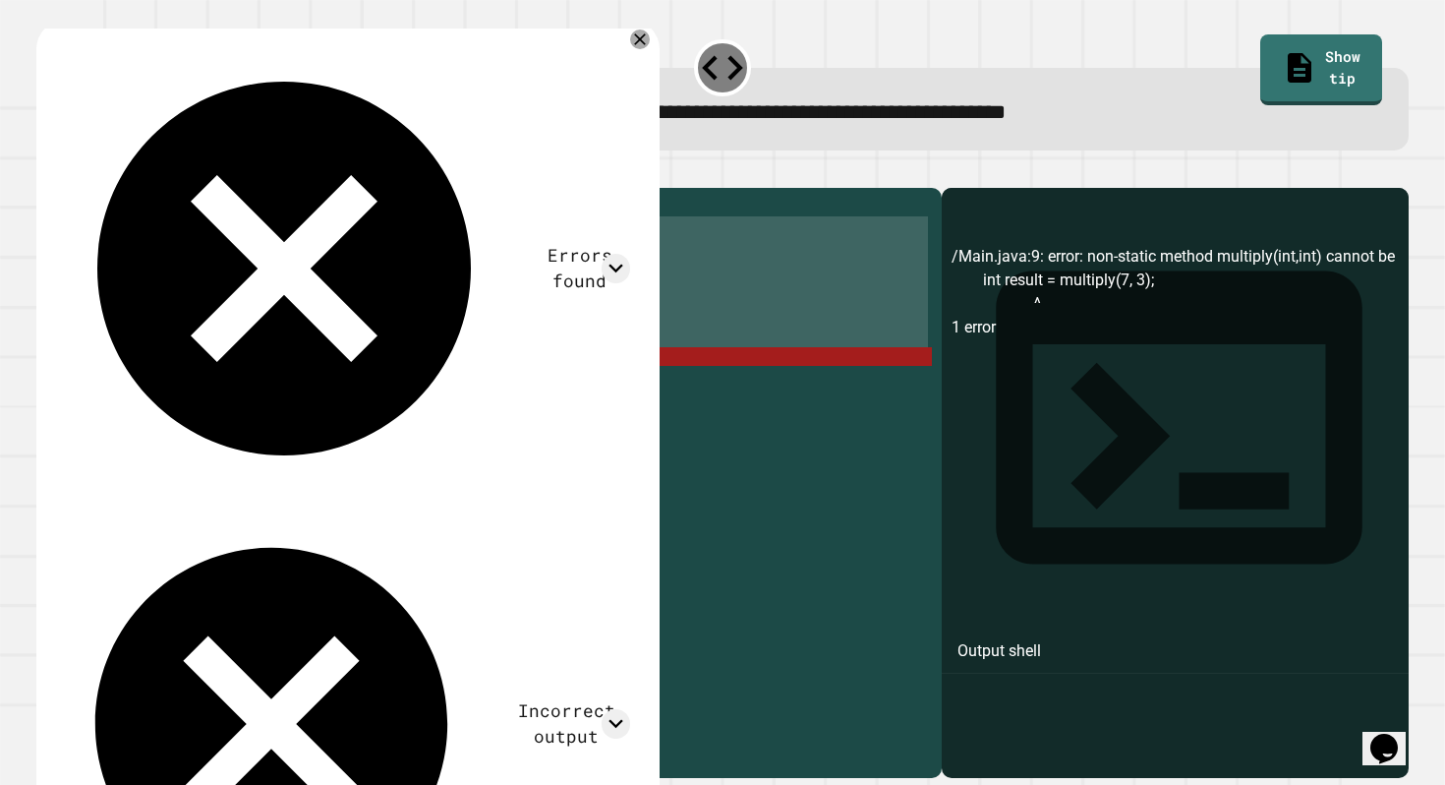
drag, startPoint x: 236, startPoint y: 381, endPoint x: 329, endPoint y: 257, distance: 155.2
click at [329, 257] on div "public class Main { public int multiply ( int a , int b ) { return a * b ; } pu…" at bounding box center [509, 478] width 847 height 560
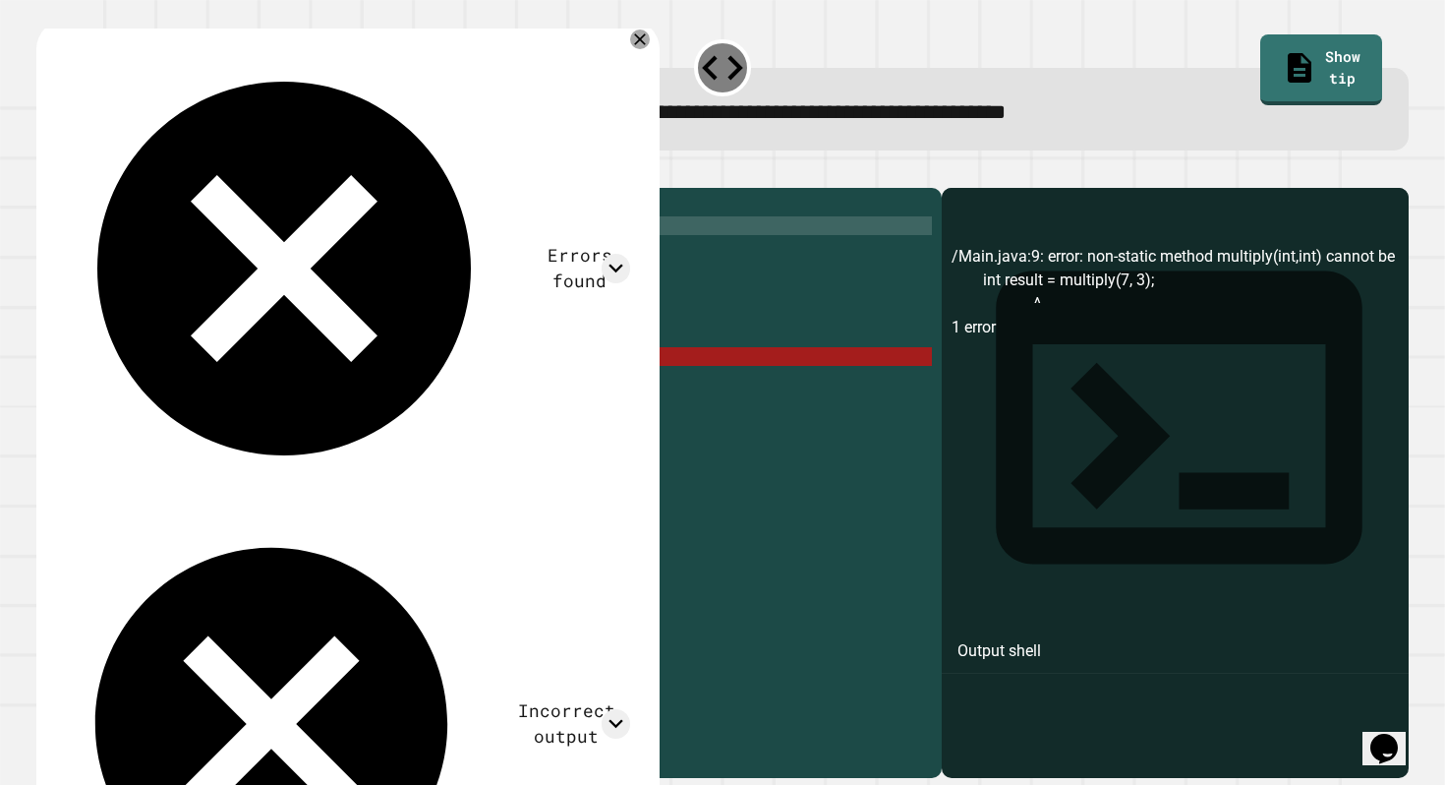
scroll to position [0, 0]
click at [331, 274] on div "public class Main { public int multiply ( int a , int b ) { return a * b ; } pu…" at bounding box center [509, 478] width 847 height 560
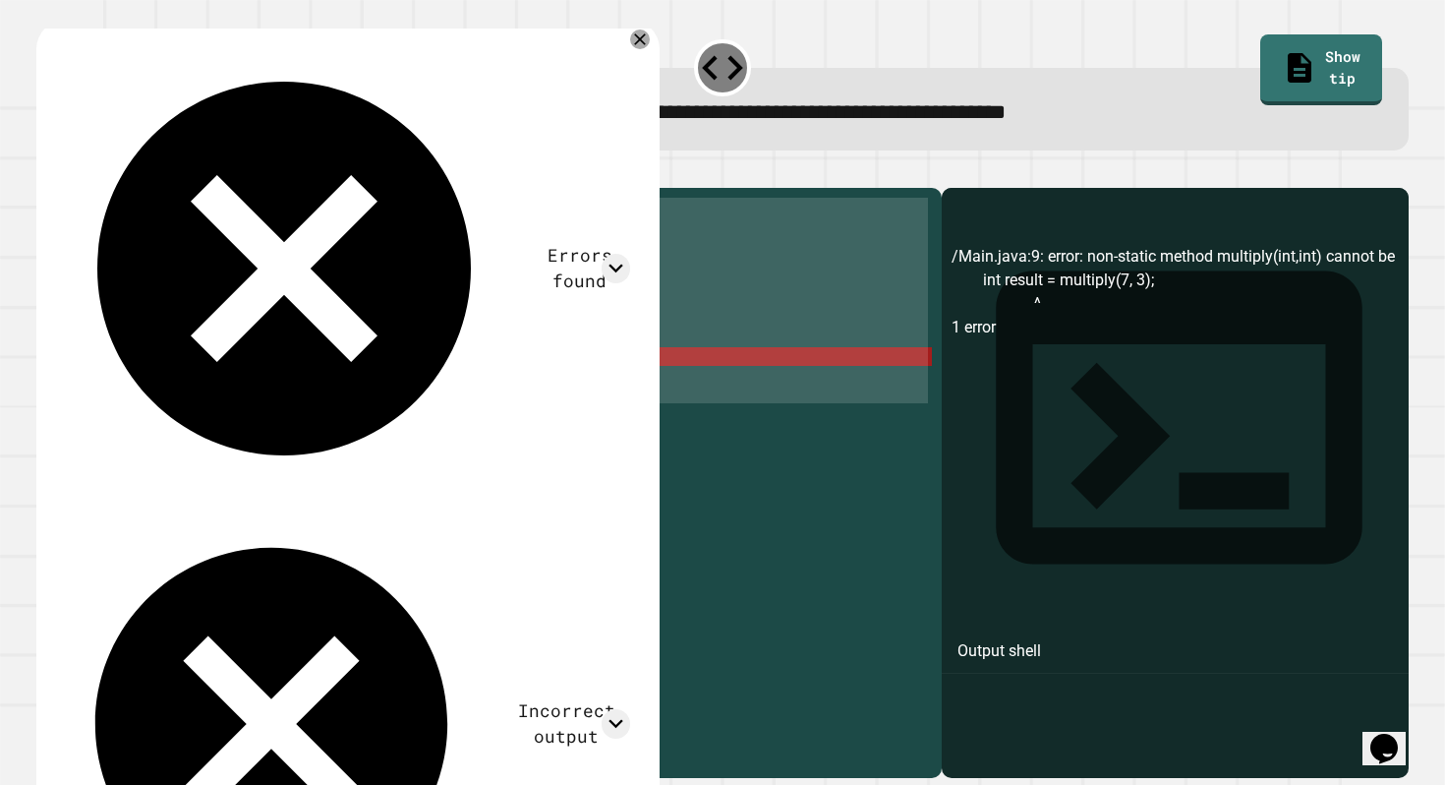
click at [338, 288] on div "public class Main { public int multiply ( int a , int b ) { return a * b ; } pu…" at bounding box center [509, 478] width 847 height 560
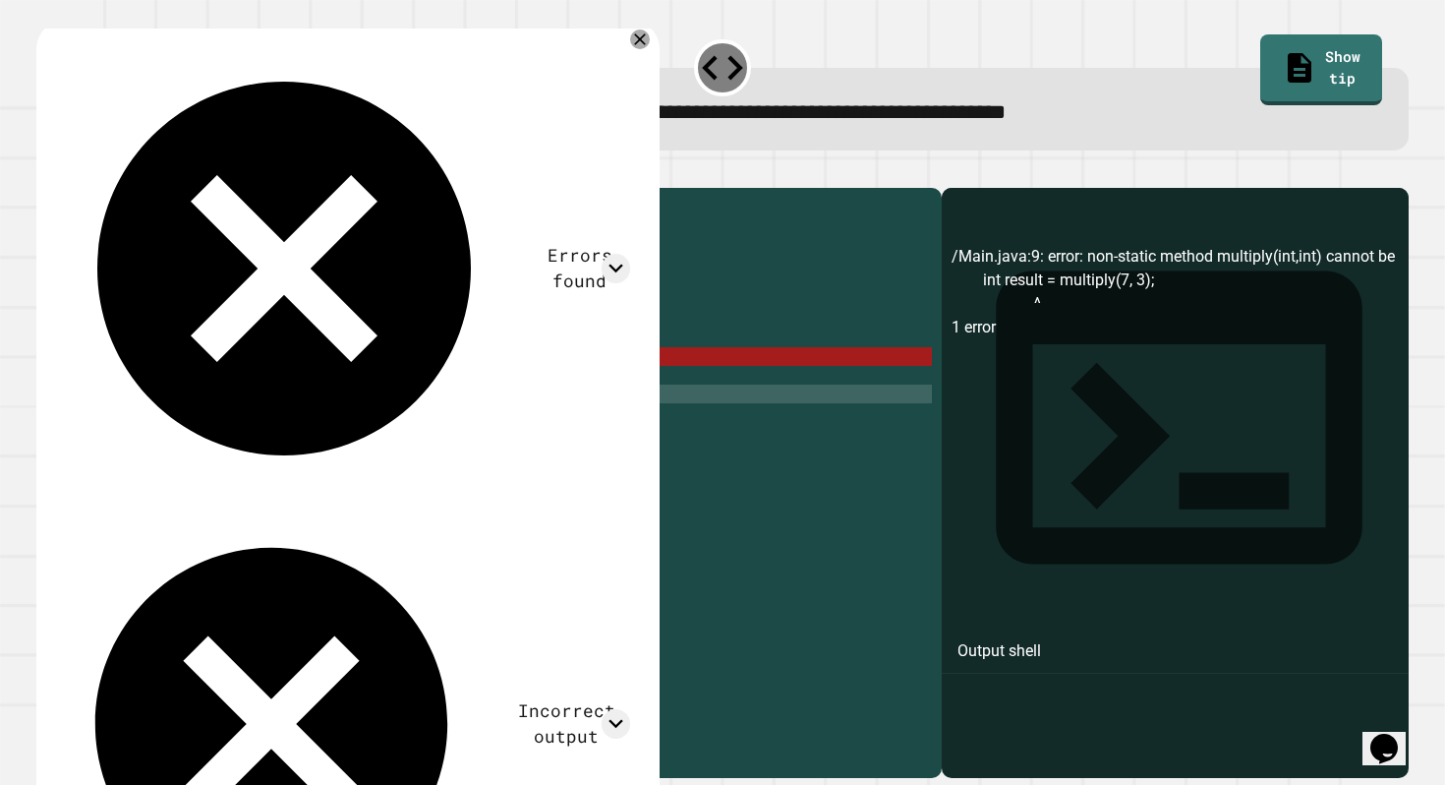
click at [409, 421] on div "public class Main { public int multiply ( int a , int b ) { return a * b ; } pu…" at bounding box center [509, 478] width 847 height 560
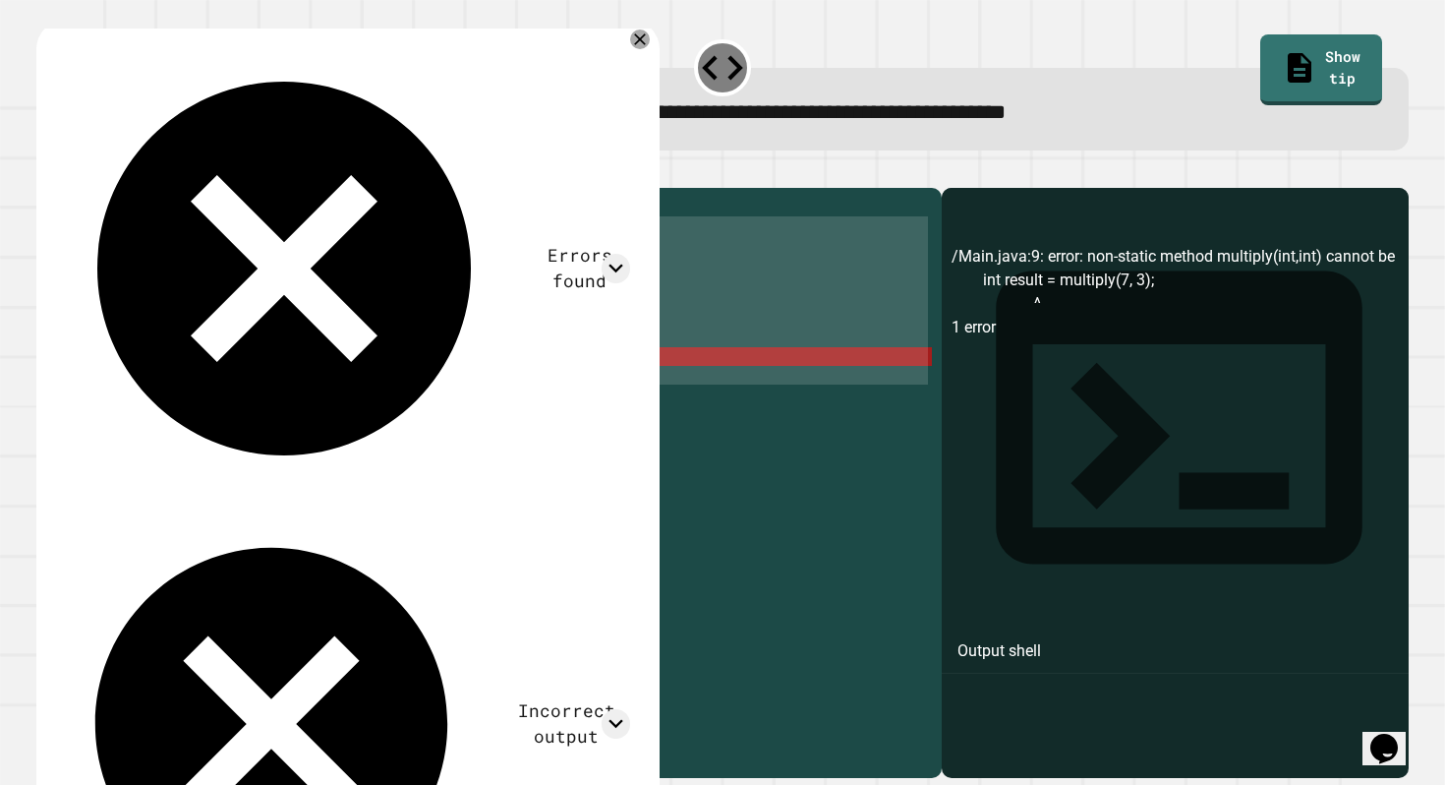
drag, startPoint x: 409, startPoint y: 421, endPoint x: 101, endPoint y: 254, distance: 350.2
click at [101, 253] on div "public class Main { public int multiply ( int a , int b ) { return a * b ; } pu…" at bounding box center [509, 478] width 847 height 560
click at [101, 254] on div "public class Main { public int multiply ( int a , int b ) { return a * b ; } pu…" at bounding box center [509, 478] width 847 height 560
drag, startPoint x: 90, startPoint y: 240, endPoint x: 224, endPoint y: 491, distance: 284.2
click at [224, 491] on div "public class Main { public int multiply ( int a , int b ) { return a * b ; } pu…" at bounding box center [509, 478] width 847 height 560
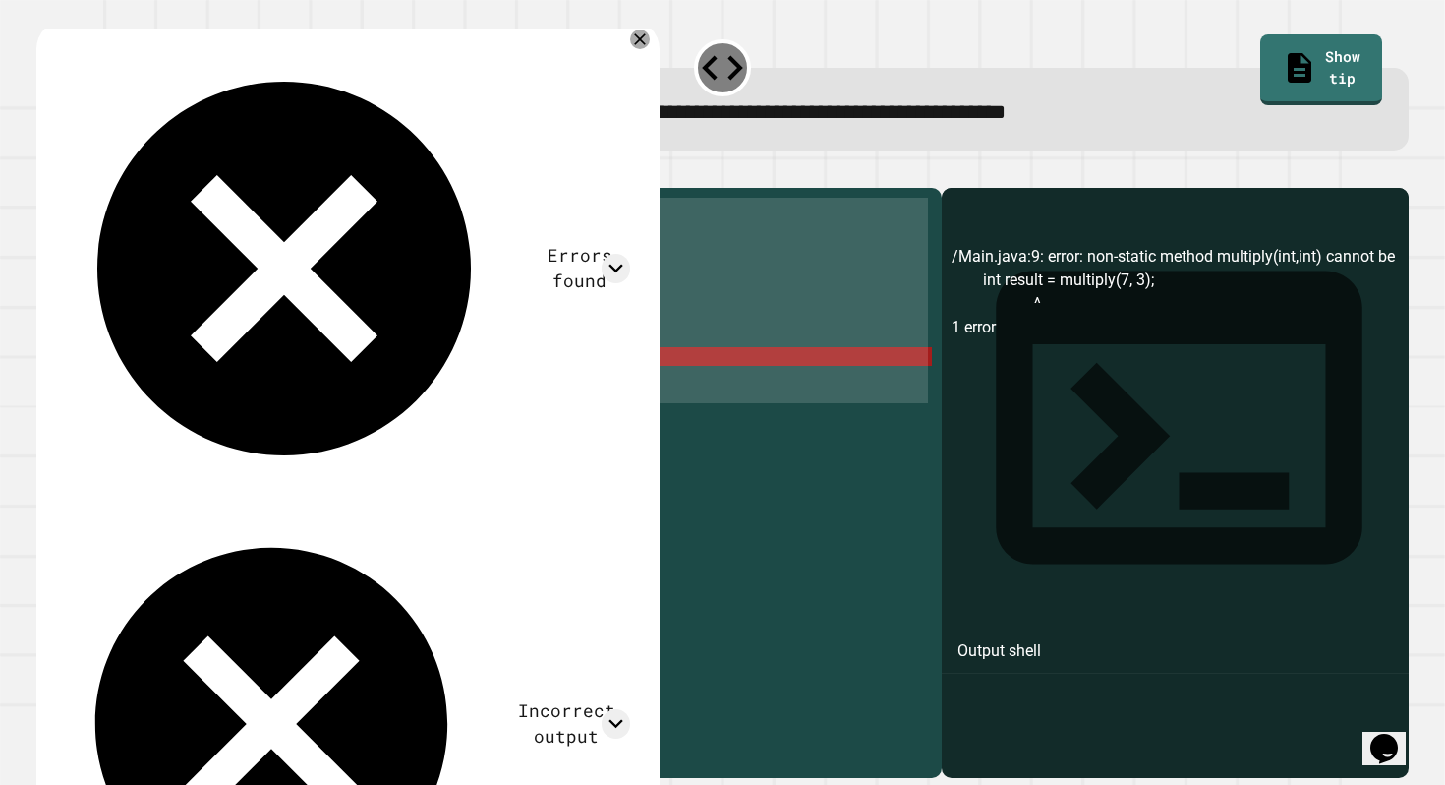
click at [224, 491] on div "public class Main { public int multiply ( int a , int b ) { return a * b ; } pu…" at bounding box center [509, 478] width 847 height 560
